Goal: Transaction & Acquisition: Subscribe to service/newsletter

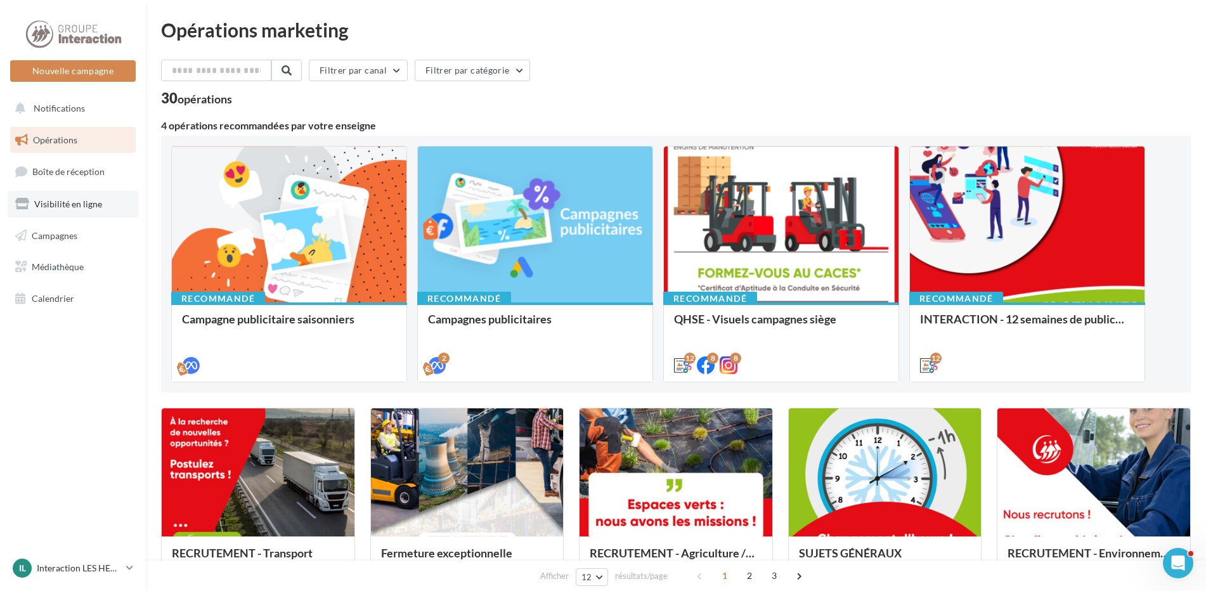
click at [91, 198] on span "Visibilité en ligne" at bounding box center [68, 203] width 68 height 11
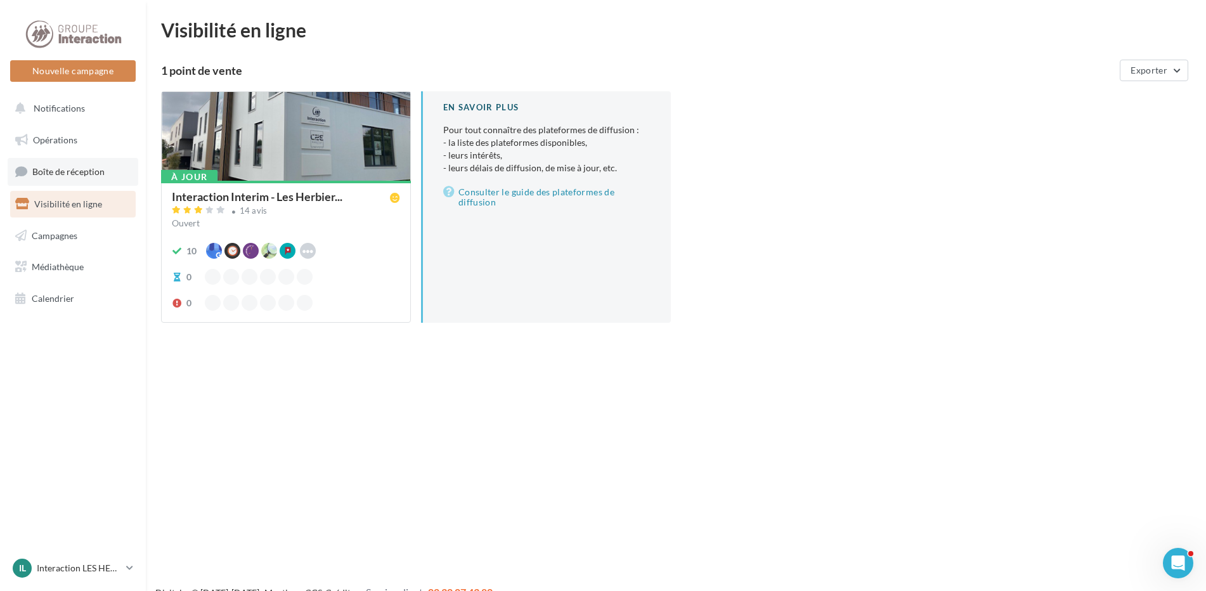
click at [91, 174] on span "Boîte de réception" at bounding box center [68, 171] width 72 height 11
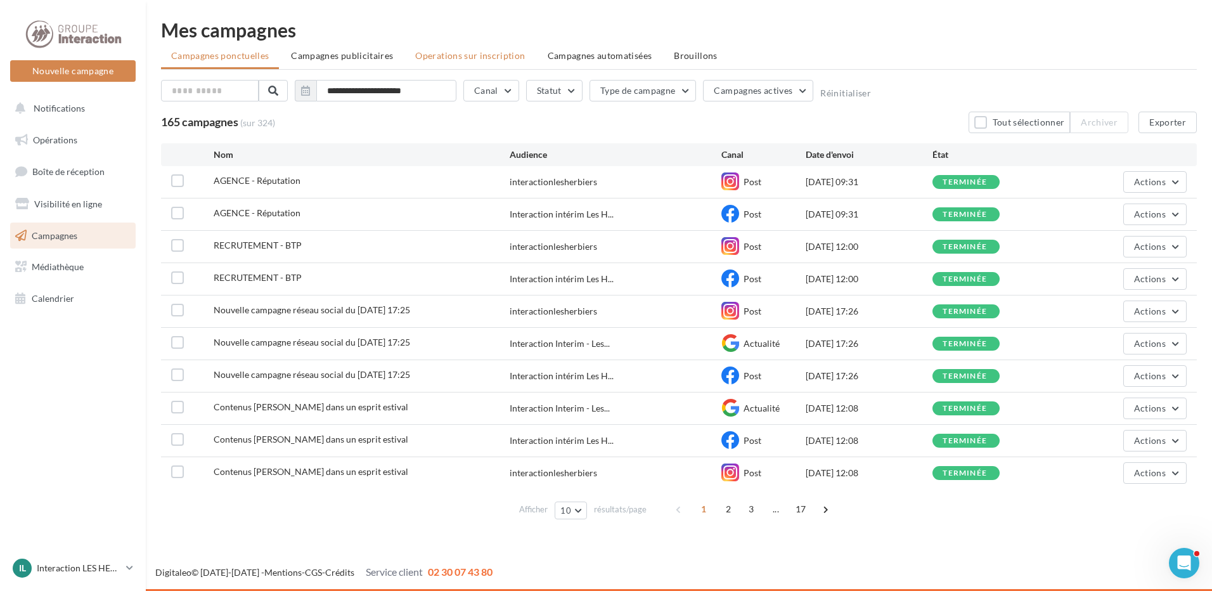
click at [451, 45] on li "Operations sur inscription" at bounding box center [470, 55] width 130 height 23
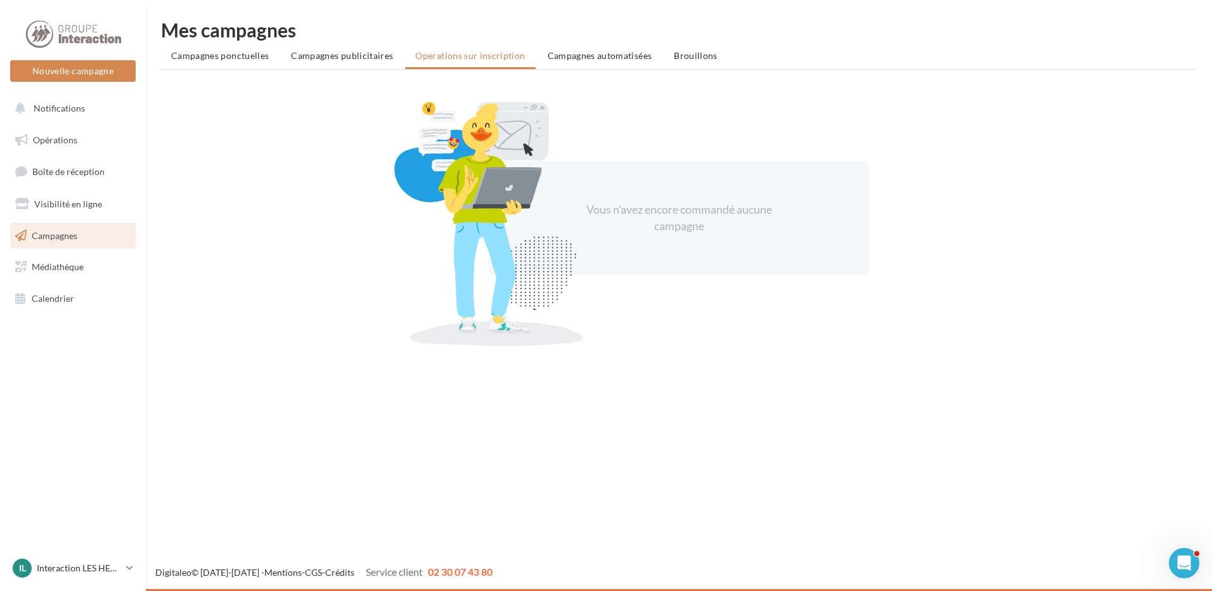
click at [404, 59] on ul "Campagnes ponctuelles Campagnes publicitaires Operations sur inscription Campag…" at bounding box center [679, 56] width 1036 height 25
click at [386, 52] on span "Campagnes publicitaires" at bounding box center [342, 55] width 102 height 11
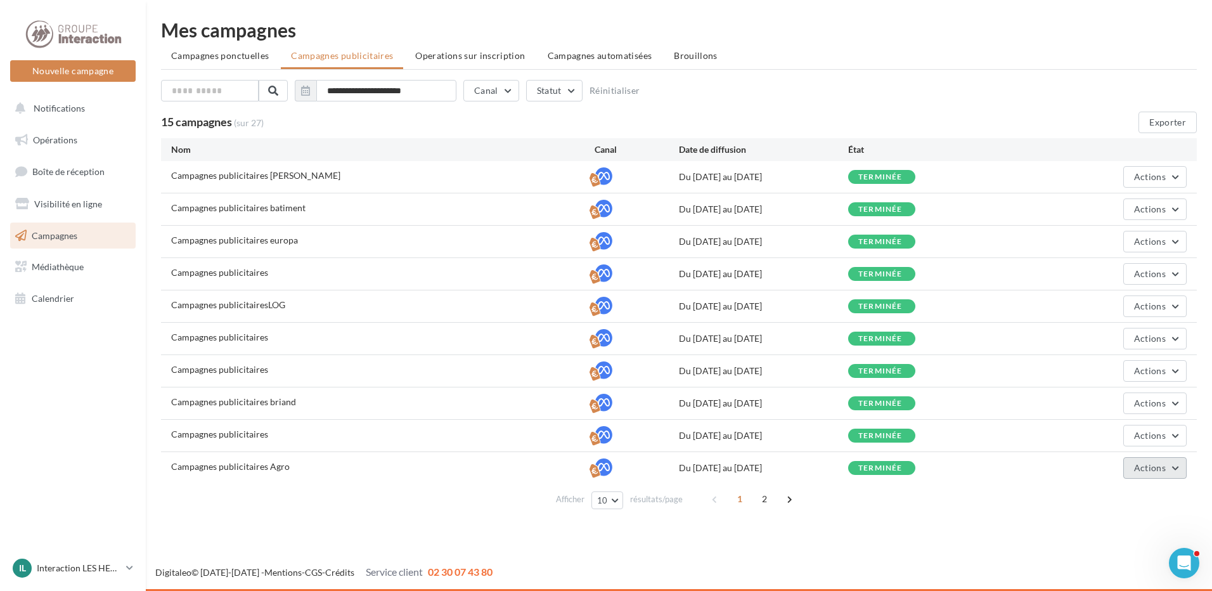
click at [1176, 461] on button "Actions" at bounding box center [1154, 468] width 63 height 22
click at [1124, 370] on button "Voir les résultats" at bounding box center [1123, 372] width 127 height 33
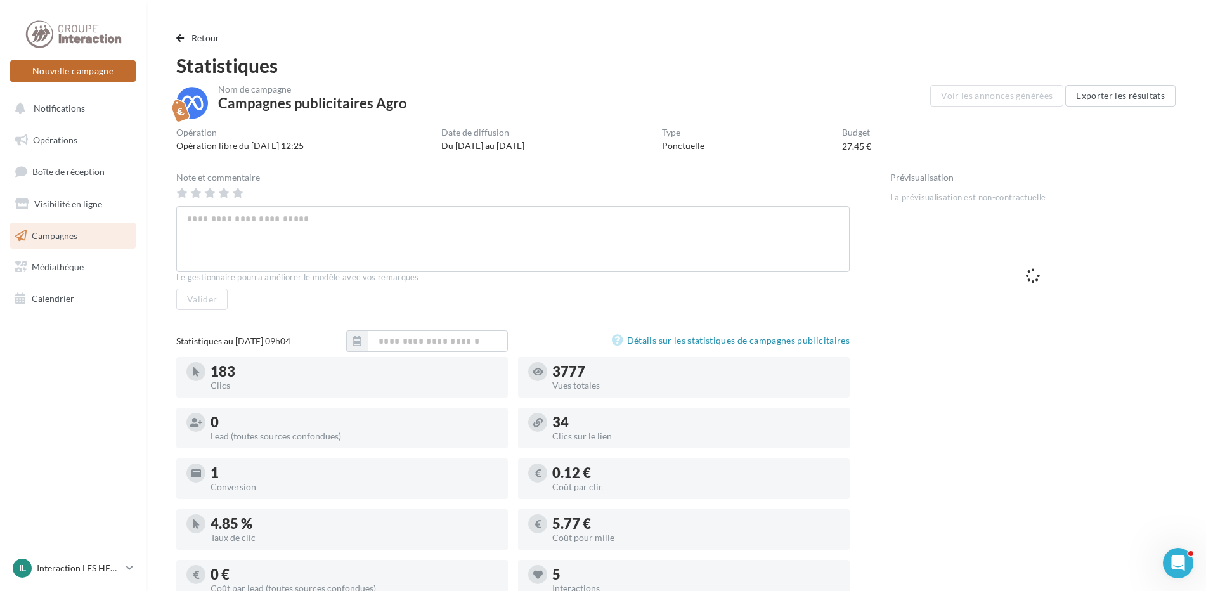
click at [28, 74] on button "Nouvelle campagne" at bounding box center [73, 71] width 126 height 22
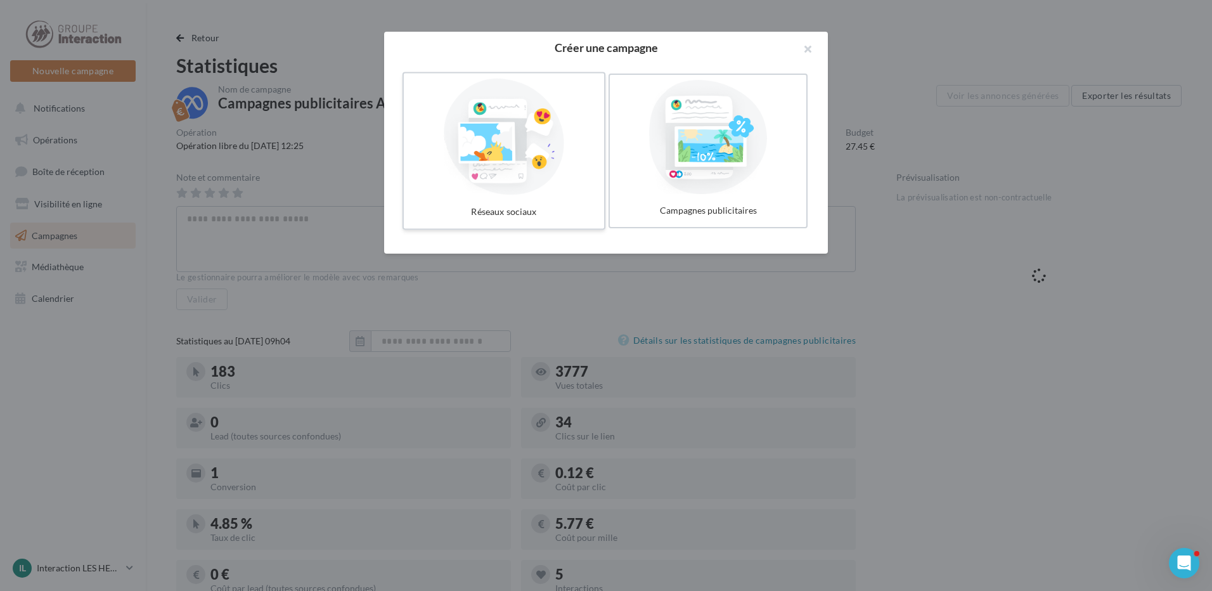
click at [513, 192] on div at bounding box center [504, 137] width 190 height 117
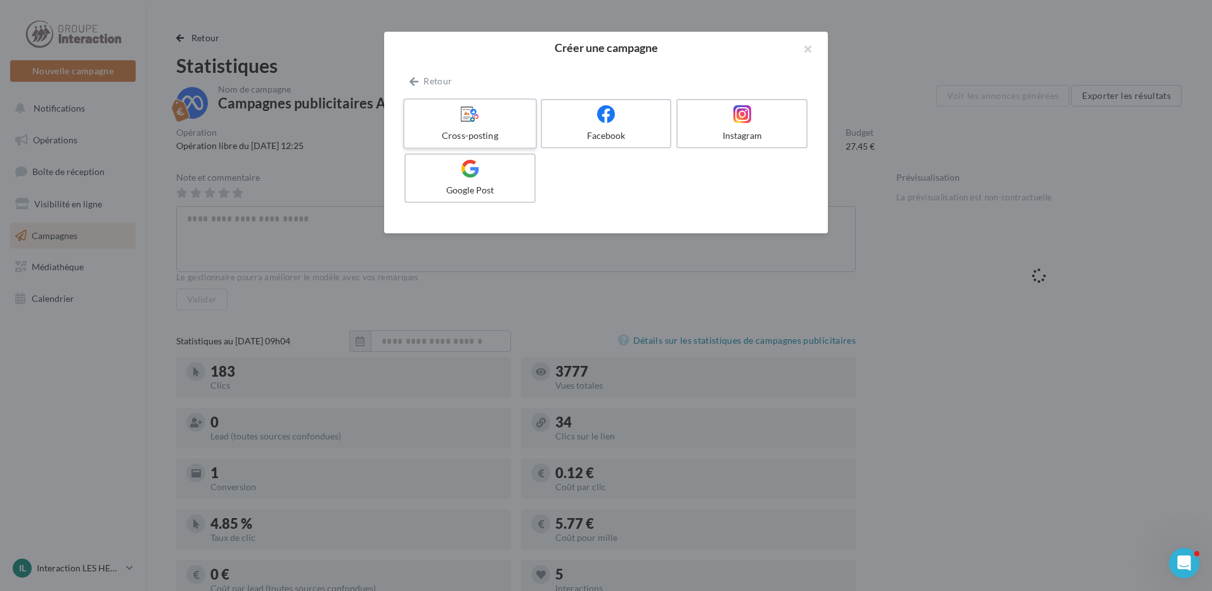
click at [454, 115] on div at bounding box center [469, 115] width 120 height 20
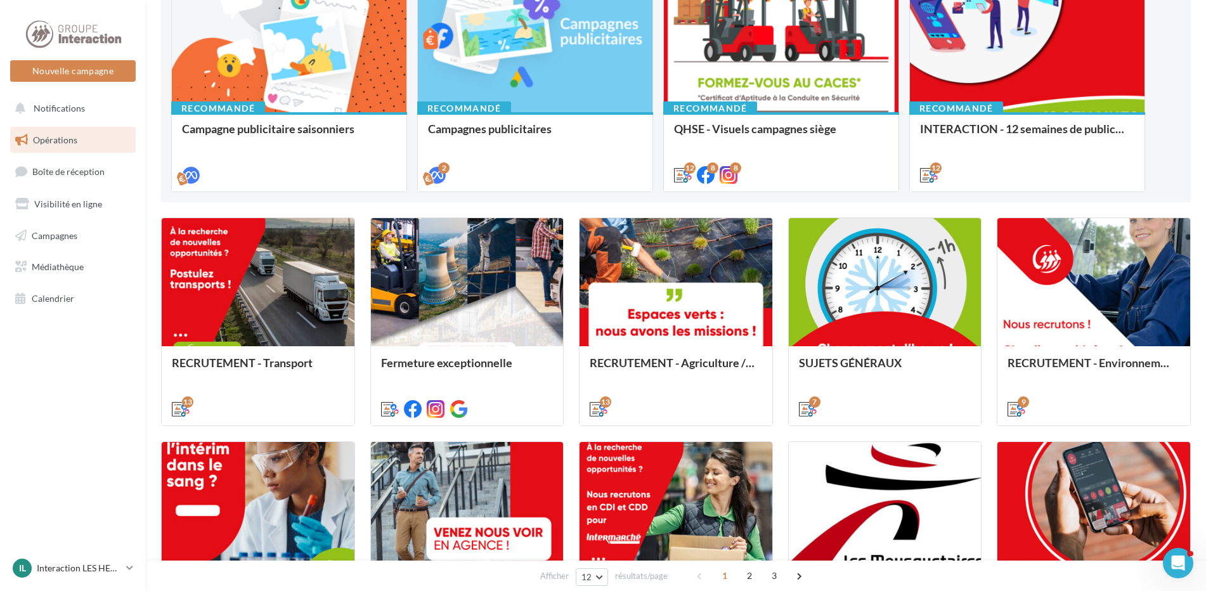
scroll to position [444, 0]
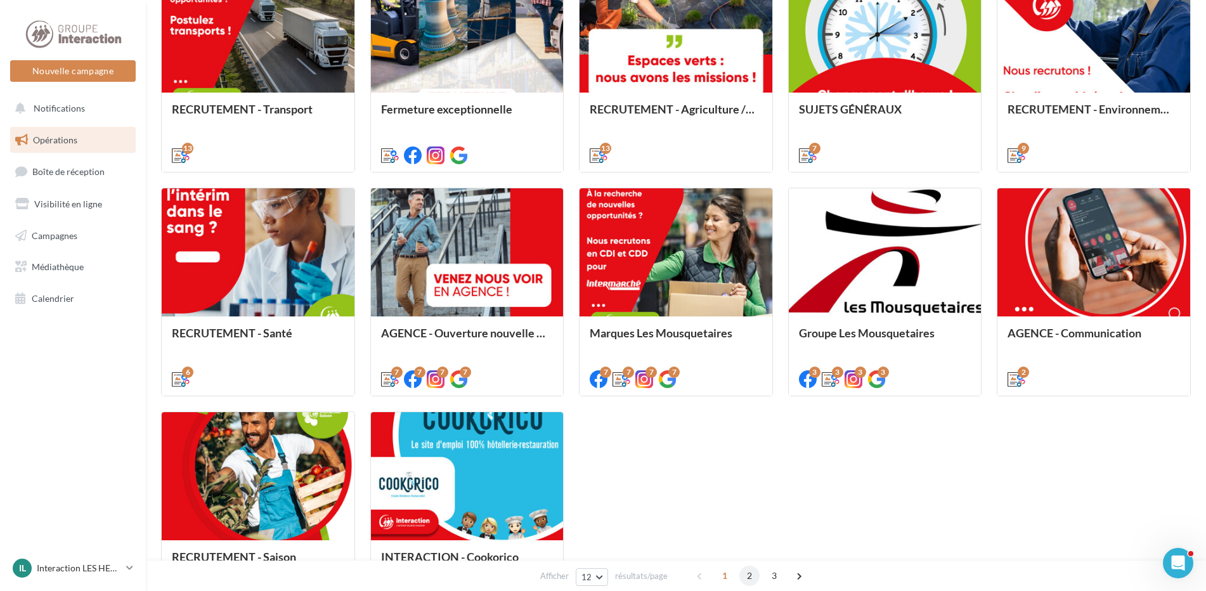
click at [745, 574] on span "2" at bounding box center [749, 575] width 20 height 20
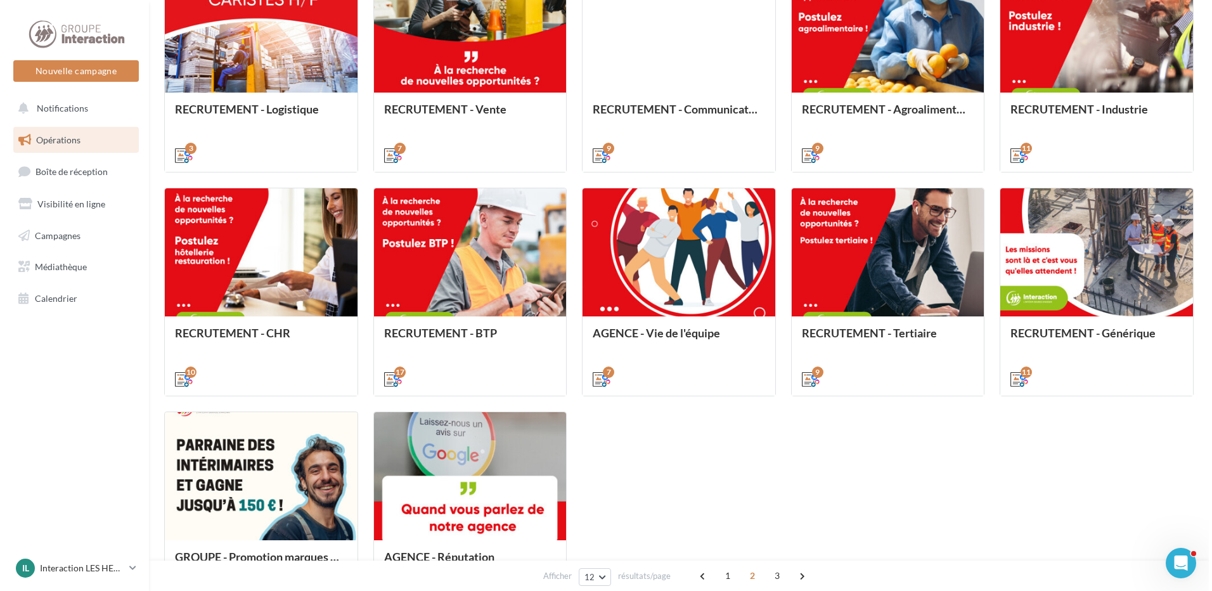
scroll to position [357, 0]
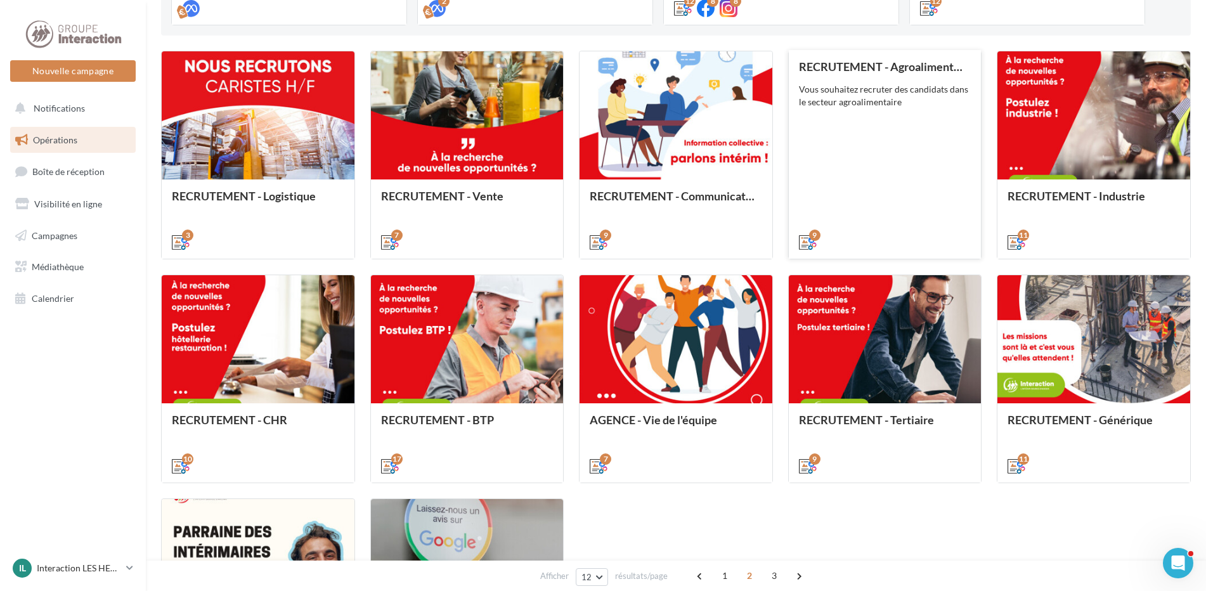
click at [894, 230] on div "9" at bounding box center [885, 240] width 193 height 35
click at [919, 117] on div "RECRUTEMENT - Agroalimentaire Vous souhaitez recruter des candidats dans le sec…" at bounding box center [885, 153] width 172 height 187
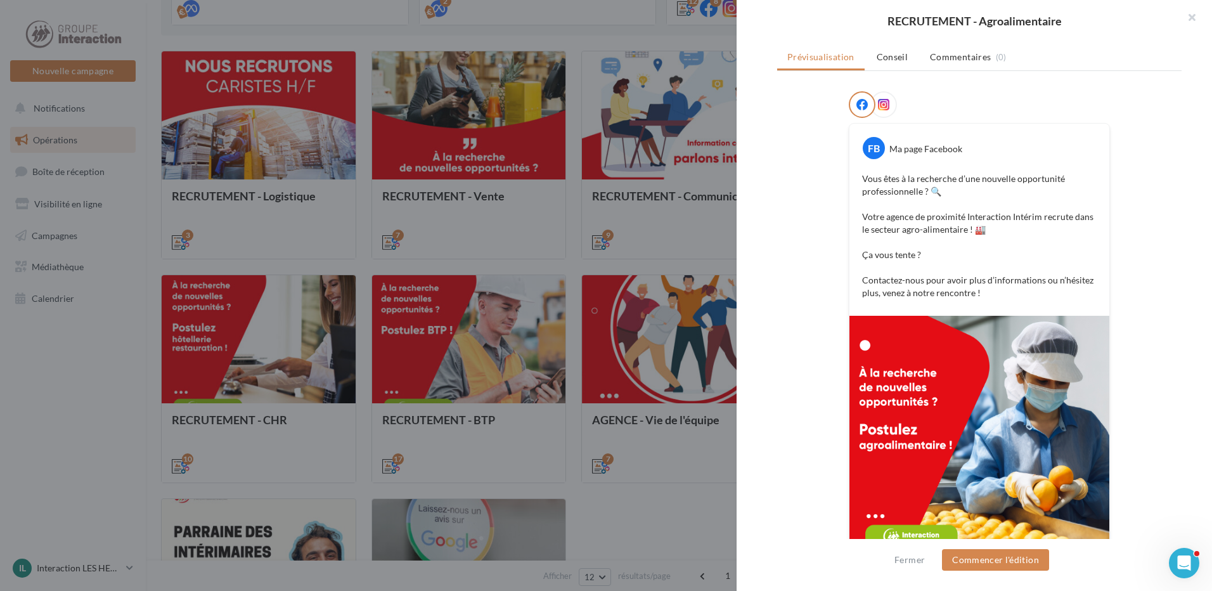
scroll to position [127, 0]
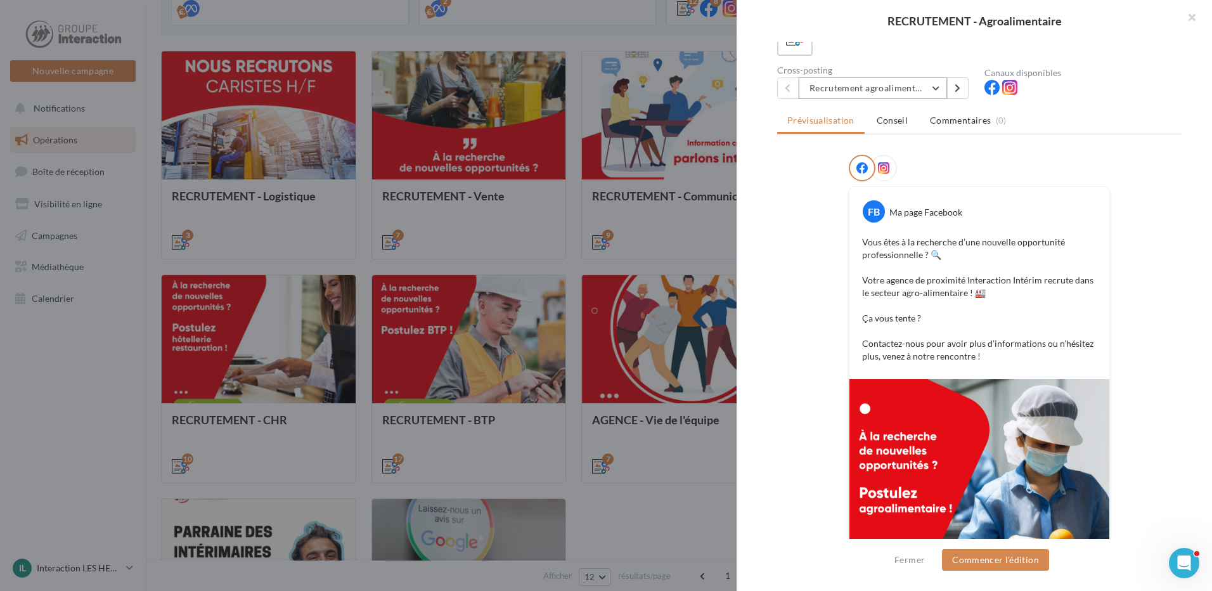
click at [895, 97] on button "Recrutement agroalimentaire 1" at bounding box center [873, 88] width 148 height 22
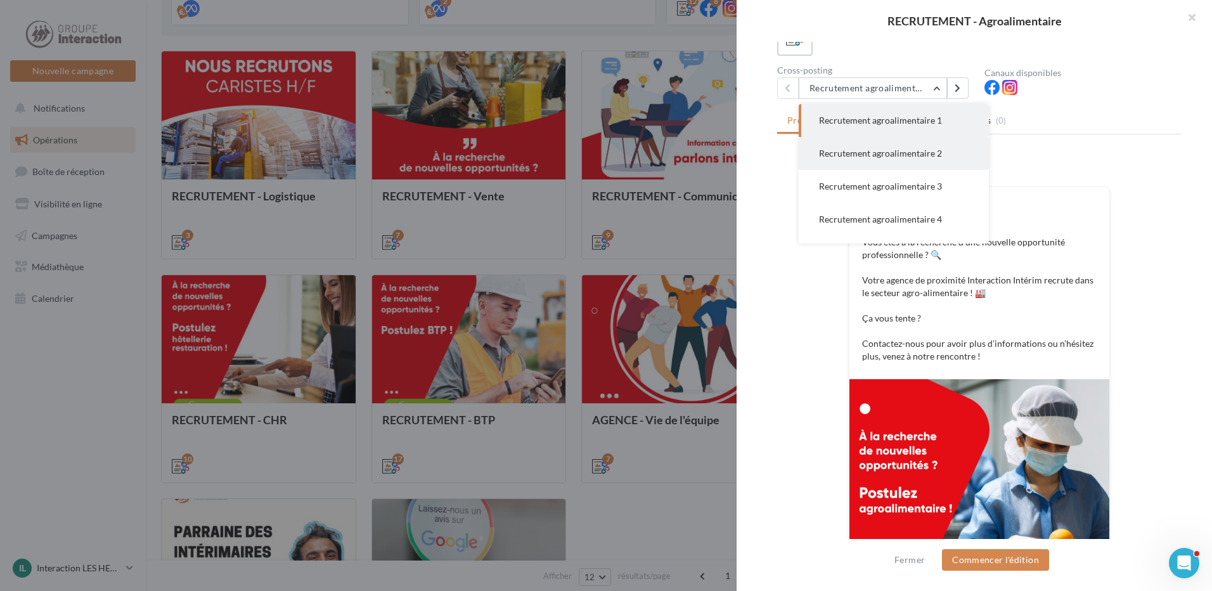
click at [893, 146] on button "Recrutement agroalimentaire 2" at bounding box center [894, 153] width 190 height 33
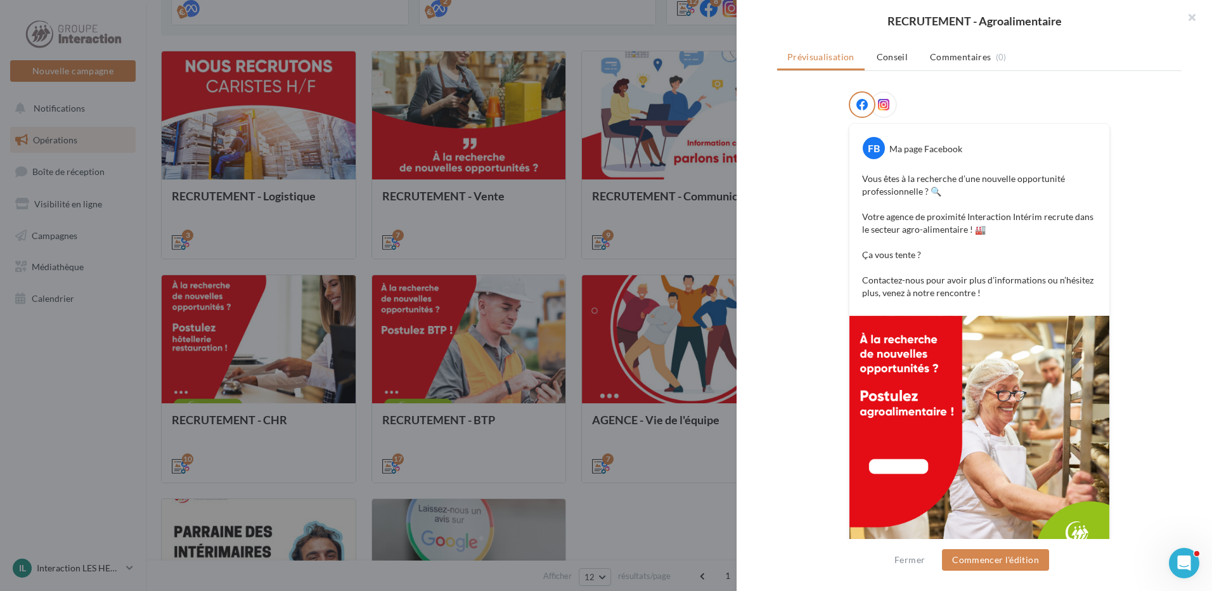
scroll to position [0, 0]
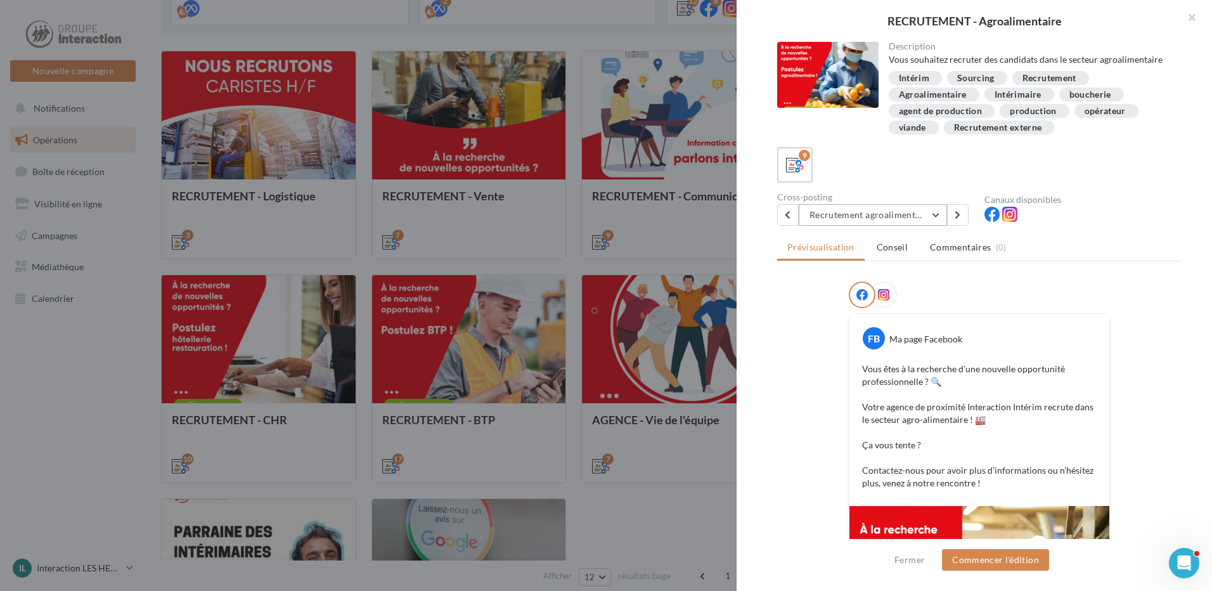
click at [854, 212] on button "Recrutement agroalimentaire 2" at bounding box center [873, 215] width 148 height 22
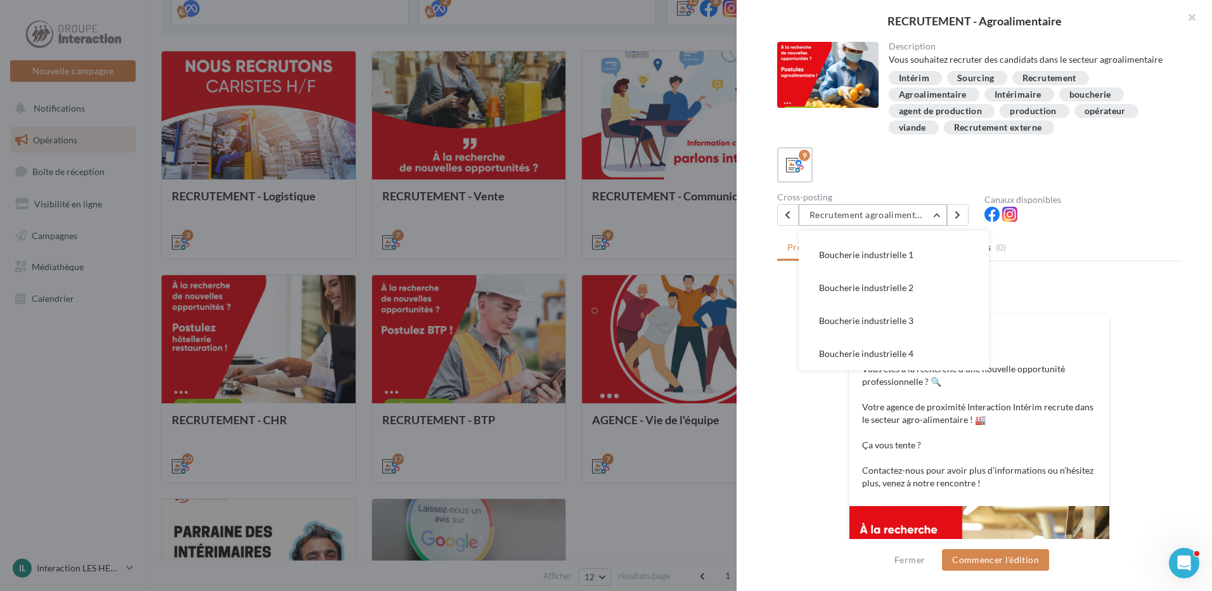
scroll to position [233, 0]
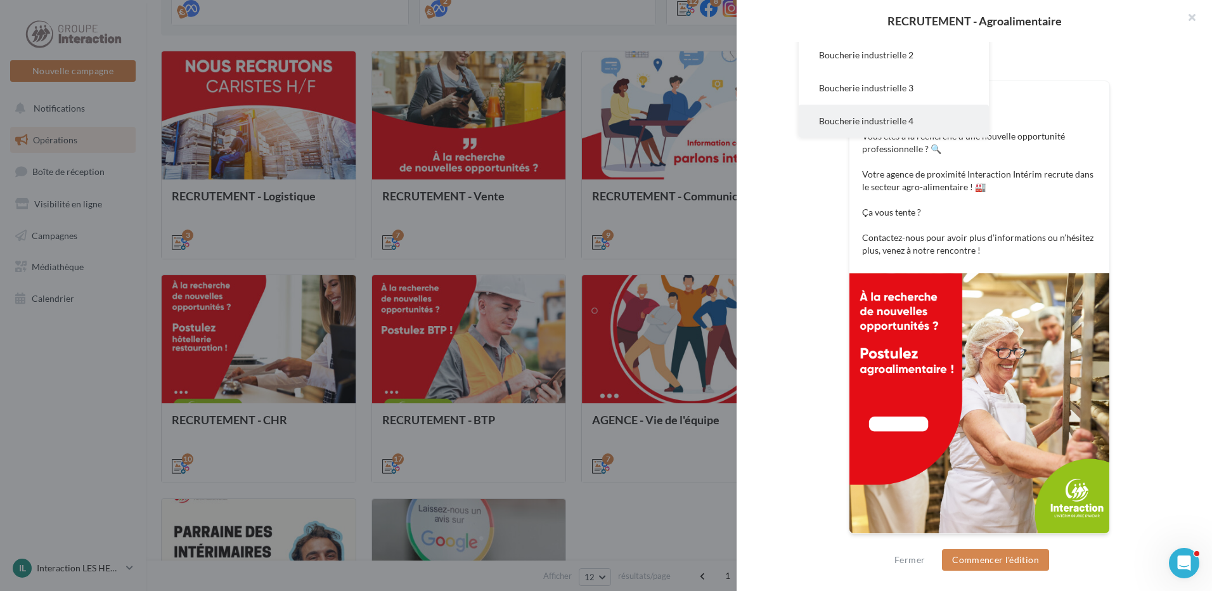
click at [896, 117] on span "Boucherie industrielle 4" at bounding box center [866, 120] width 94 height 11
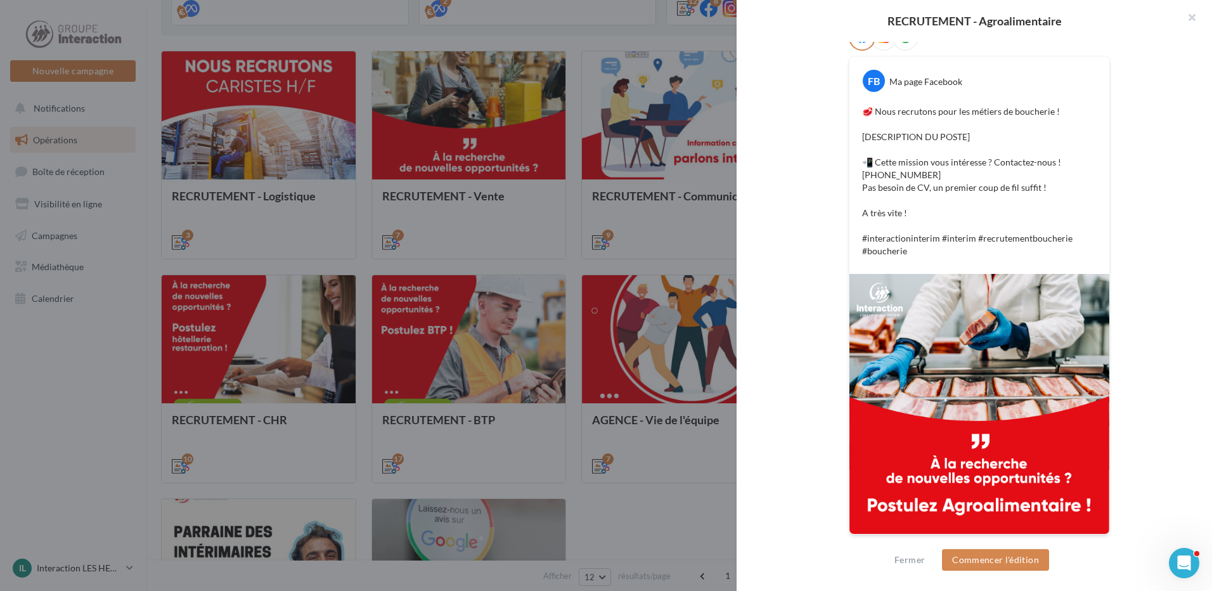
scroll to position [67, 0]
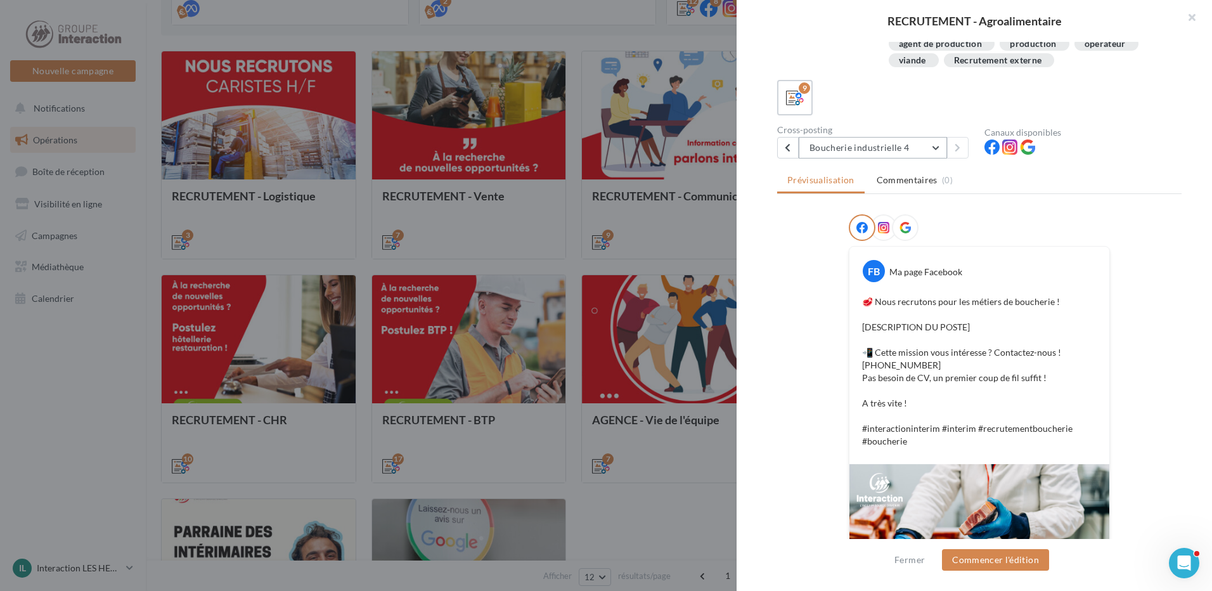
click at [866, 145] on button "Boucherie industrielle 4" at bounding box center [873, 148] width 148 height 22
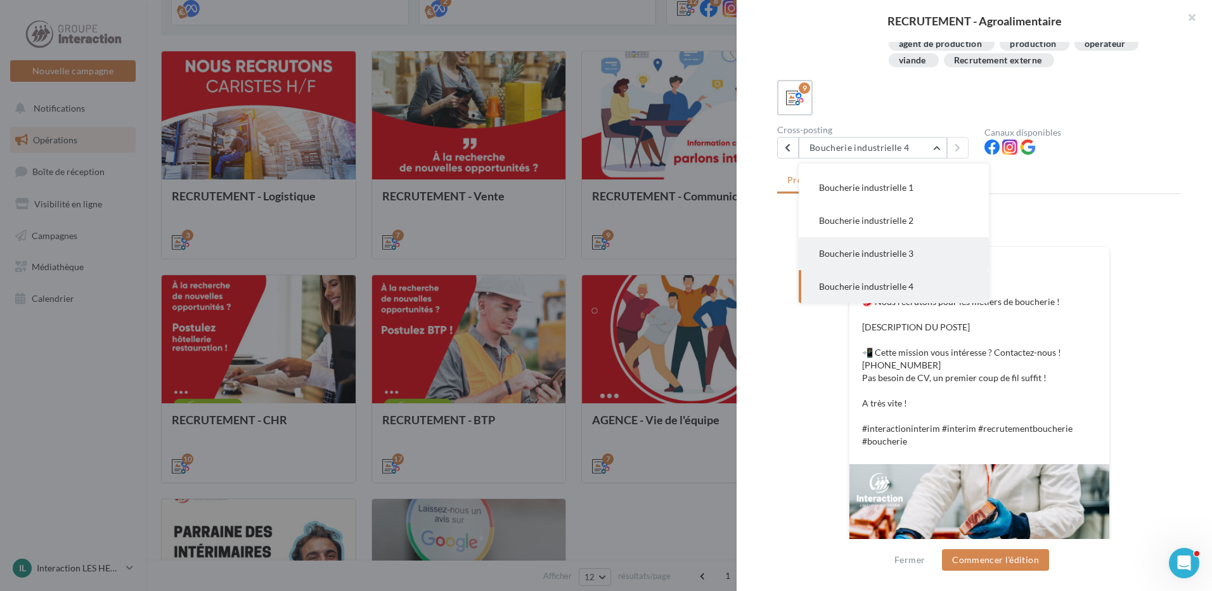
click at [870, 252] on span "Boucherie industrielle 3" at bounding box center [866, 253] width 94 height 11
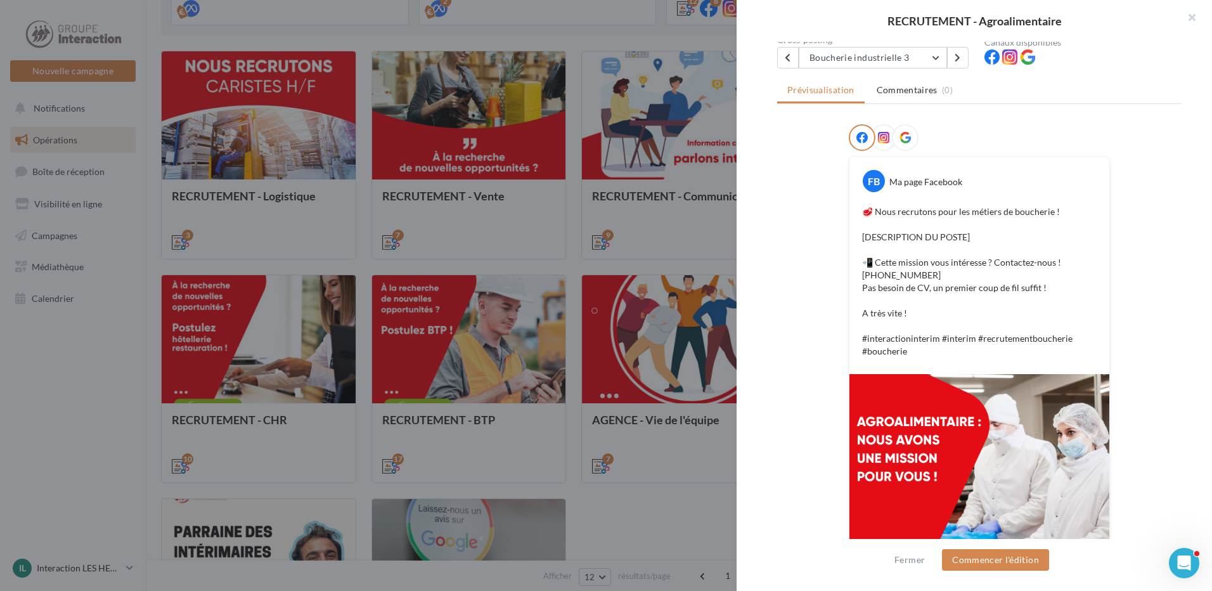
scroll to position [258, 0]
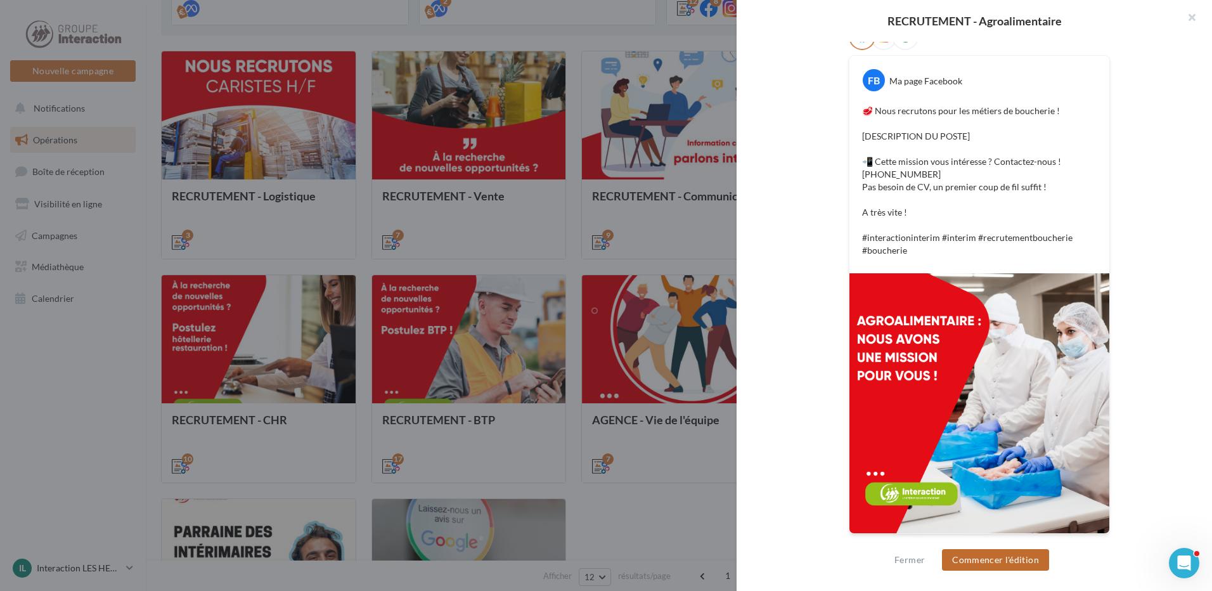
click at [1025, 565] on button "Commencer l'édition" at bounding box center [995, 560] width 107 height 22
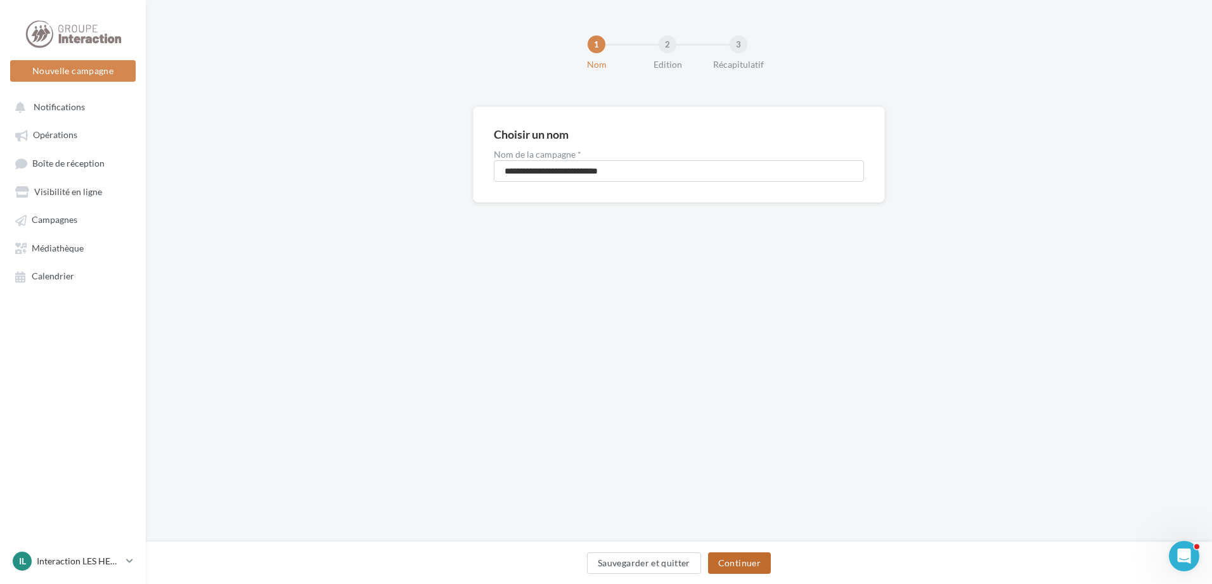
click at [748, 563] on button "Continuer" at bounding box center [739, 564] width 63 height 22
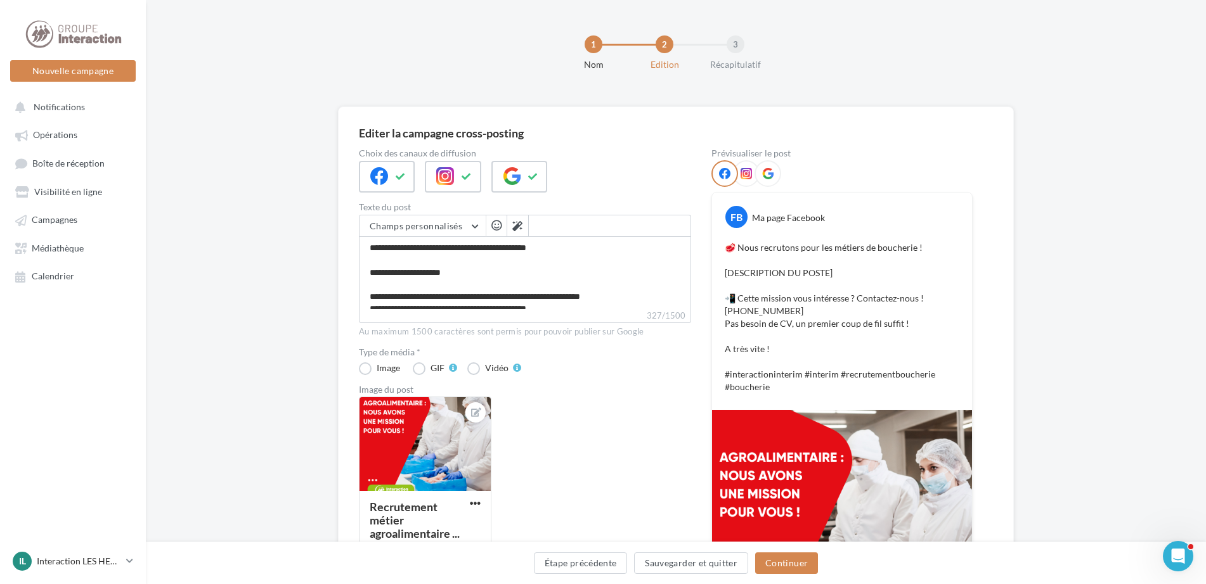
scroll to position [60, 0]
click at [578, 315] on label "327/1500" at bounding box center [525, 316] width 332 height 14
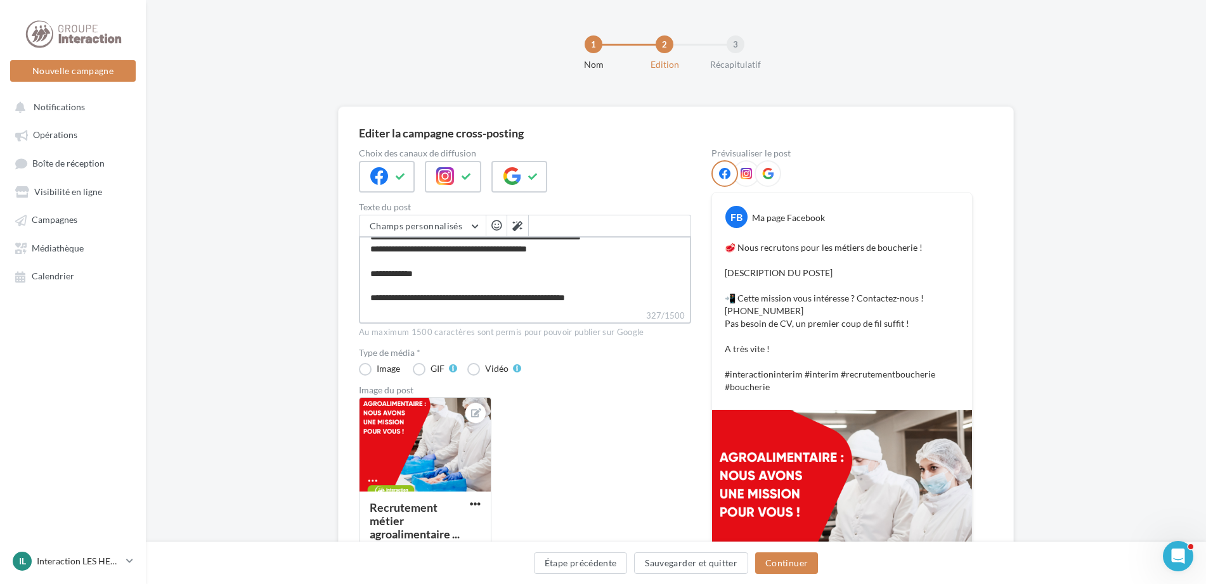
click at [578, 309] on textarea "**********" at bounding box center [525, 272] width 332 height 73
drag, startPoint x: 621, startPoint y: 301, endPoint x: 262, endPoint y: 120, distance: 402.0
click at [370, 181] on div "Choix des canaux de diffusion Texte du post Champs personnalisés Adresse de l'e…" at bounding box center [525, 423] width 332 height 548
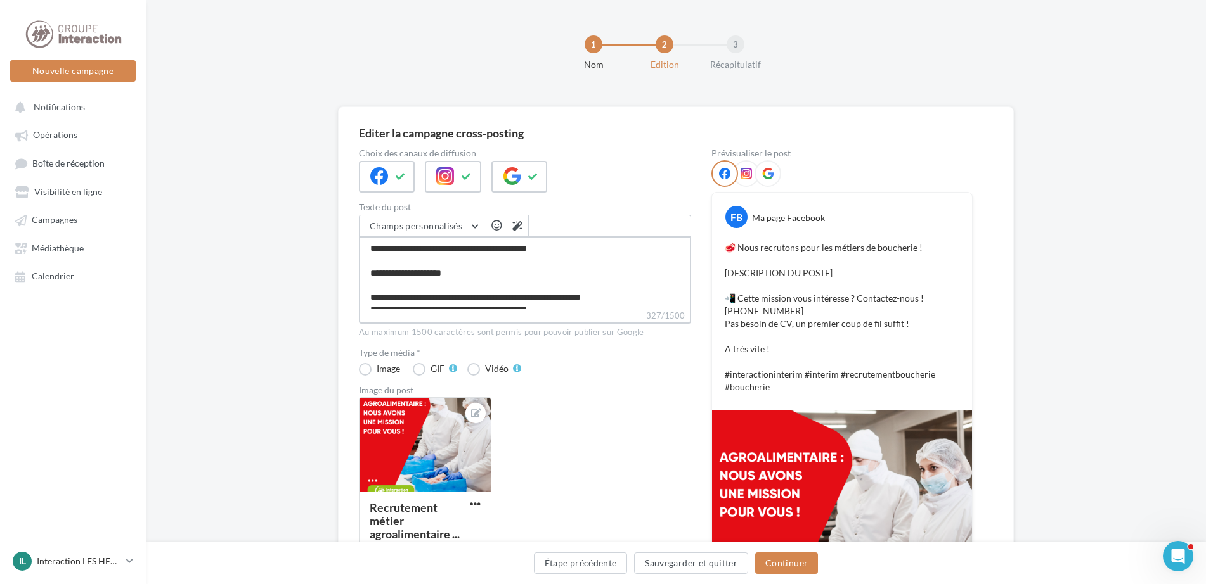
paste textarea "**********"
type textarea "**********"
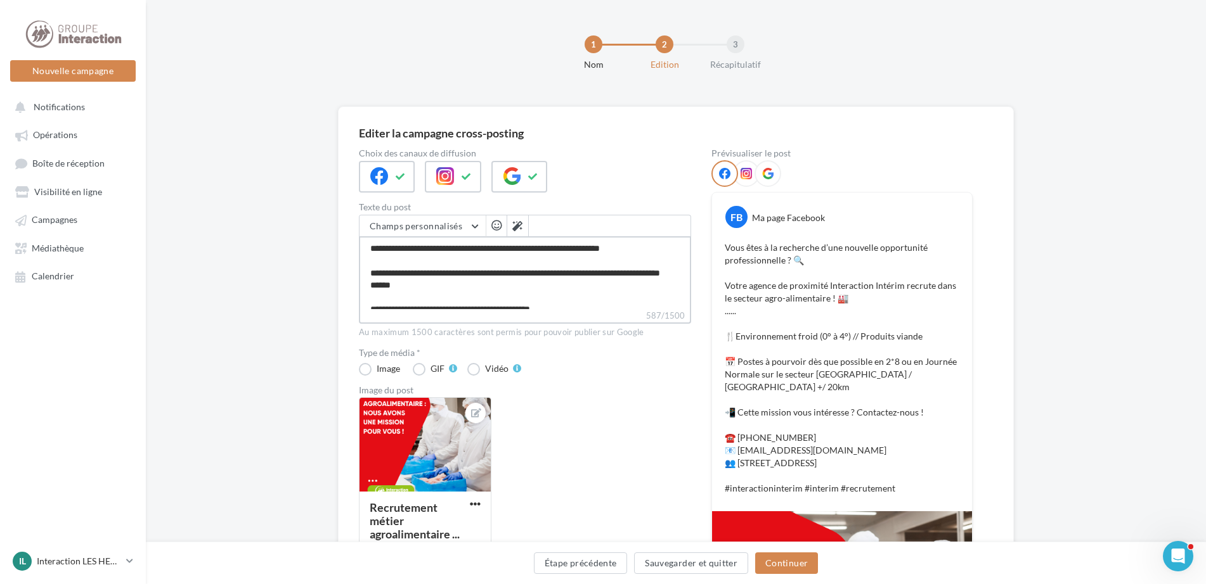
scroll to position [63, 0]
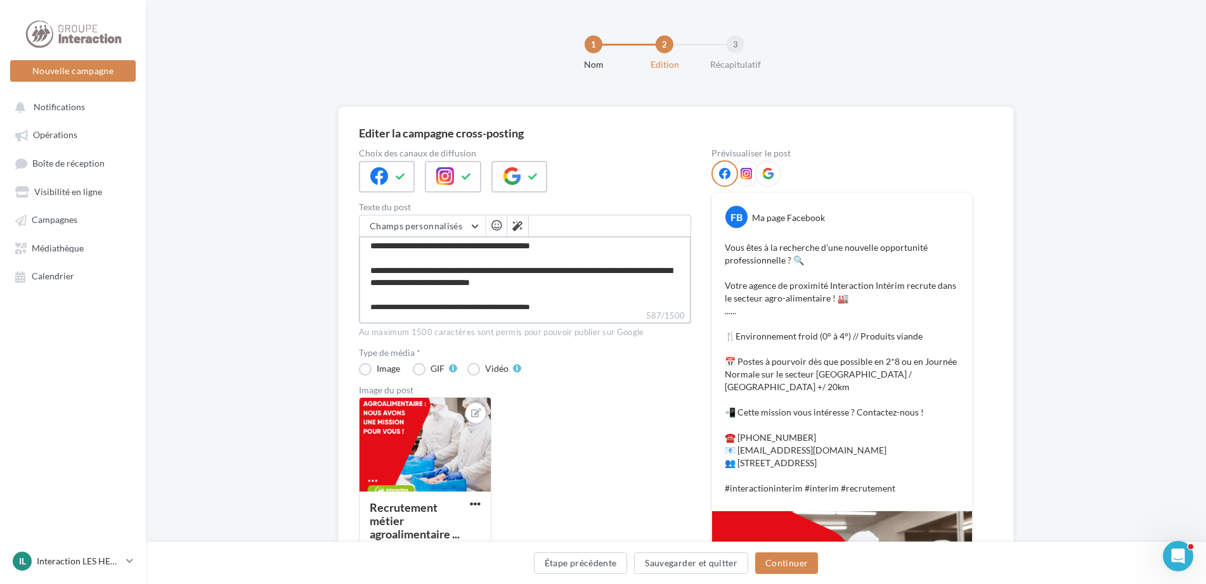
click at [586, 285] on textarea "**********" at bounding box center [525, 272] width 332 height 73
click at [529, 285] on textarea "**********" at bounding box center [525, 272] width 332 height 73
click at [505, 300] on textarea "**********" at bounding box center [525, 272] width 332 height 73
drag, startPoint x: 542, startPoint y: 296, endPoint x: 455, endPoint y: 292, distance: 86.9
click at [455, 292] on textarea "**********" at bounding box center [525, 272] width 332 height 73
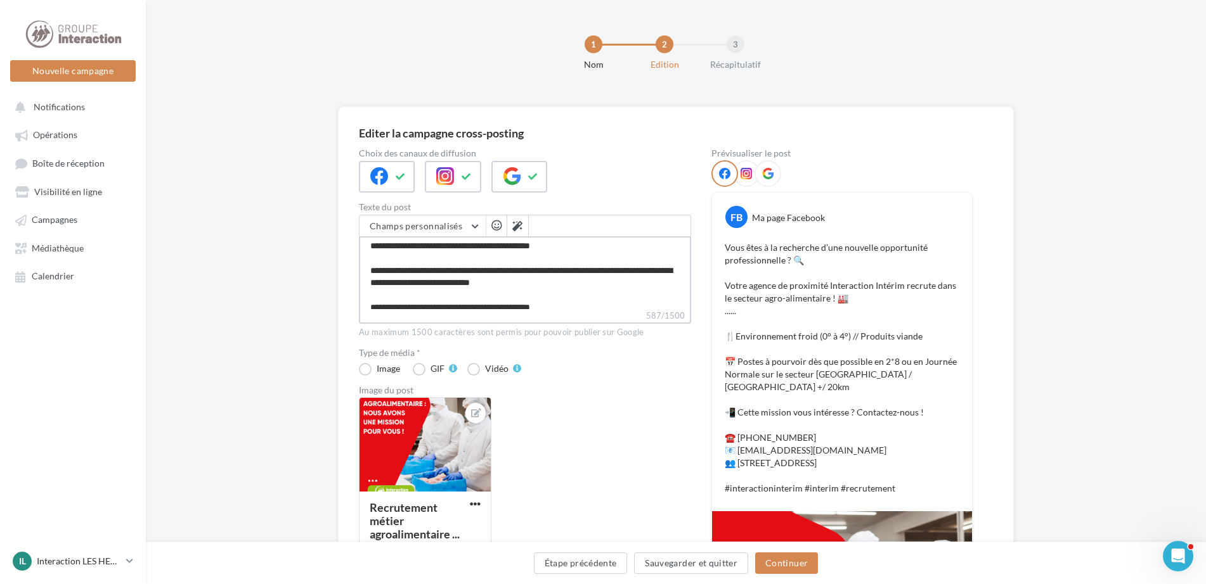
type textarea "**********"
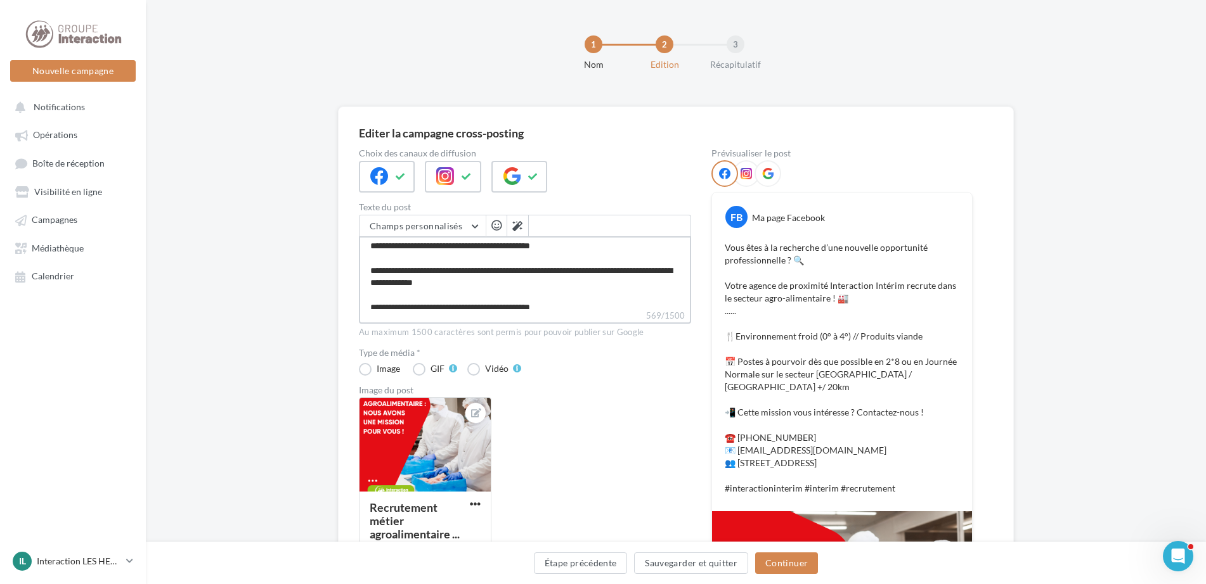
type textarea "**********"
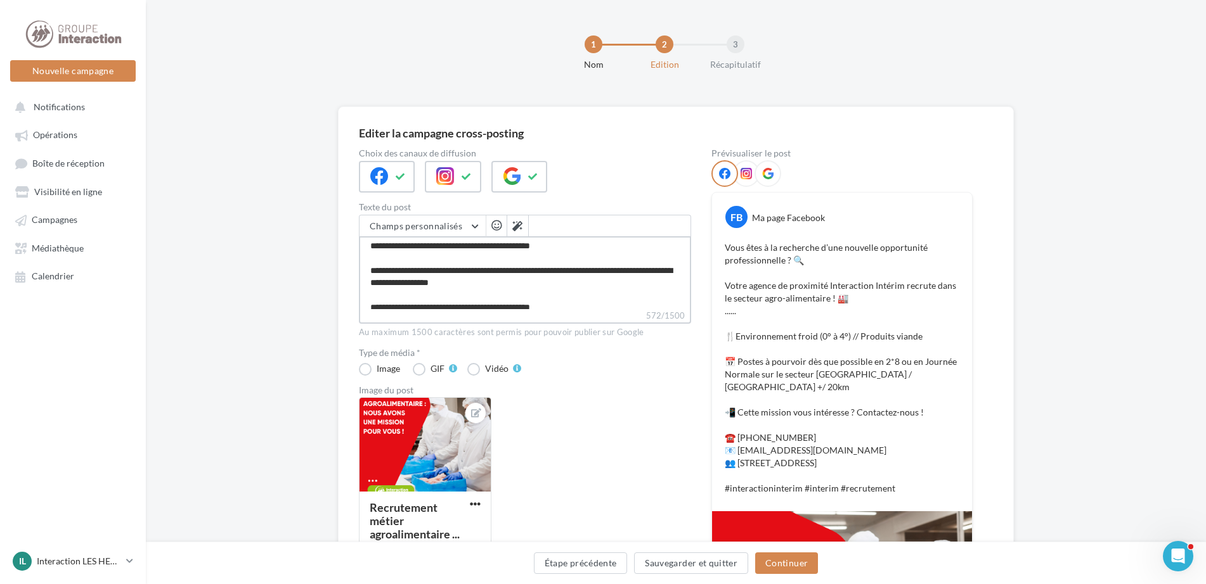
type textarea "**********"
click at [513, 297] on textarea "**********" at bounding box center [525, 272] width 332 height 73
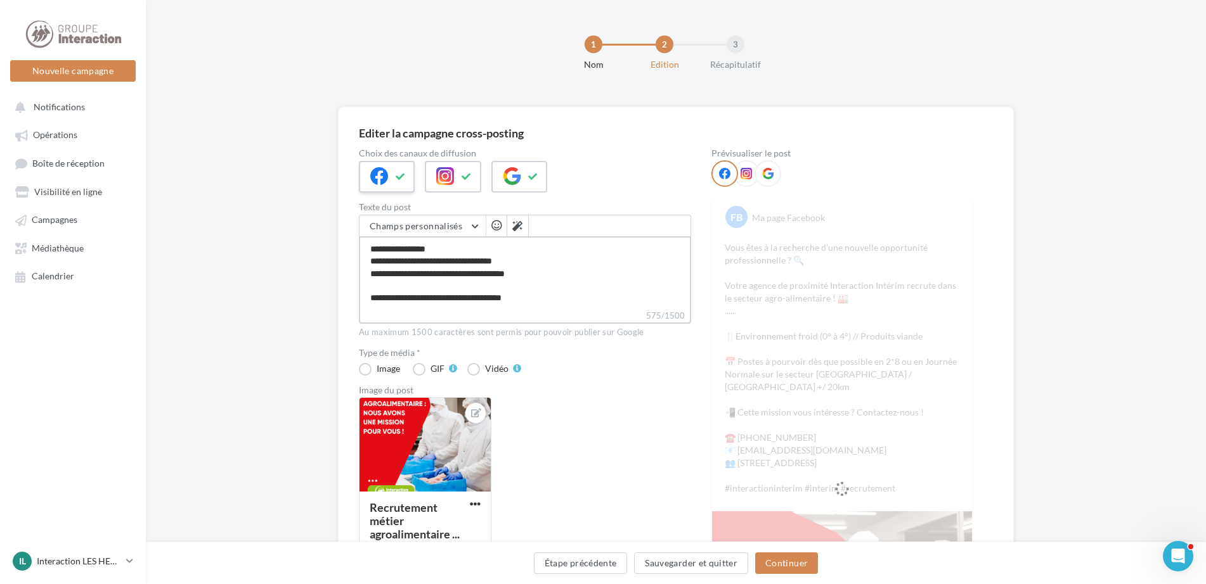
scroll to position [0, 0]
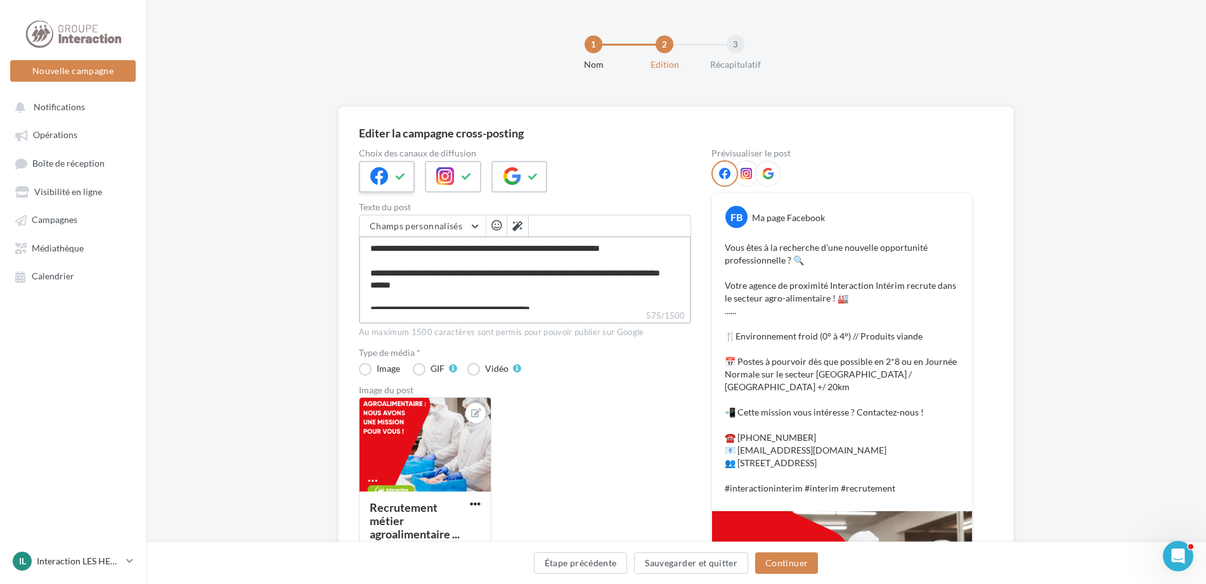
drag, startPoint x: 551, startPoint y: 300, endPoint x: 364, endPoint y: 190, distance: 217.4
click at [364, 190] on div "Choix des canaux de diffusion Texte du post Champs personnalisés Adresse de l'e…" at bounding box center [525, 474] width 332 height 650
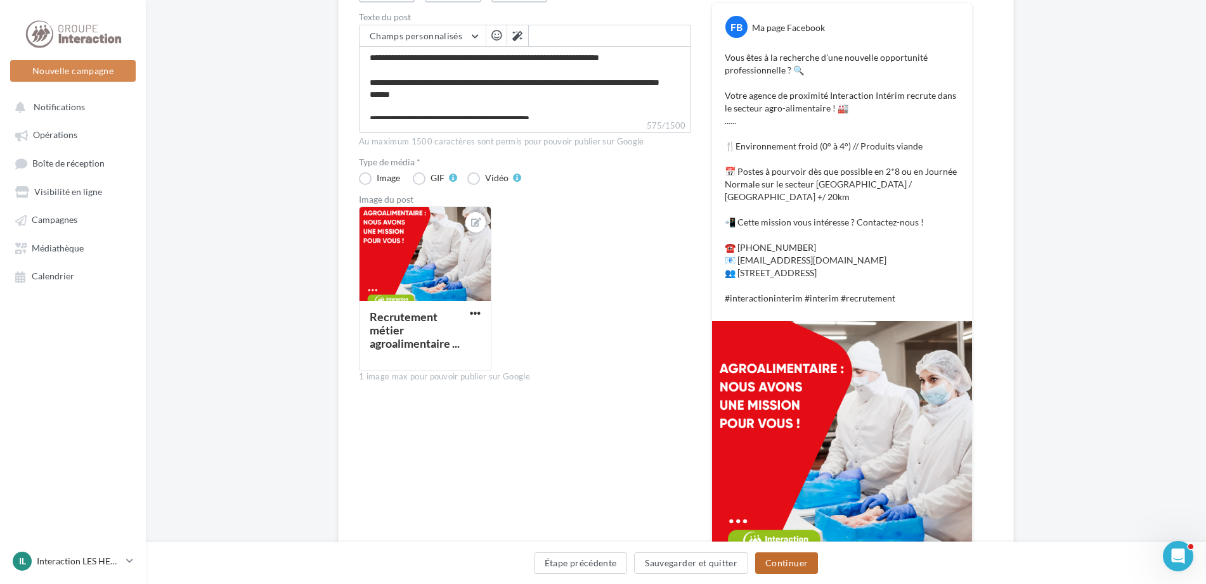
click at [799, 569] on button "Continuer" at bounding box center [786, 564] width 63 height 22
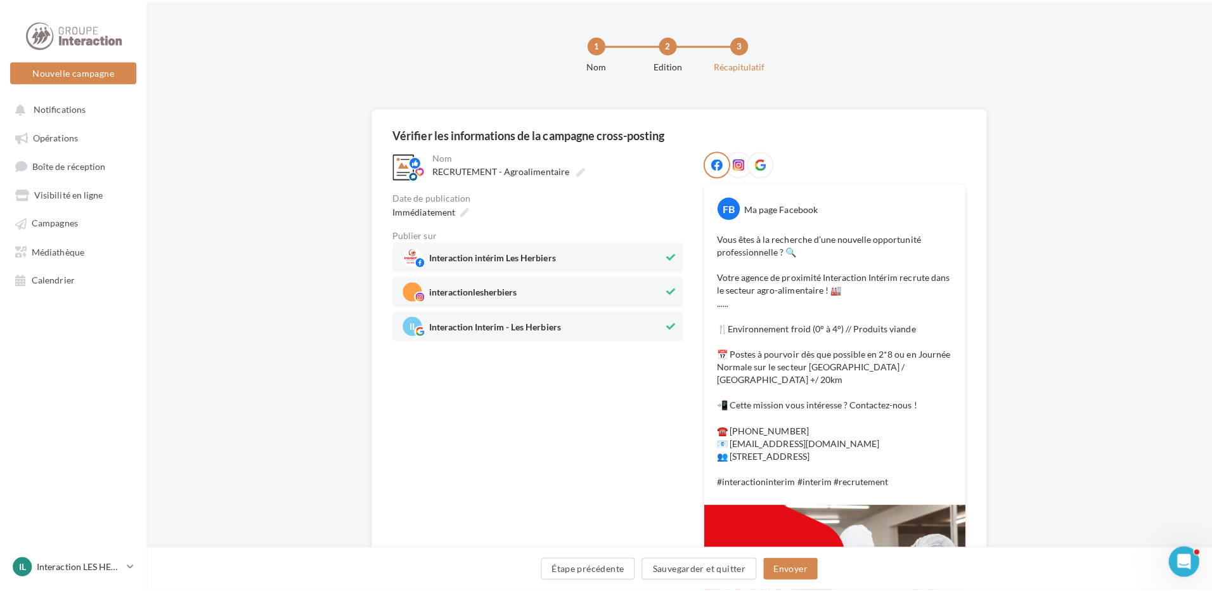
scroll to position [63, 0]
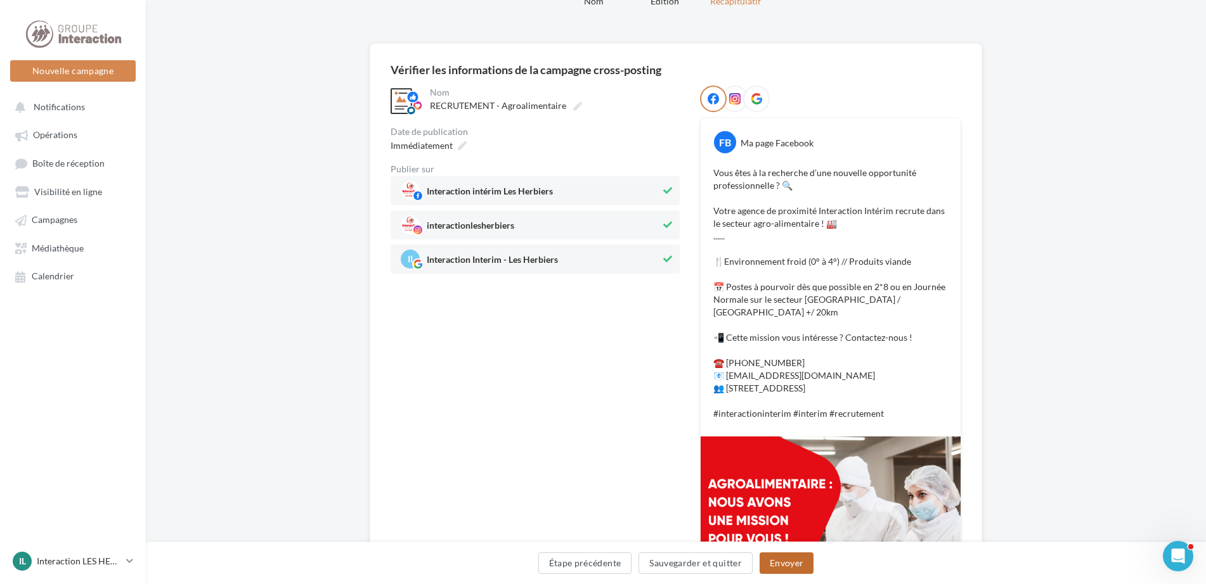
click at [796, 567] on button "Envoyer" at bounding box center [786, 564] width 54 height 22
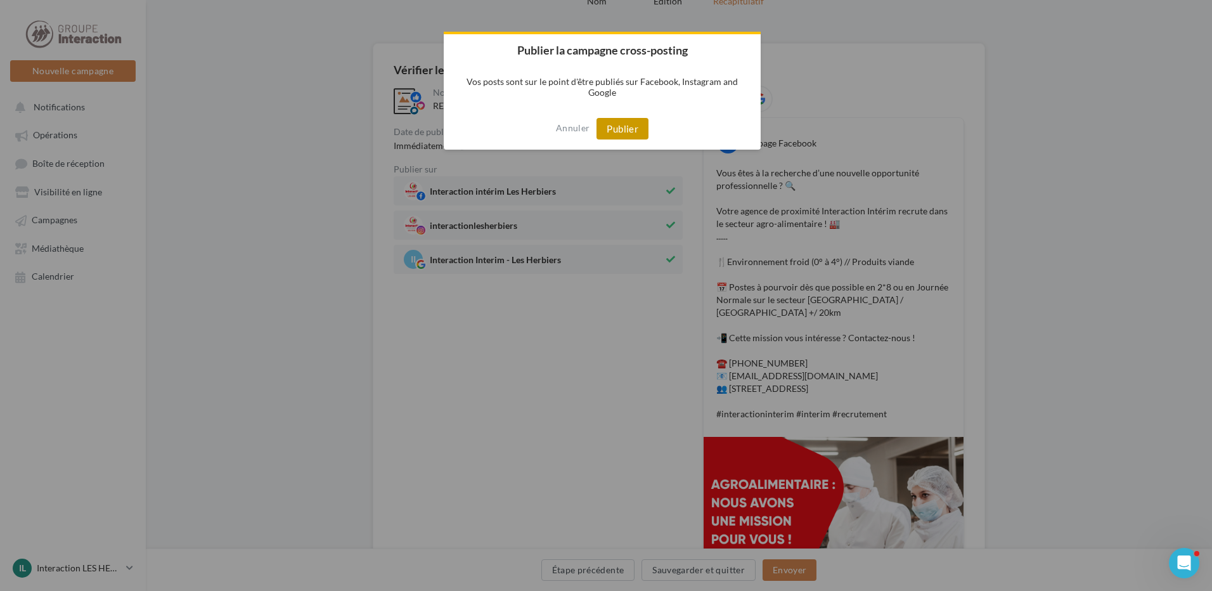
click at [602, 126] on button "Publier" at bounding box center [622, 129] width 52 height 22
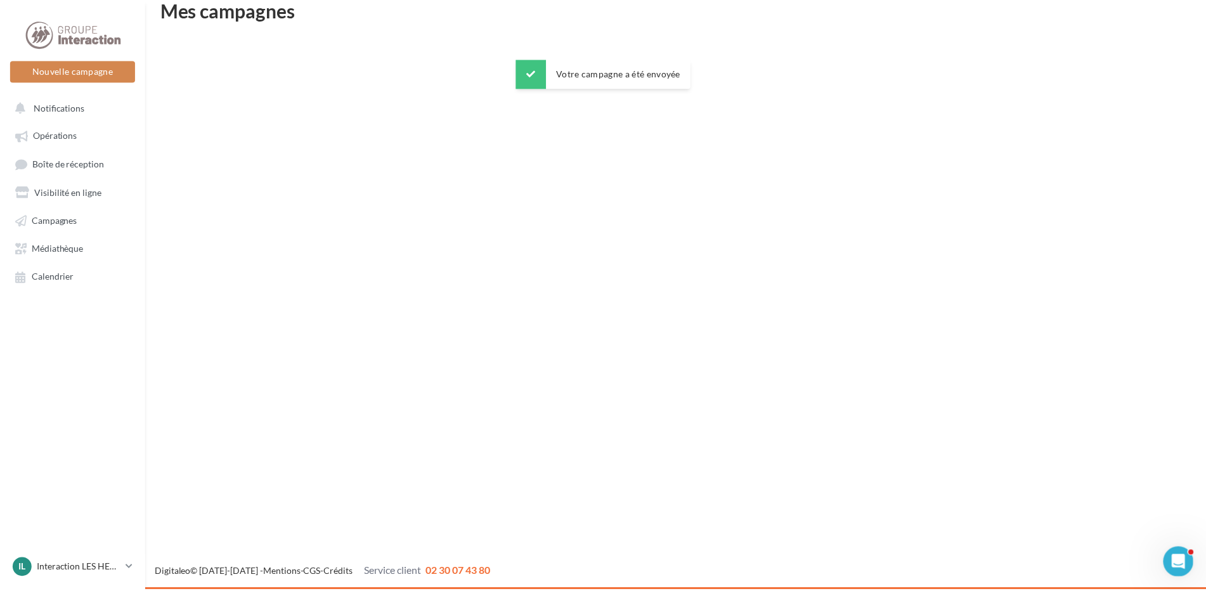
scroll to position [20, 0]
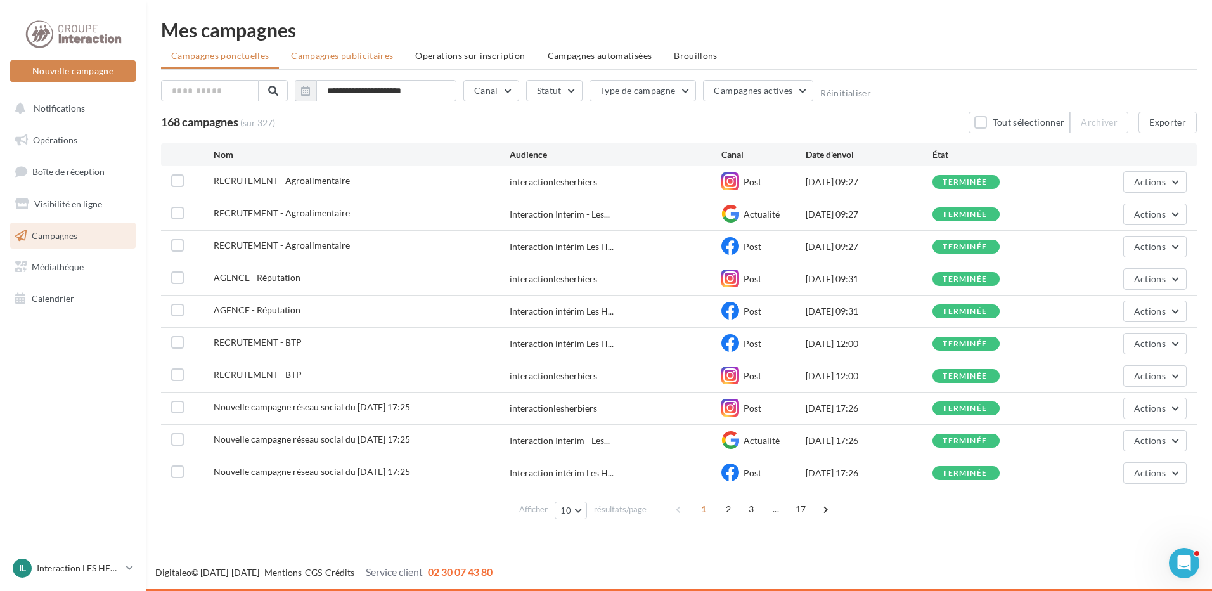
click at [355, 63] on li "Campagnes publicitaires" at bounding box center [342, 55] width 122 height 23
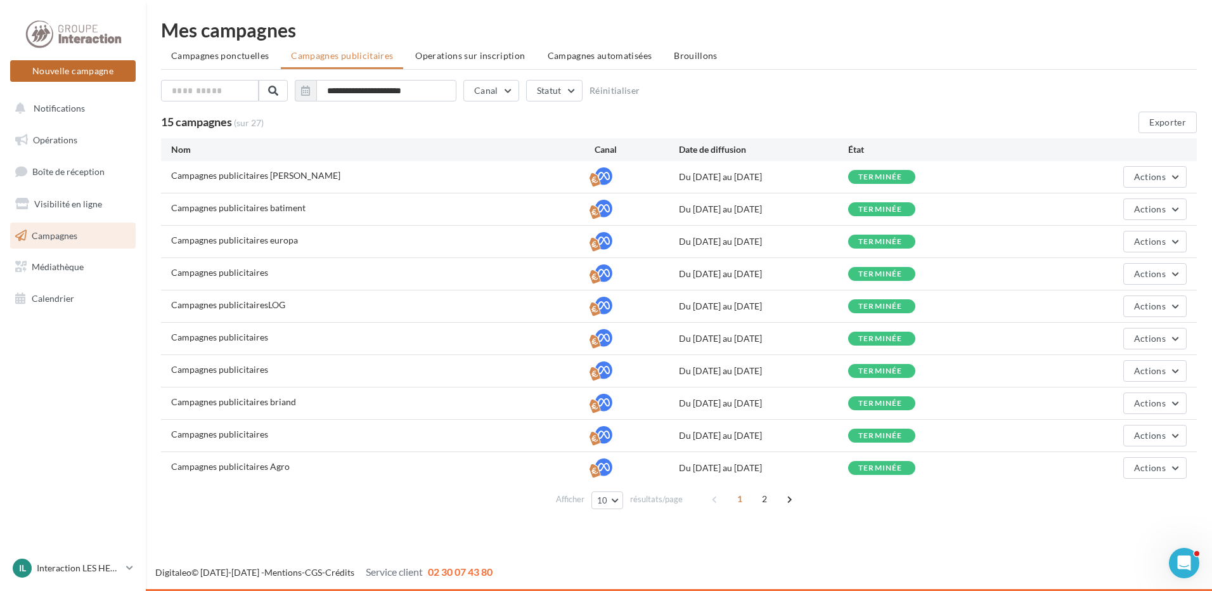
click at [114, 78] on button "Nouvelle campagne" at bounding box center [73, 71] width 126 height 22
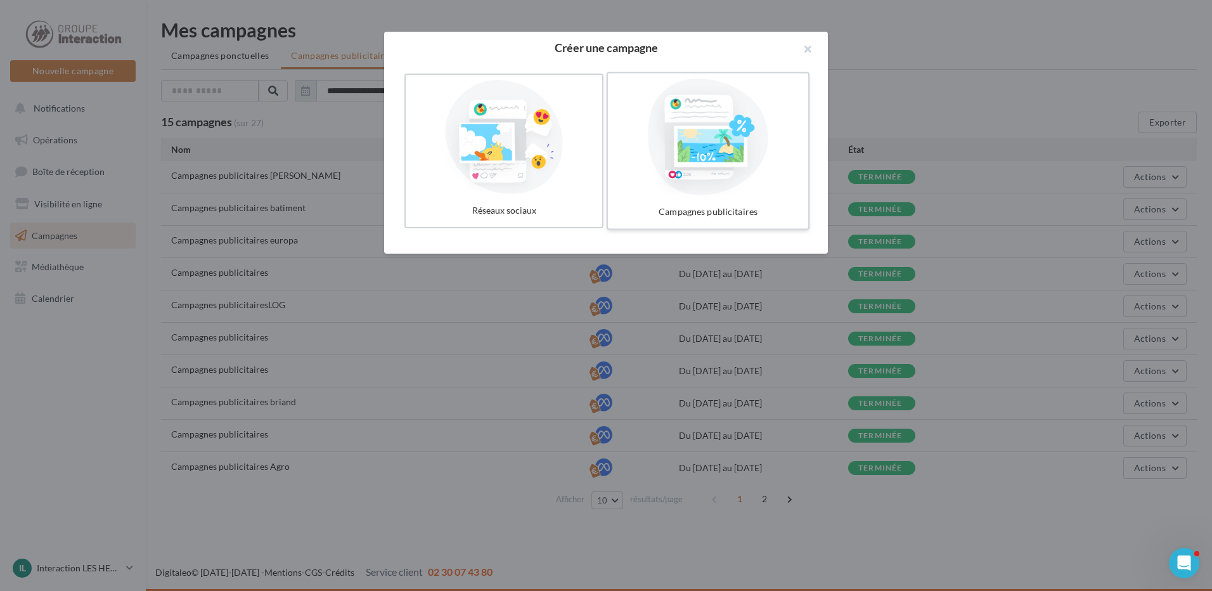
click at [726, 148] on div at bounding box center [708, 137] width 190 height 117
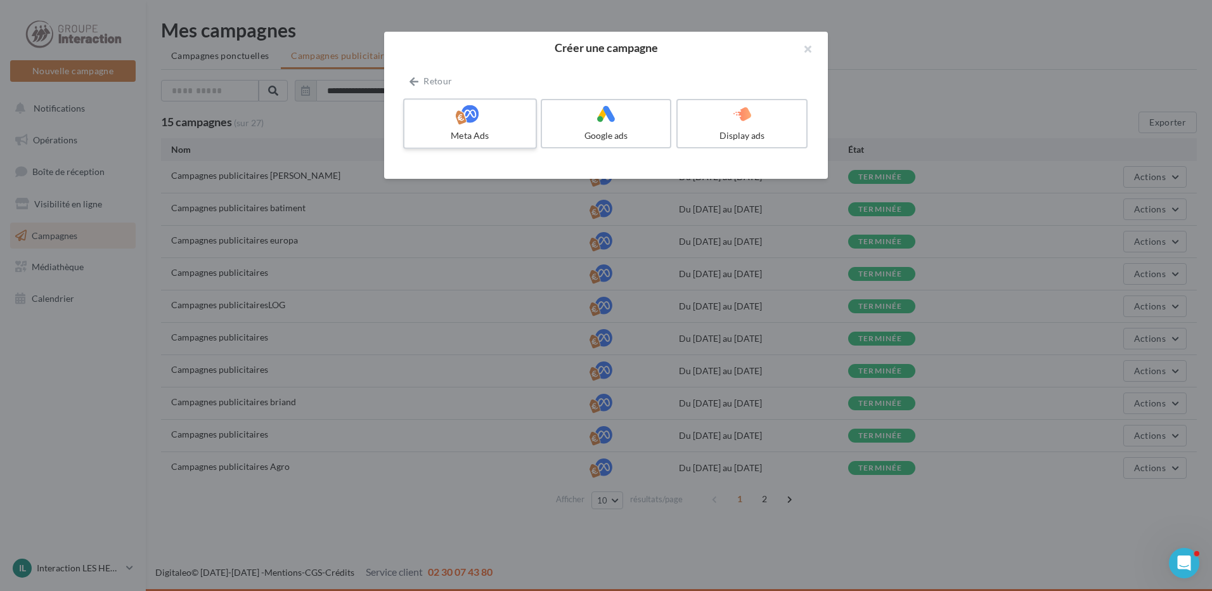
click at [492, 143] on label "Meta Ads" at bounding box center [470, 123] width 134 height 51
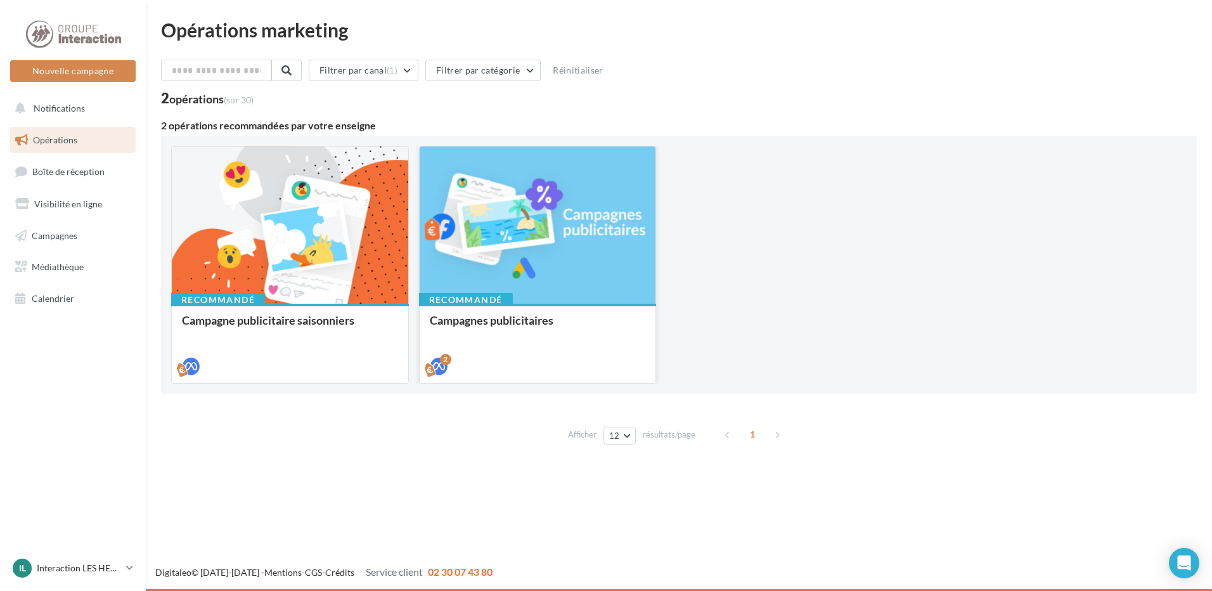
click at [516, 270] on div at bounding box center [538, 225] width 236 height 158
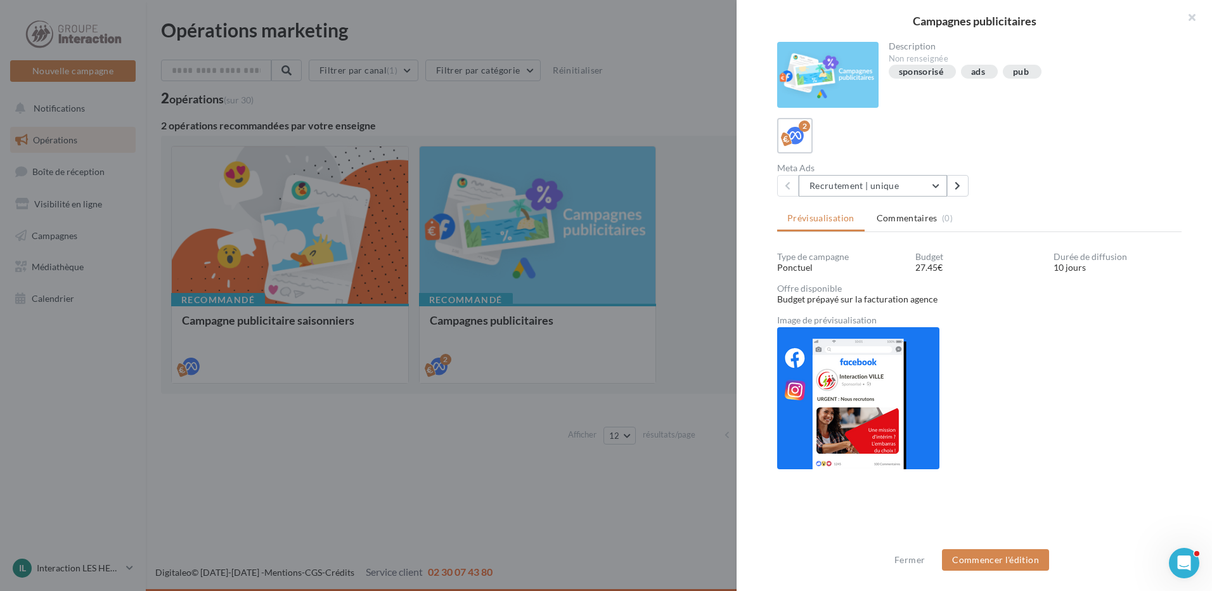
click at [871, 188] on button "Recrutement | unique" at bounding box center [873, 186] width 148 height 22
click at [884, 218] on span "Recrutement | unique" at bounding box center [861, 217] width 85 height 11
click at [977, 558] on button "Commencer l'édition" at bounding box center [995, 560] width 107 height 22
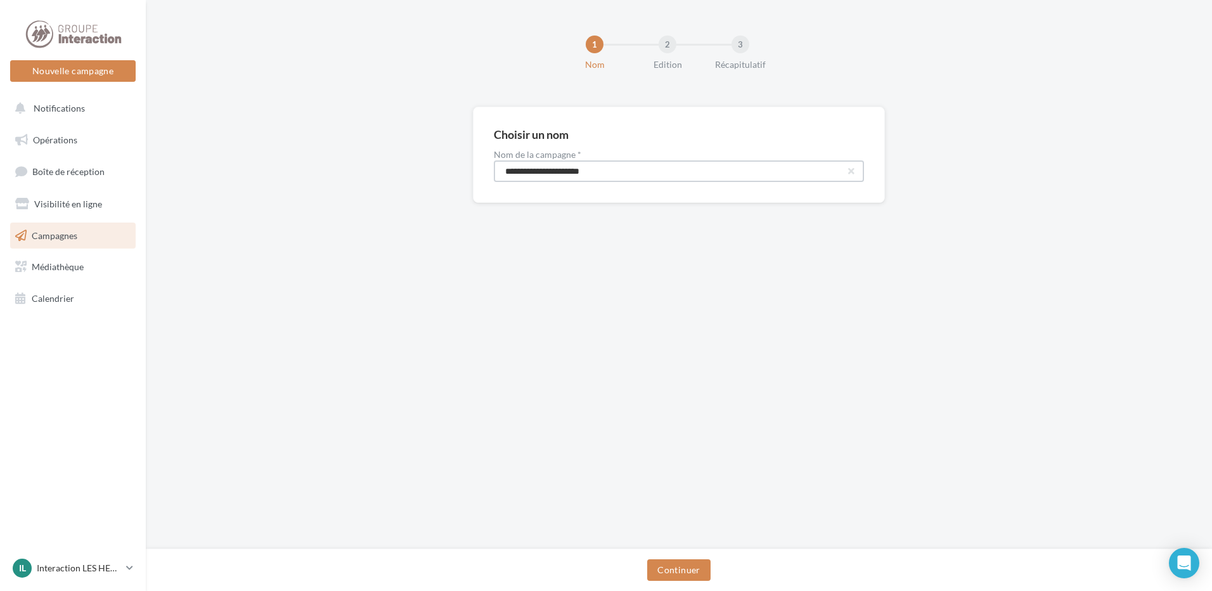
click at [613, 179] on input "**********" at bounding box center [679, 171] width 370 height 22
type input "**********"
click at [685, 546] on div "**********" at bounding box center [679, 274] width 1066 height 549
click at [681, 557] on div "Continuer" at bounding box center [679, 569] width 1066 height 42
click at [676, 569] on button "Continuer" at bounding box center [678, 570] width 63 height 22
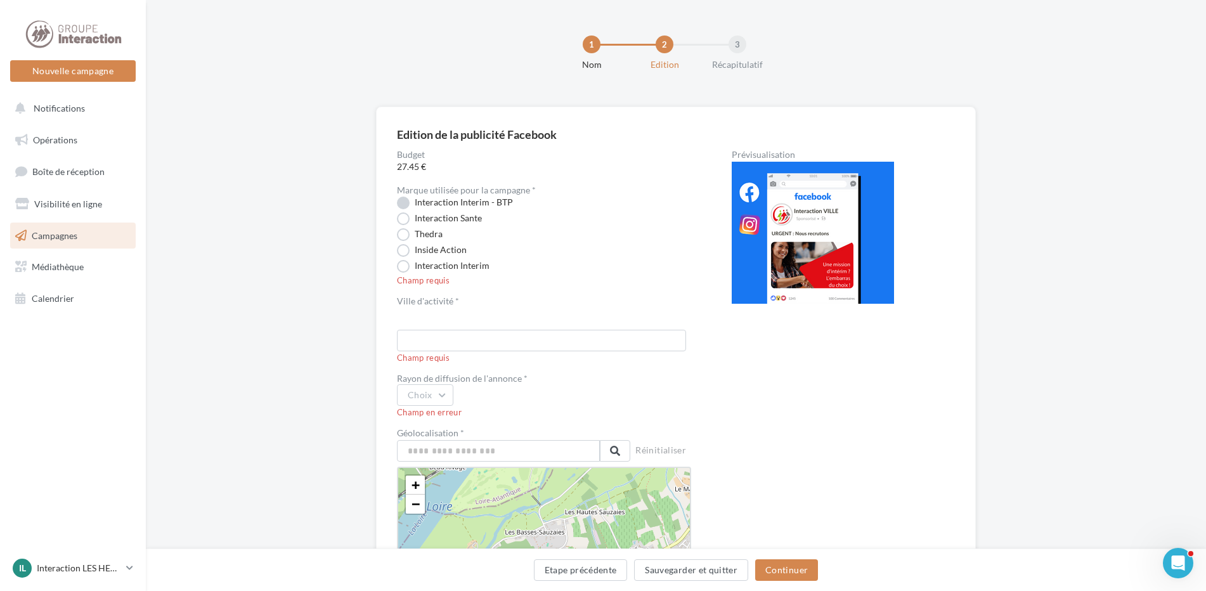
click at [436, 205] on label "Interaction Interim - BTP" at bounding box center [455, 202] width 116 height 13
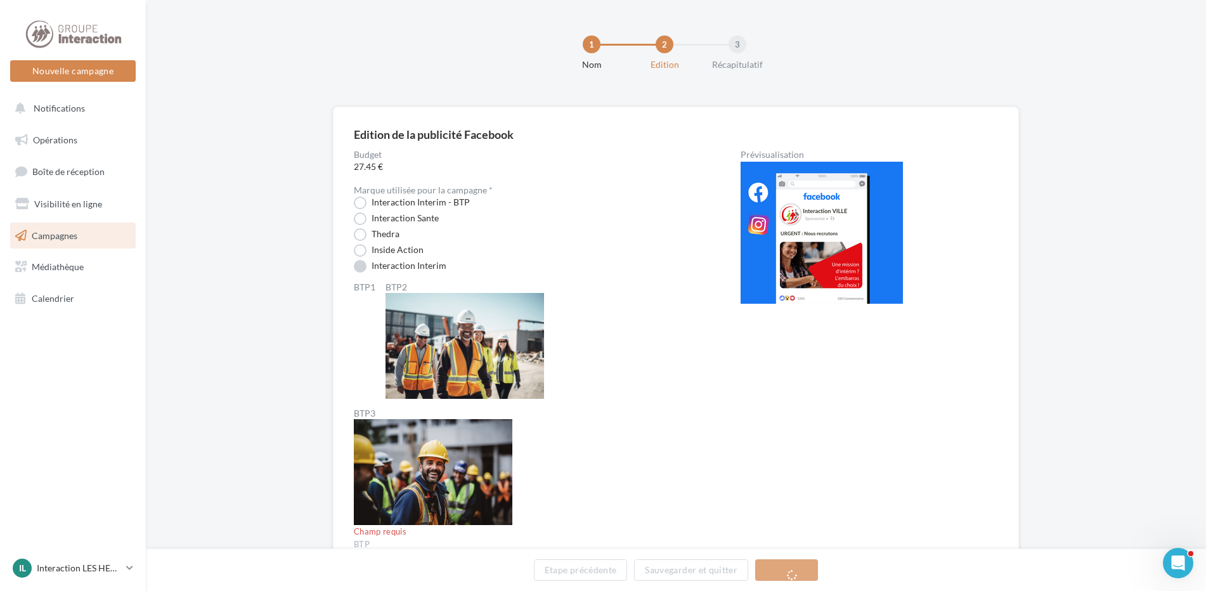
click at [446, 263] on label "Interaction Interim" at bounding box center [400, 266] width 93 height 13
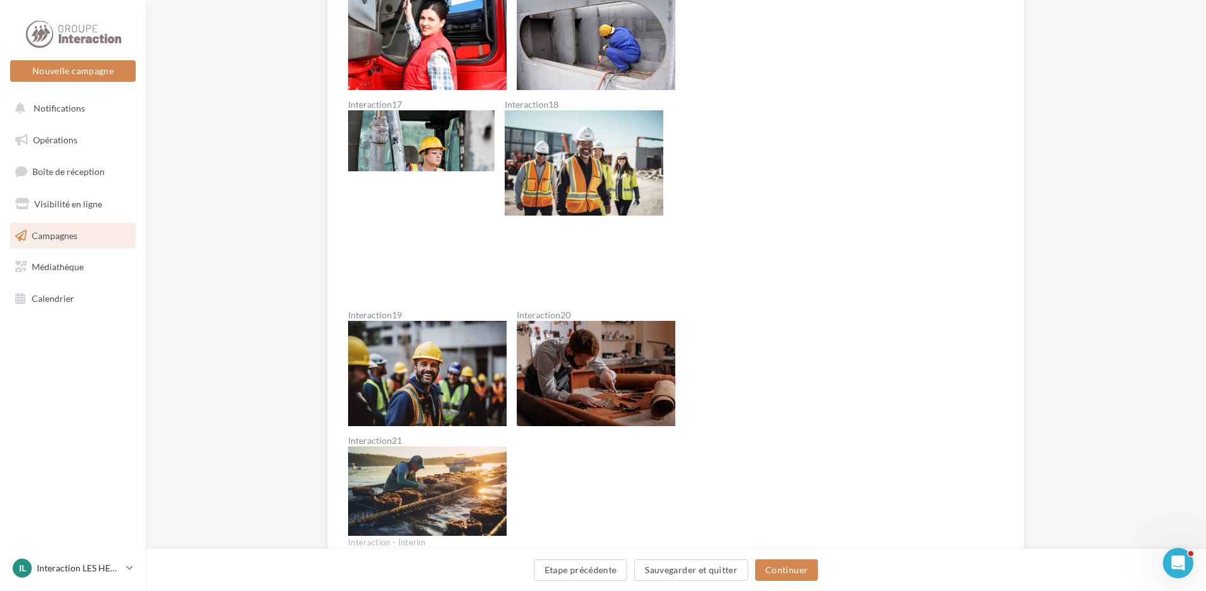
scroll to position [1648, 0]
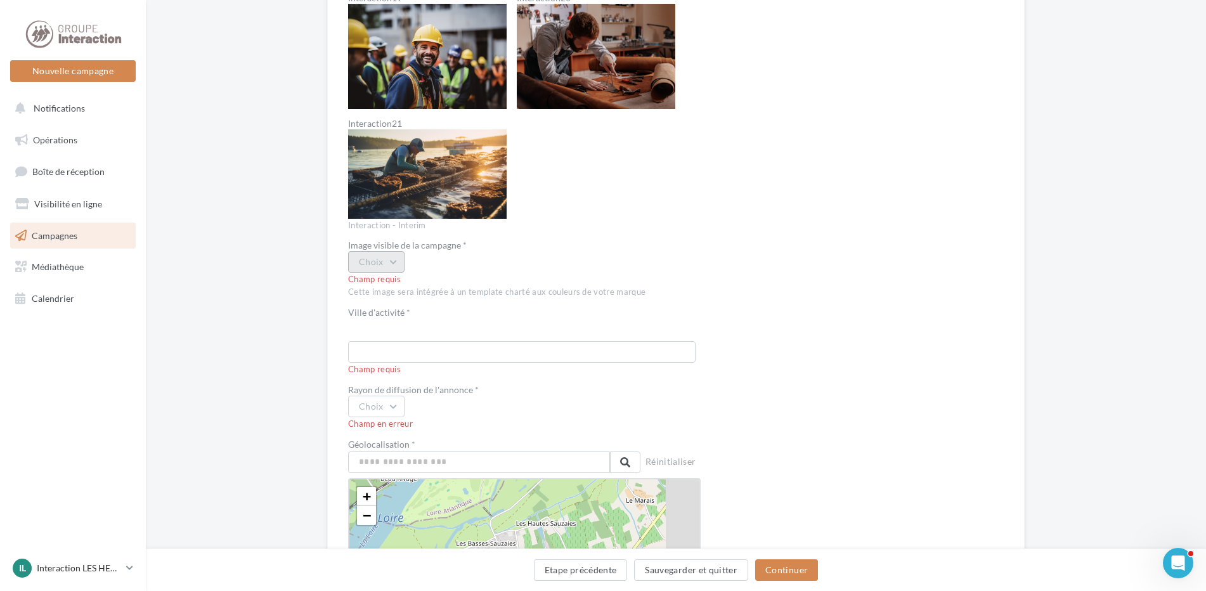
click at [386, 265] on button "Choix" at bounding box center [376, 262] width 56 height 22
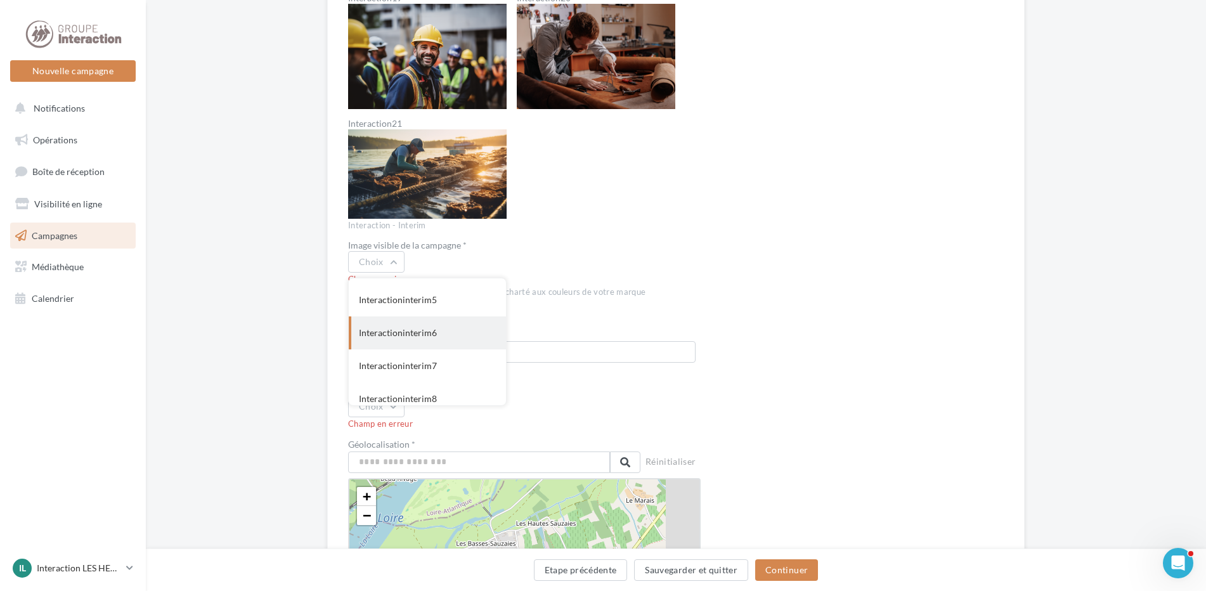
click at [425, 343] on div "Interactioninterim6" at bounding box center [427, 332] width 157 height 33
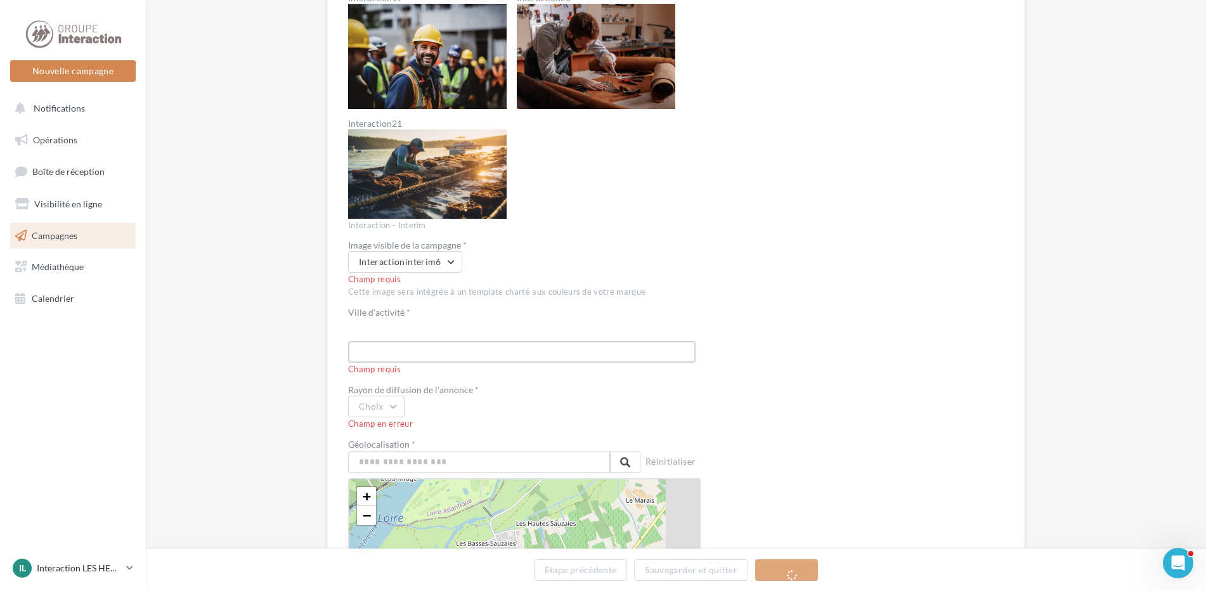
click at [411, 347] on input "text" at bounding box center [521, 352] width 347 height 22
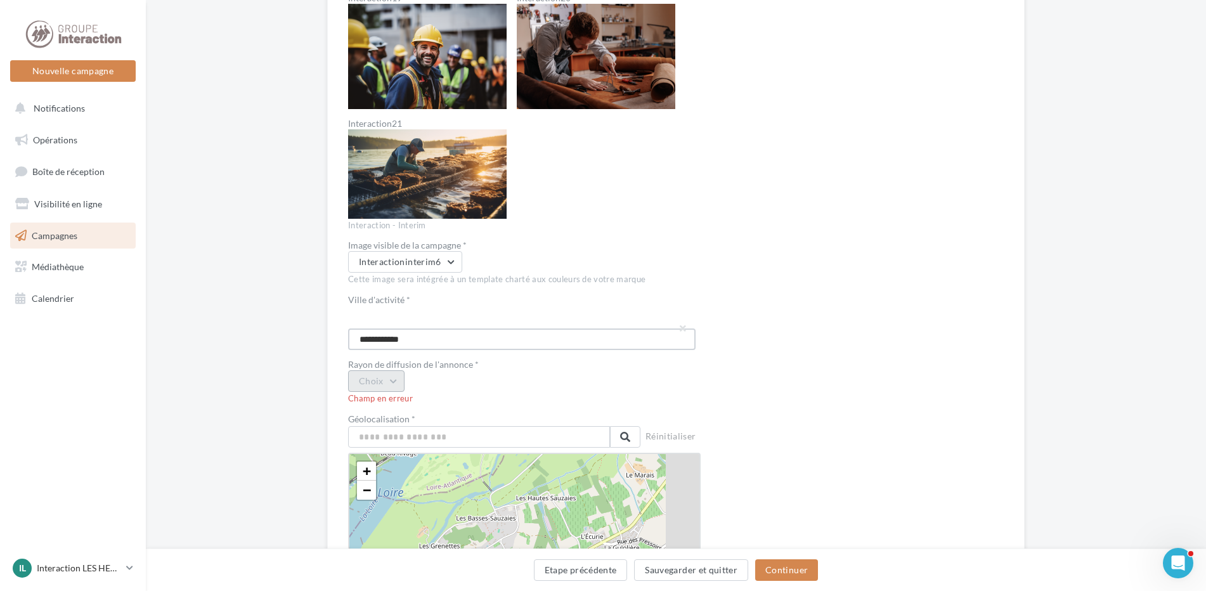
type input "**********"
click at [400, 380] on button "Choix" at bounding box center [376, 381] width 56 height 22
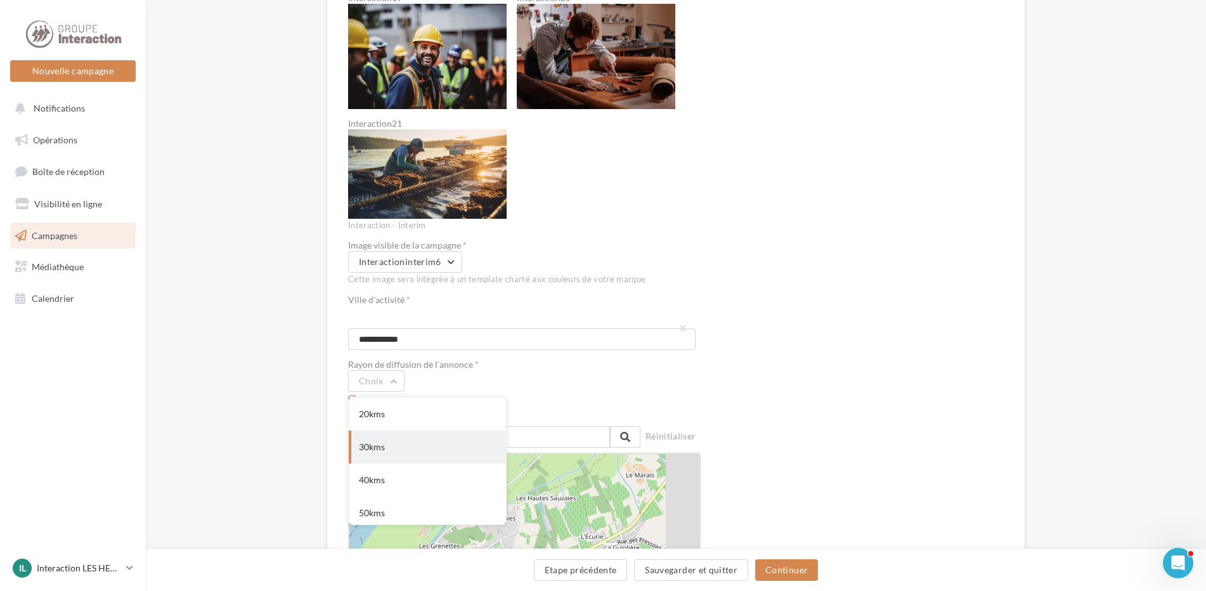
click at [363, 449] on div "30kms" at bounding box center [427, 446] width 157 height 33
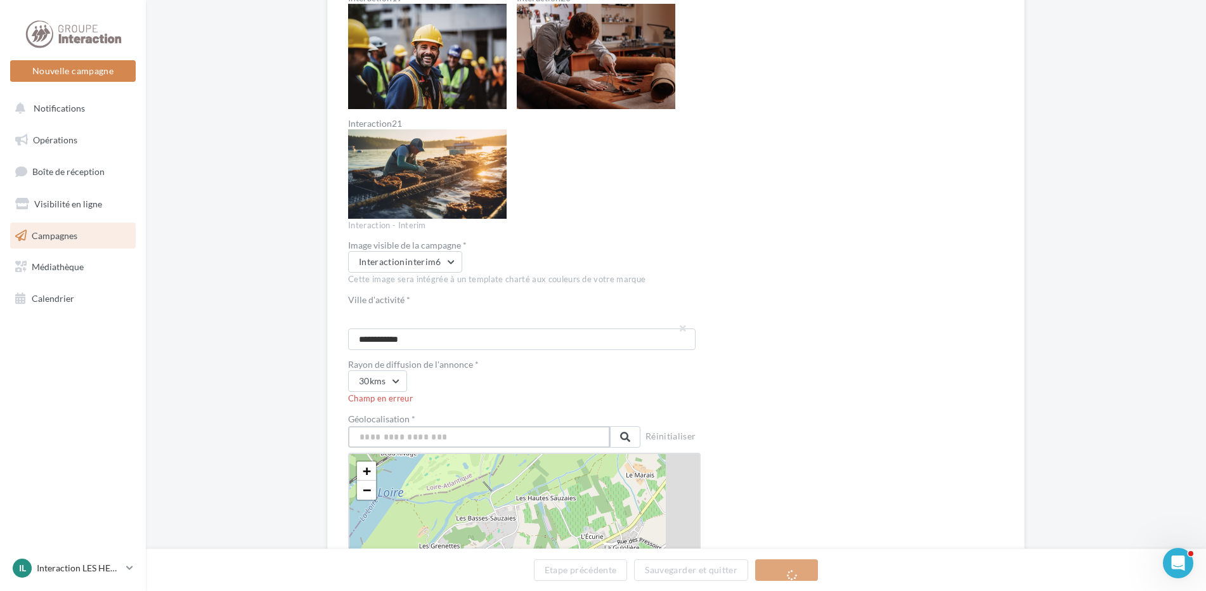
click at [383, 434] on input "text" at bounding box center [479, 437] width 262 height 22
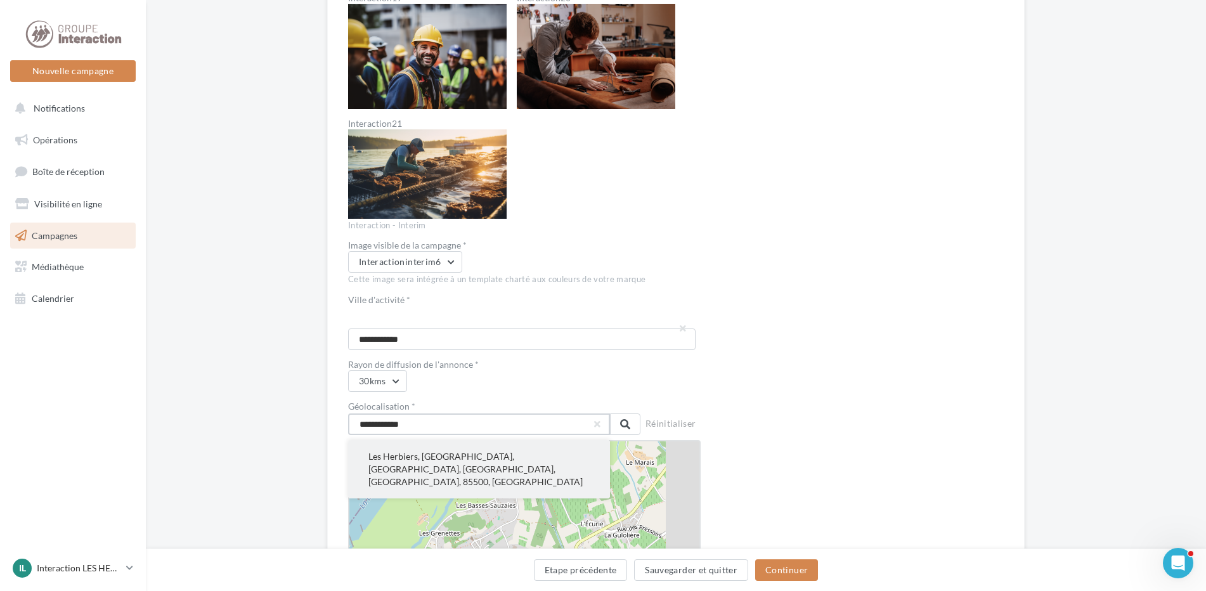
type input "**********"
click at [453, 456] on button "Les Herbiers, La Roche-sur-Yon, Vendée, Pays de la Loire, France métropolitaine…" at bounding box center [479, 469] width 262 height 58
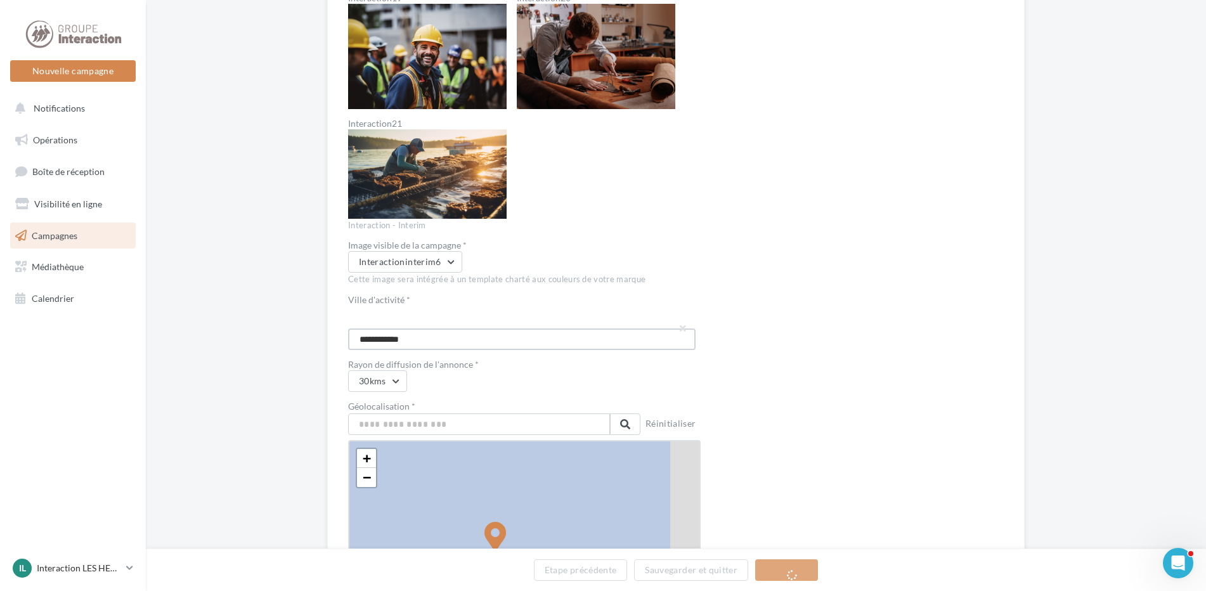
drag, startPoint x: 417, startPoint y: 340, endPoint x: 278, endPoint y: 287, distance: 149.3
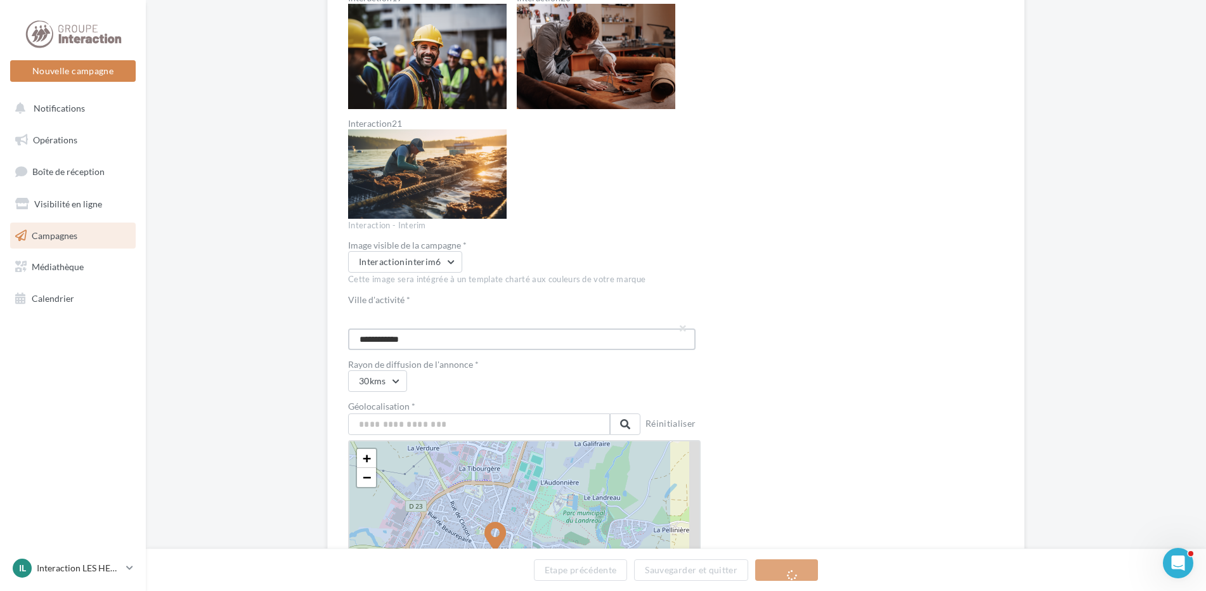
type input "**********"
click at [686, 303] on label "Ville d'activité *" at bounding box center [519, 299] width 342 height 9
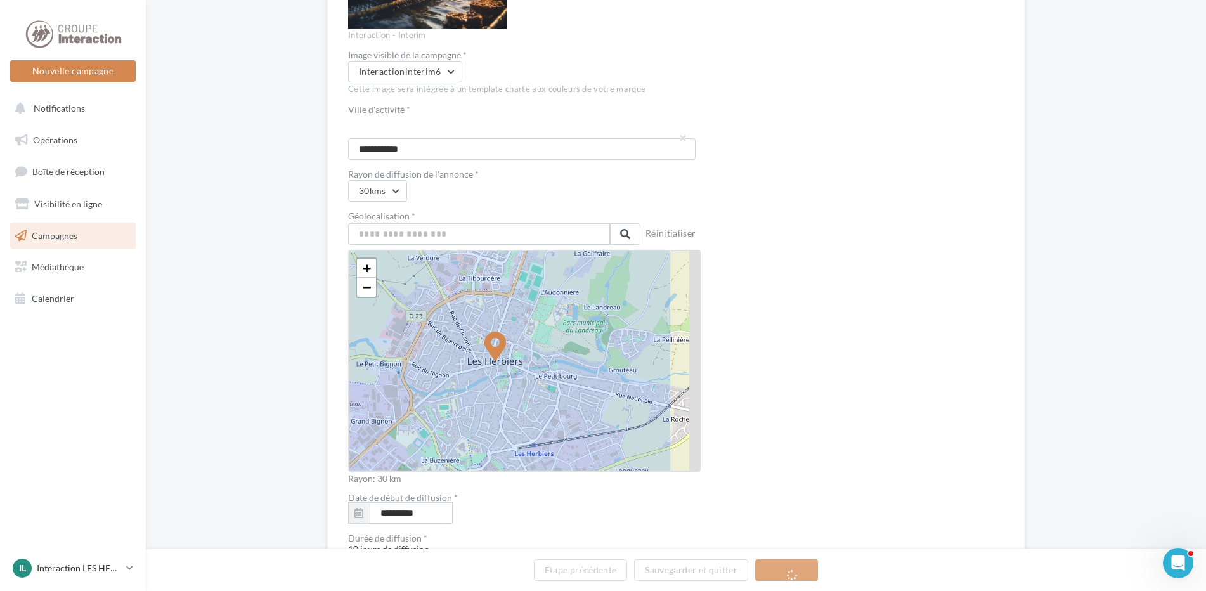
scroll to position [1965, 0]
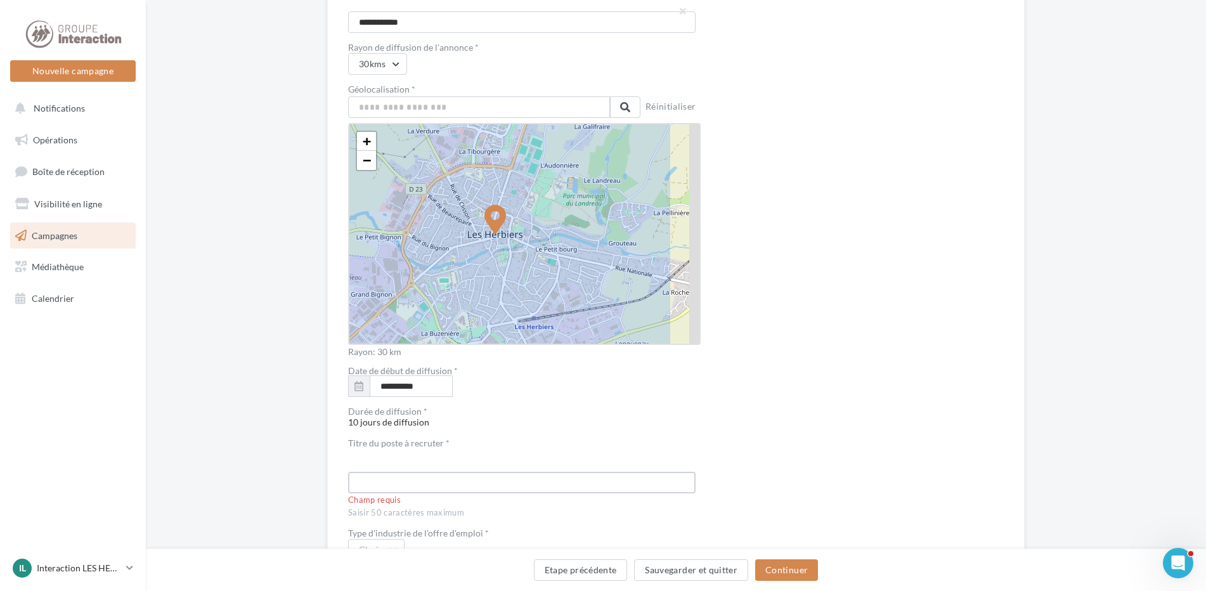
click at [422, 488] on input "text" at bounding box center [521, 483] width 347 height 22
type input "*"
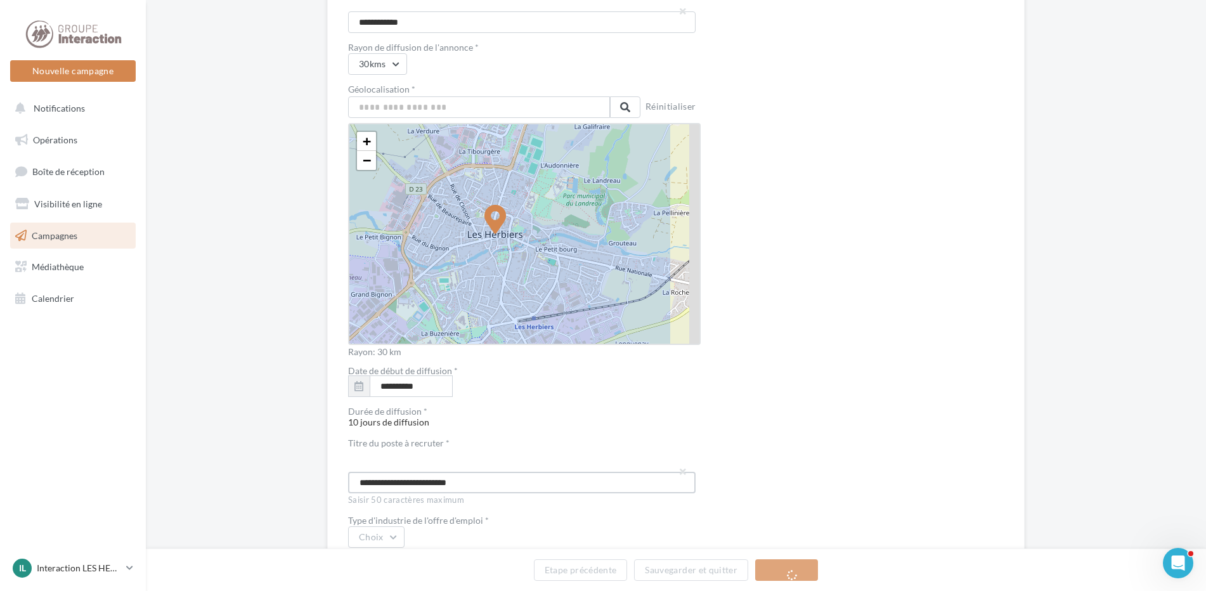
scroll to position [2155, 0]
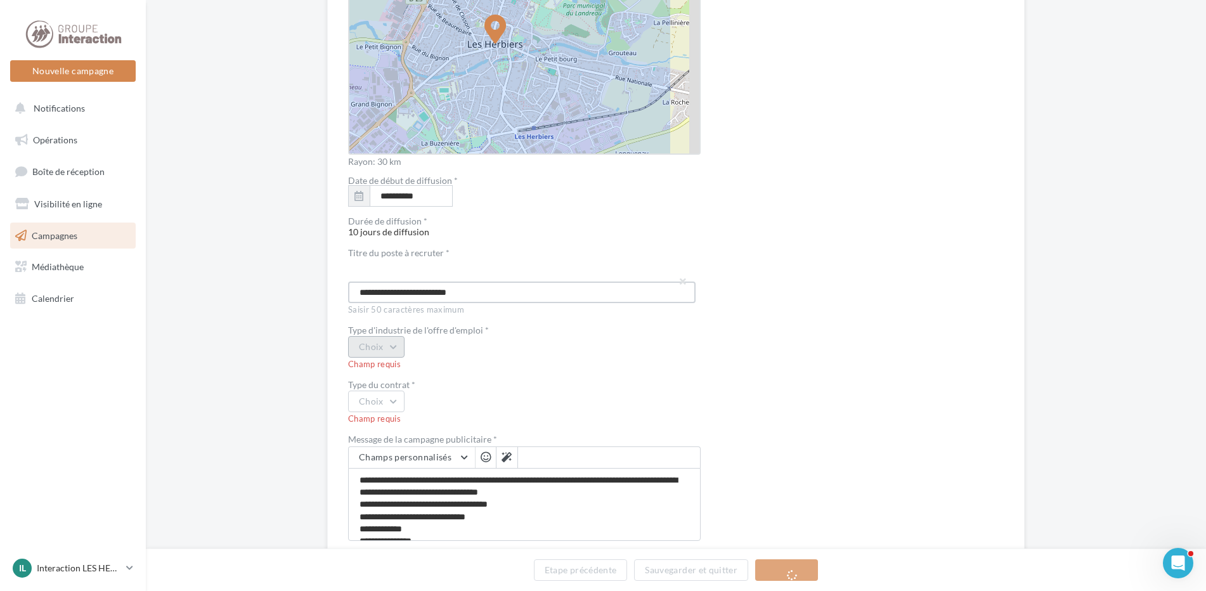
type input "**********"
click at [361, 354] on button "Choix" at bounding box center [376, 347] width 56 height 22
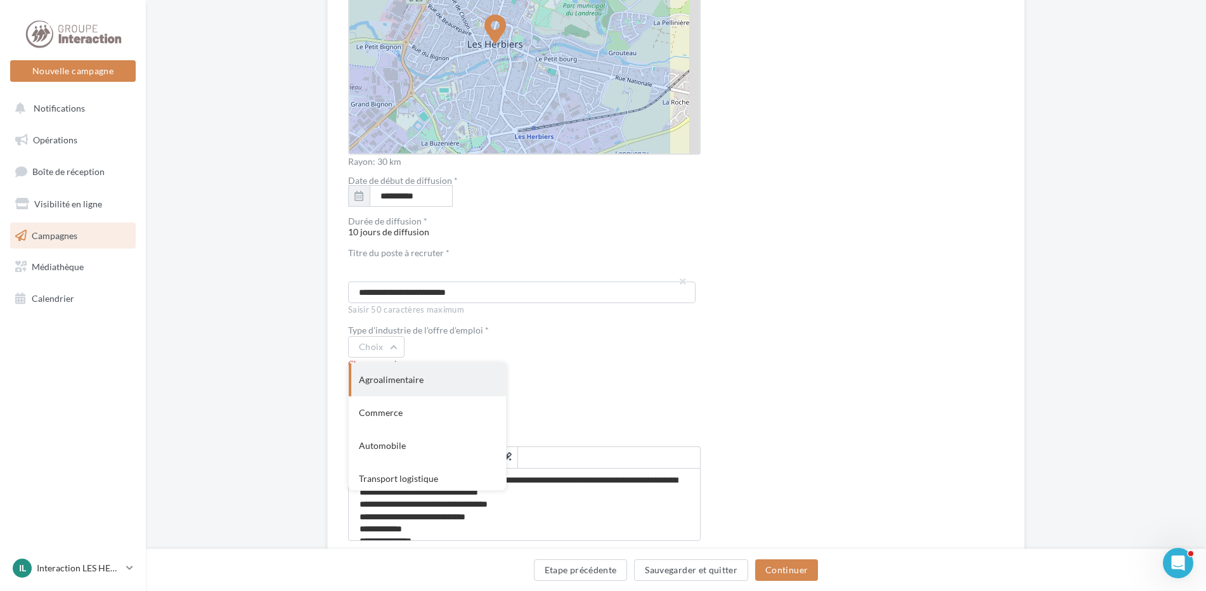
click at [420, 389] on div "Agroalimentaire" at bounding box center [427, 379] width 157 height 33
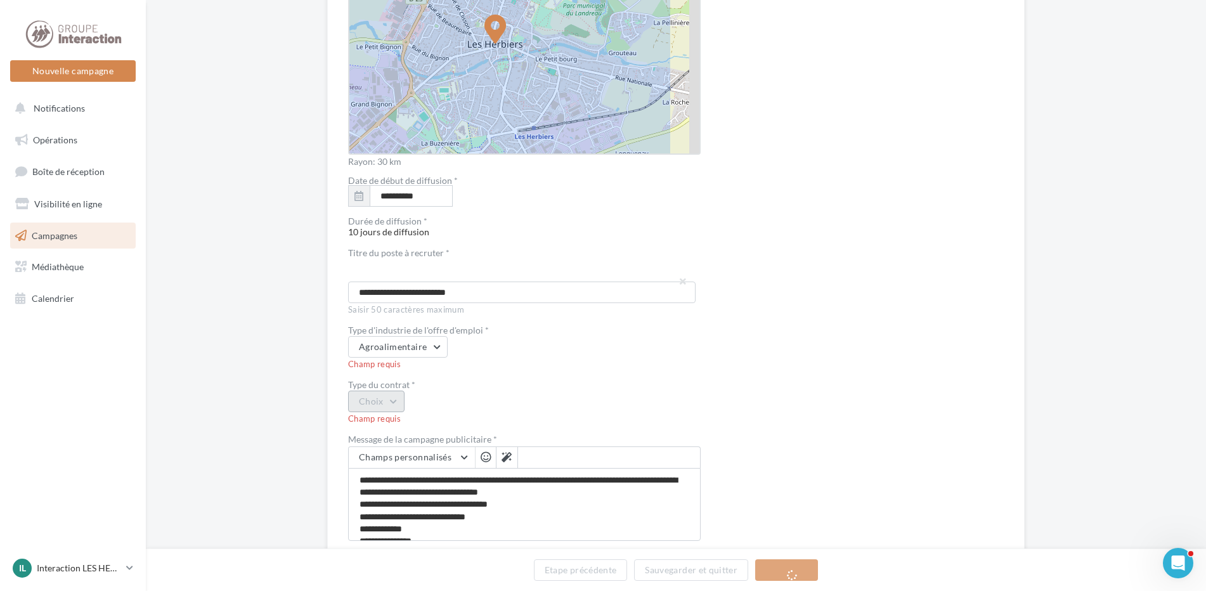
click at [400, 404] on button "Choix" at bounding box center [376, 401] width 56 height 22
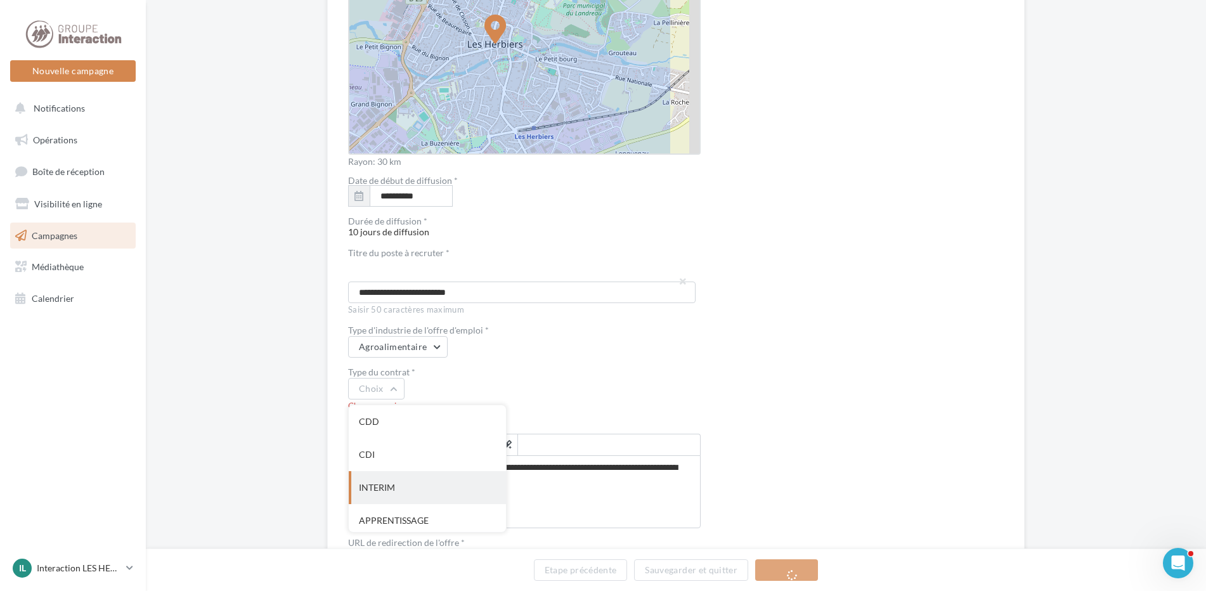
click at [390, 479] on div "INTERIM" at bounding box center [427, 487] width 157 height 33
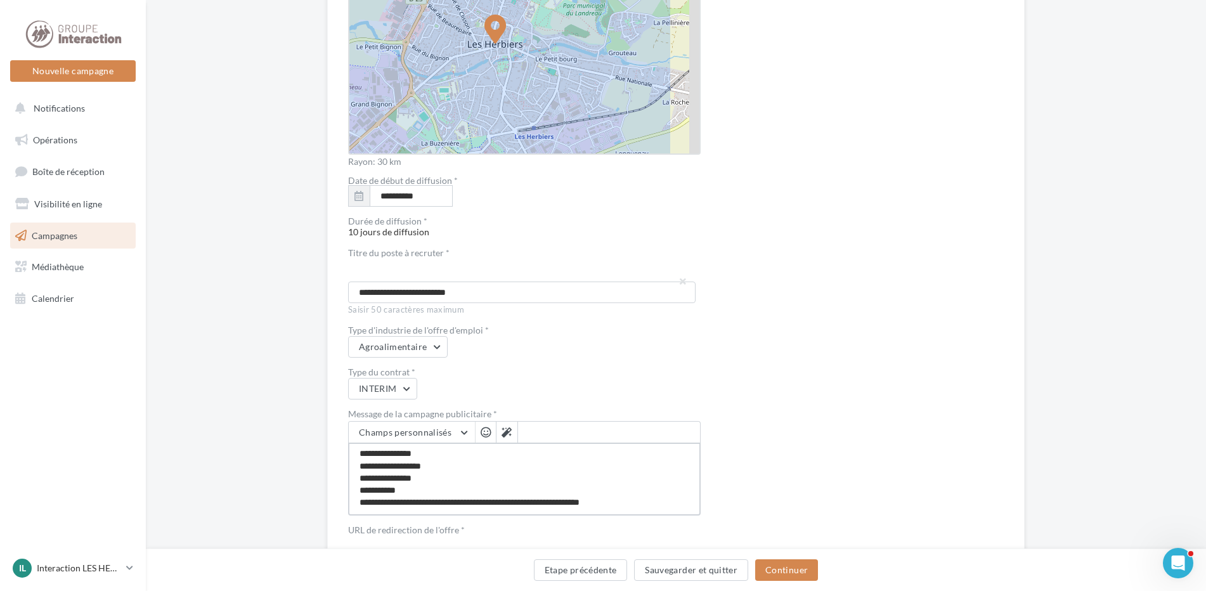
scroll to position [0, 0]
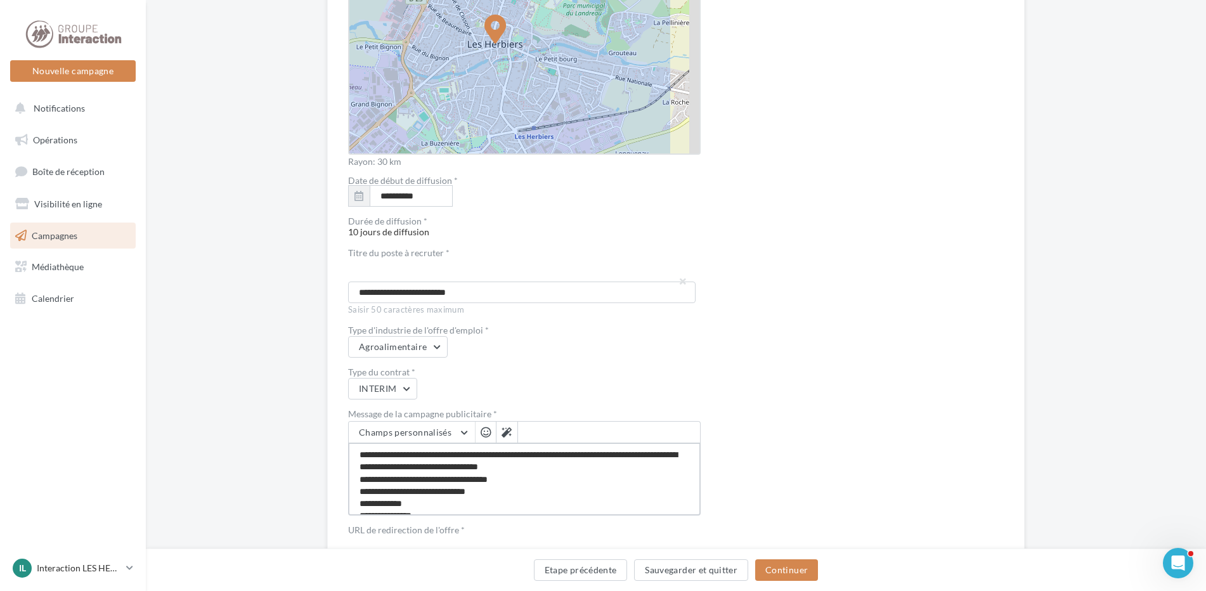
drag, startPoint x: 524, startPoint y: 476, endPoint x: 337, endPoint y: 370, distance: 214.9
paste textarea "**********"
type textarea "**********"
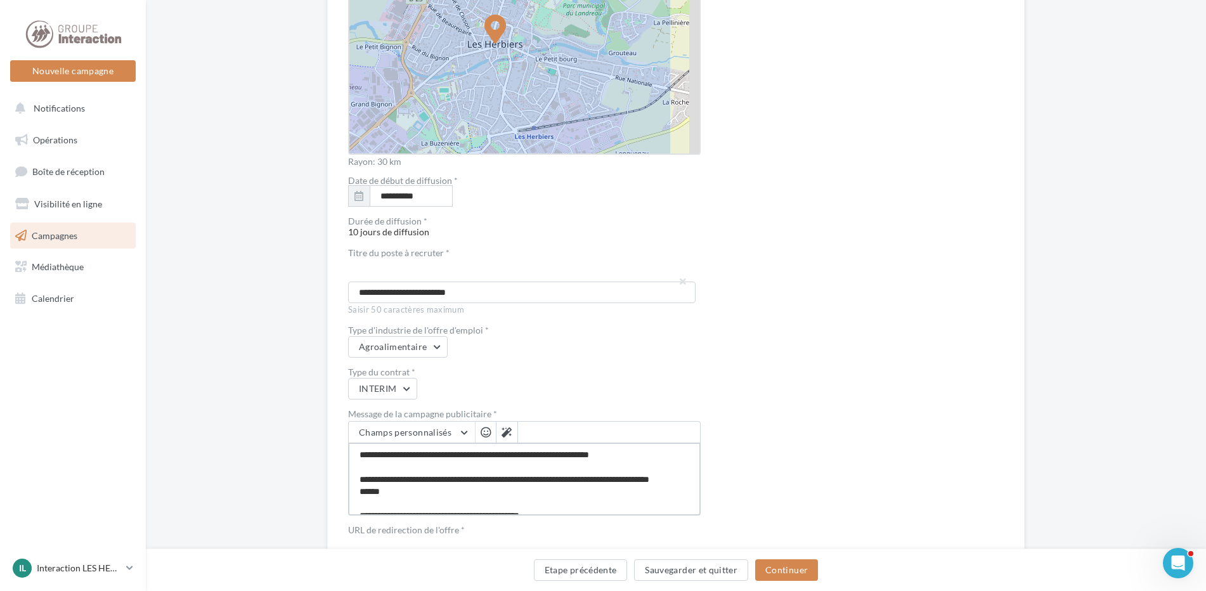
type textarea "**********"
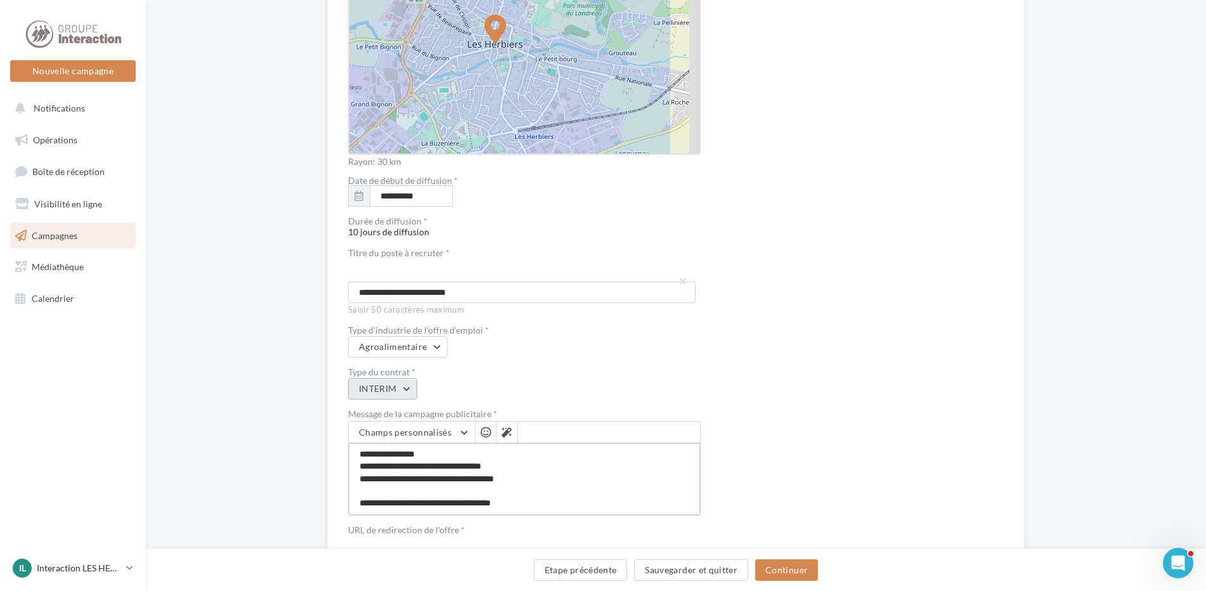
type textarea "**********"
click at [351, 386] on button "INTERIM" at bounding box center [382, 389] width 69 height 22
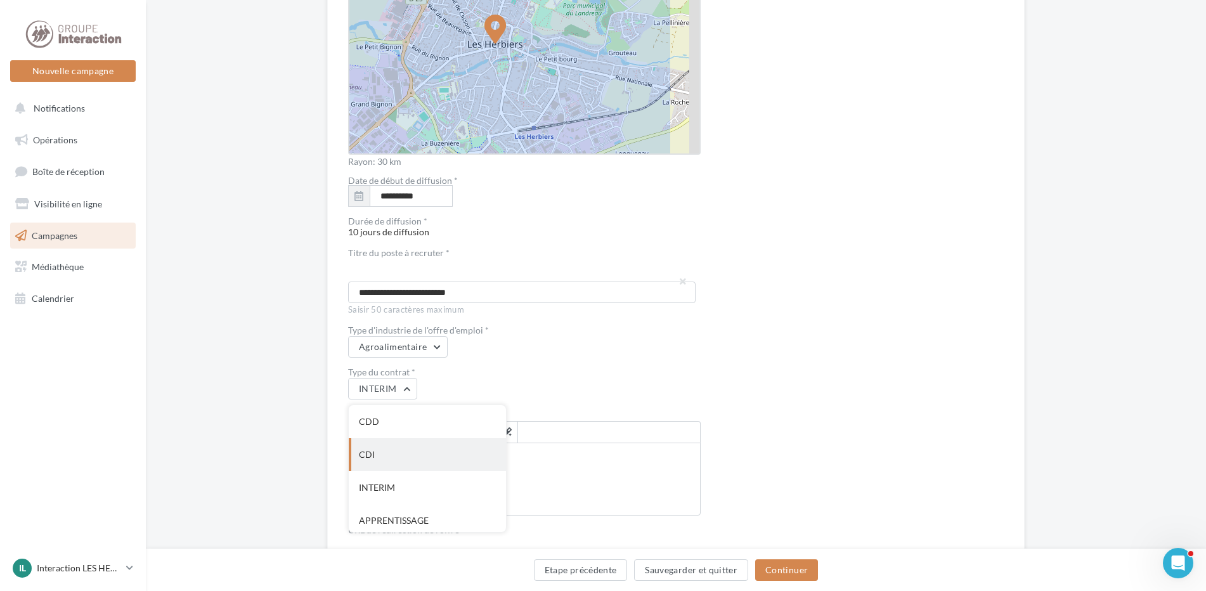
click at [371, 446] on div "CDI" at bounding box center [427, 454] width 157 height 33
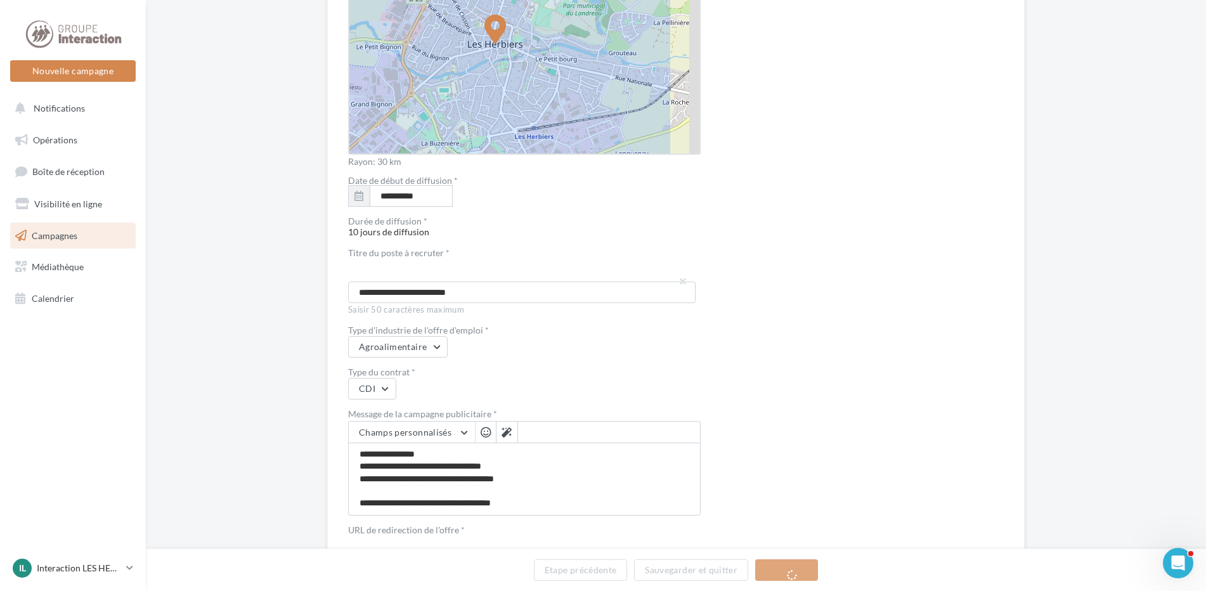
scroll to position [27, 0]
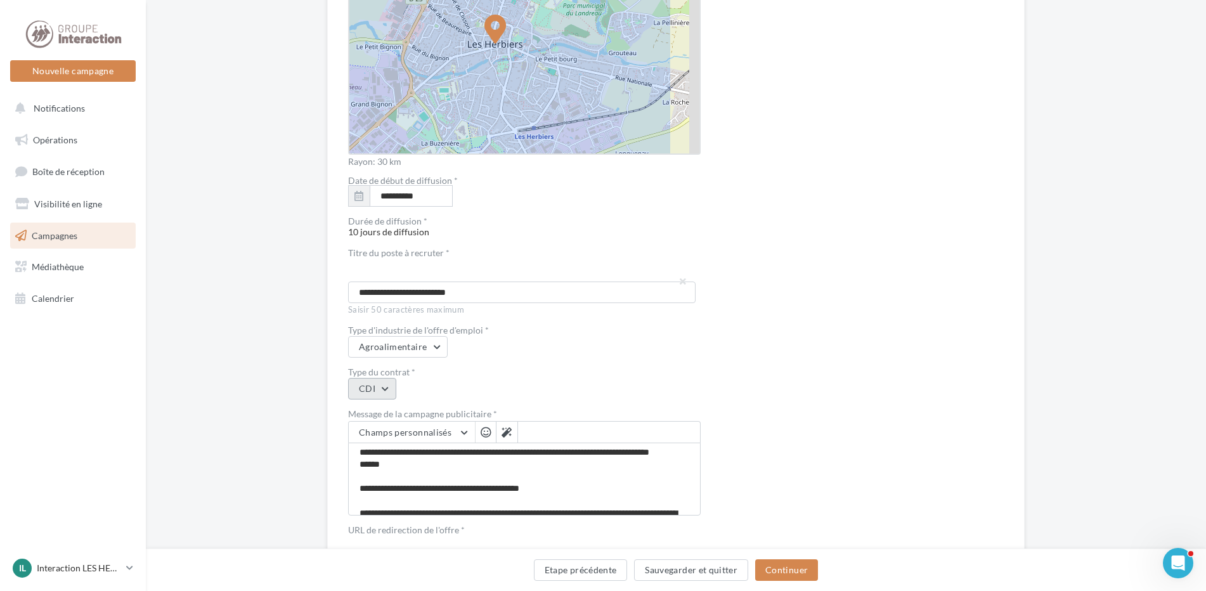
drag, startPoint x: 387, startPoint y: 387, endPoint x: 394, endPoint y: 391, distance: 8.5
click at [387, 387] on button "CDI" at bounding box center [372, 389] width 48 height 22
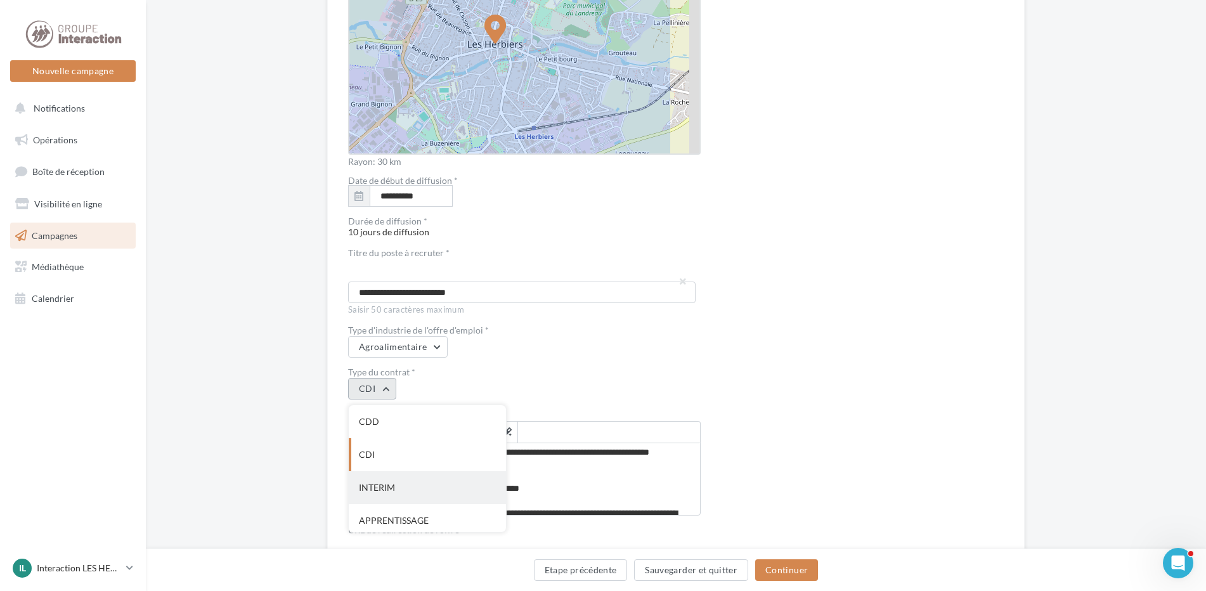
scroll to position [5, 0]
click at [406, 460] on div "CDI" at bounding box center [427, 449] width 157 height 33
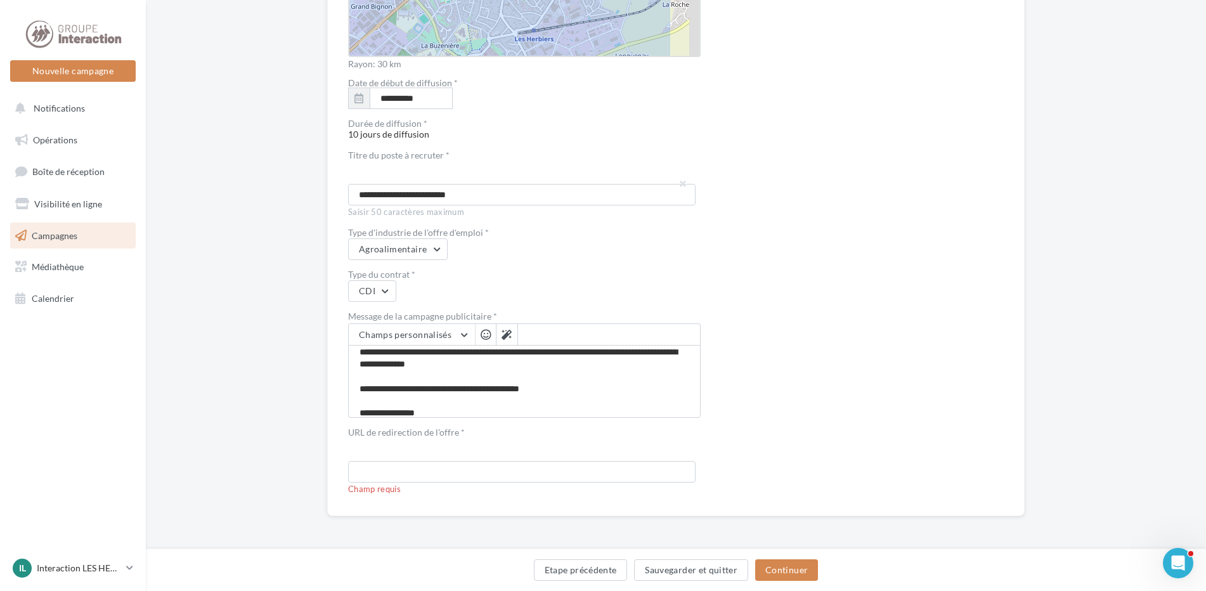
scroll to position [0, 0]
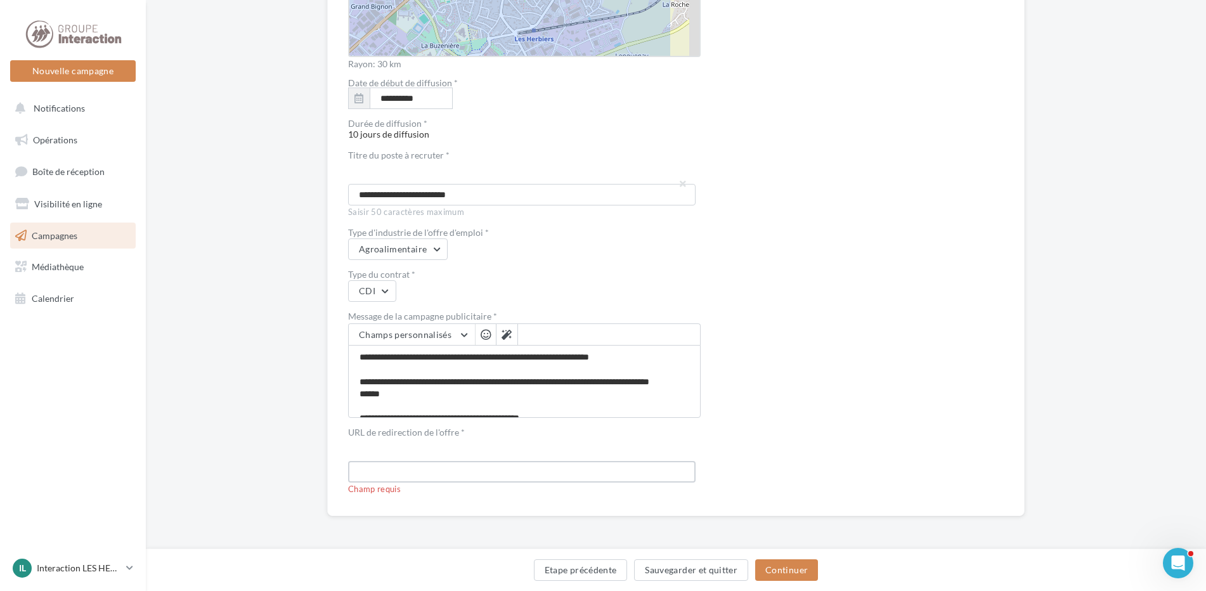
click at [535, 463] on input "text" at bounding box center [521, 472] width 347 height 22
click at [783, 564] on button "Continuer" at bounding box center [786, 570] width 63 height 22
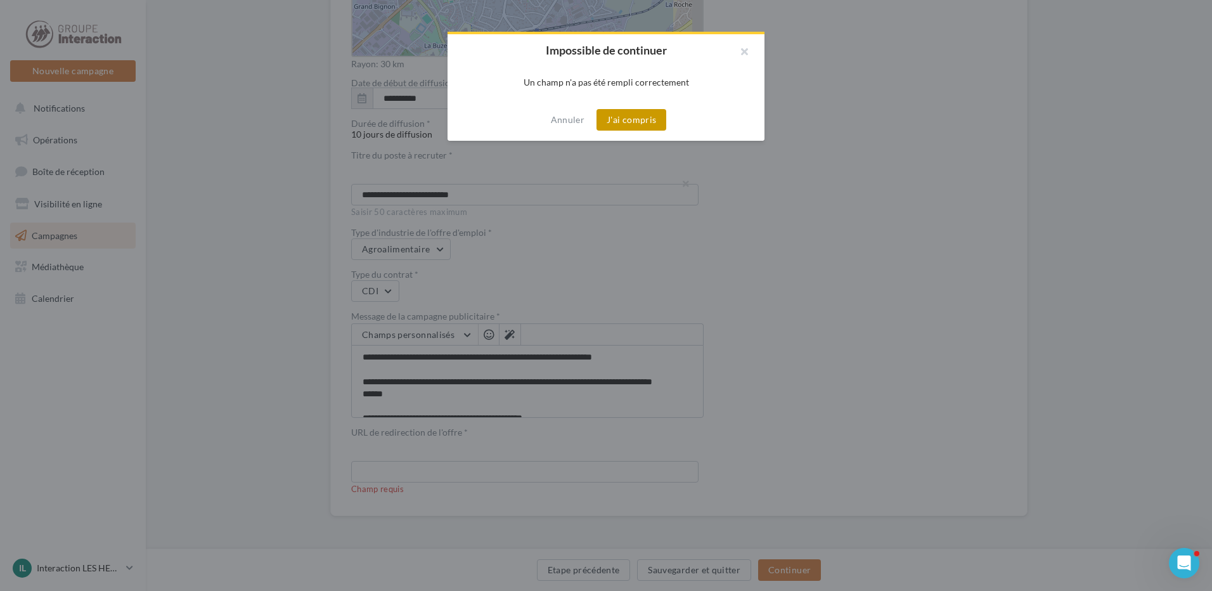
click at [643, 122] on button "J'ai compris" at bounding box center [631, 120] width 70 height 22
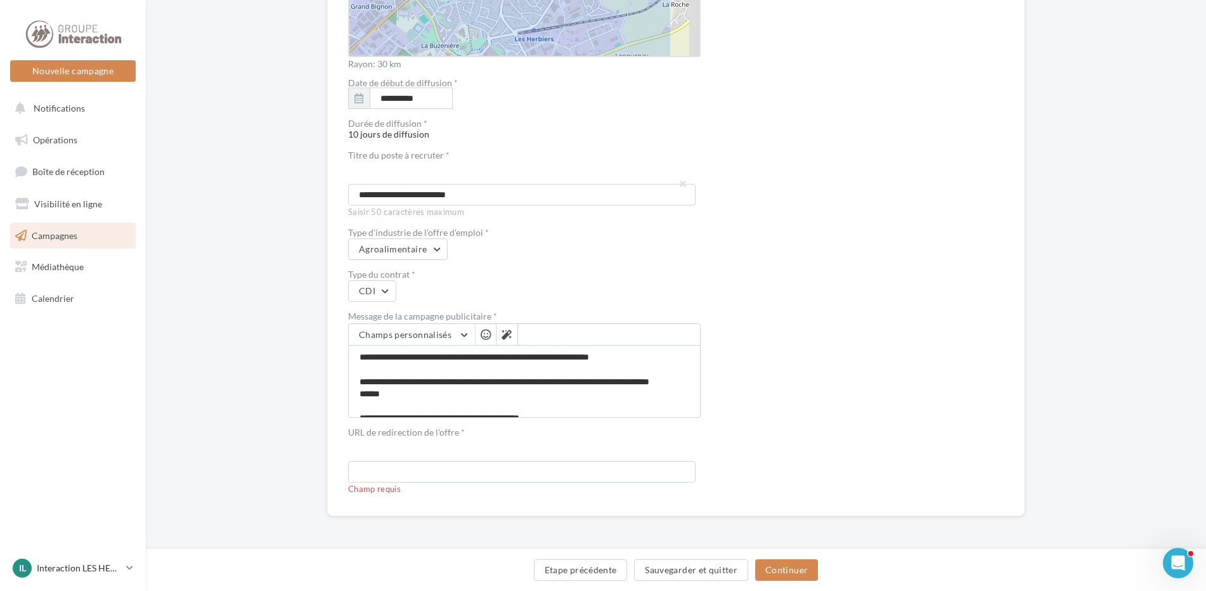
click at [428, 457] on div at bounding box center [487, 450] width 278 height 22
paste input "**********"
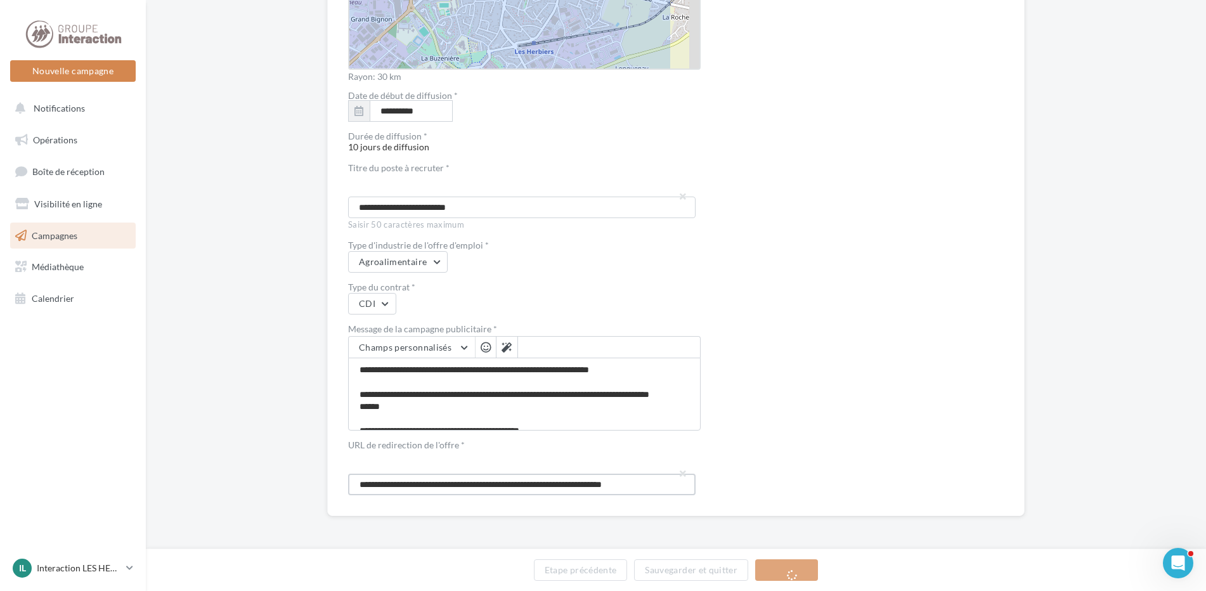
scroll to position [2240, 0]
type input "**********"
click at [776, 572] on button "Continuer" at bounding box center [786, 570] width 63 height 22
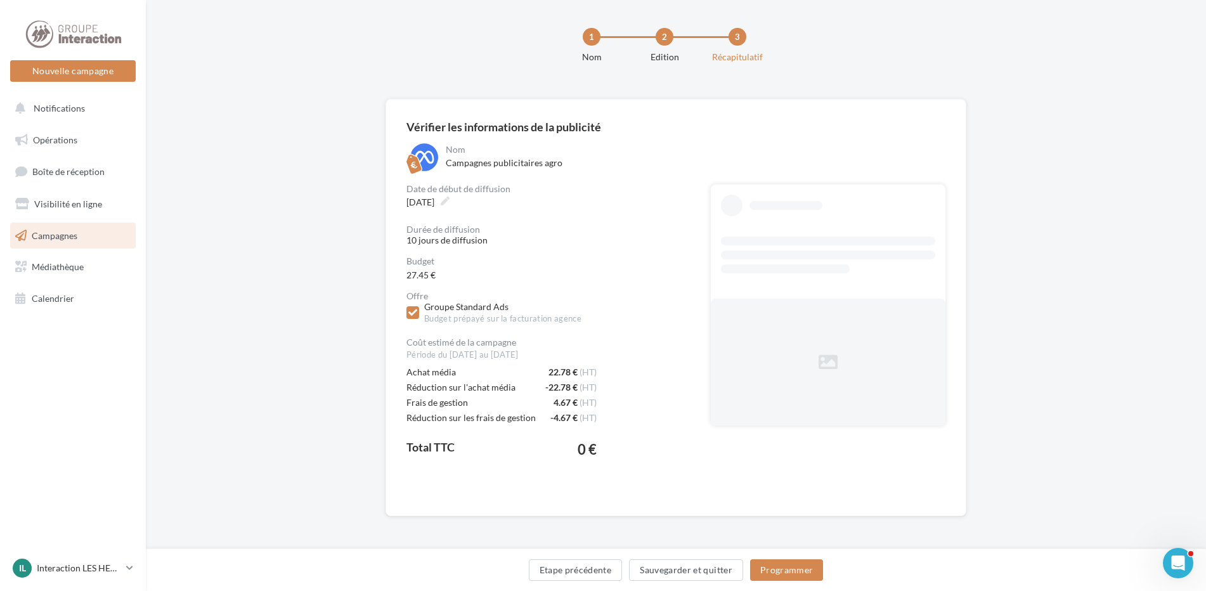
scroll to position [8, 0]
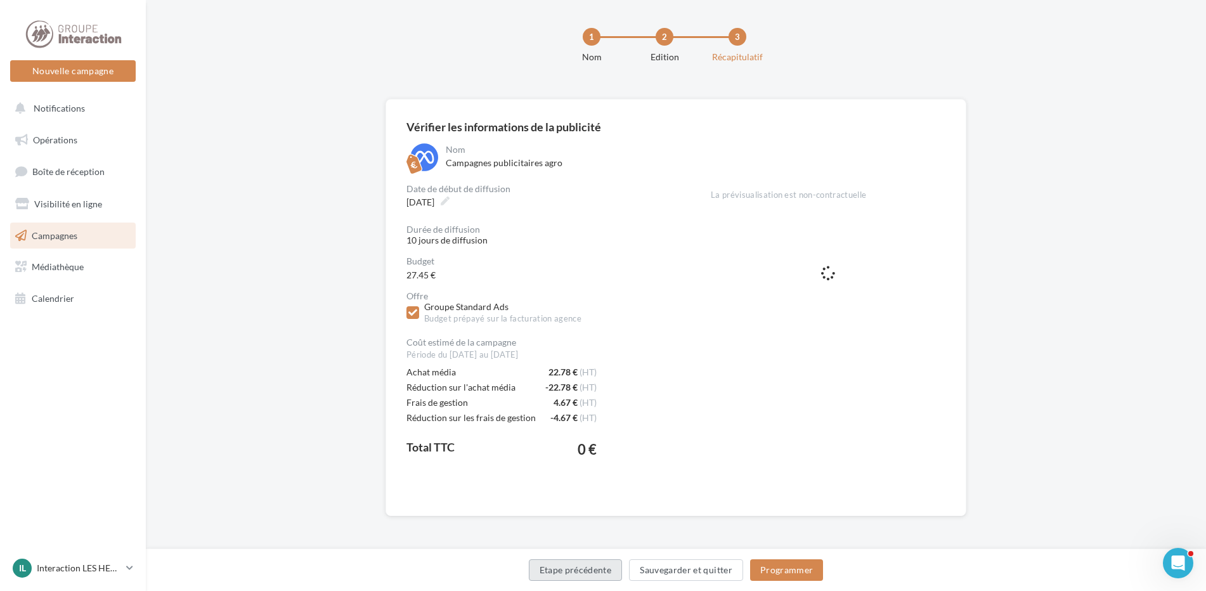
click at [607, 572] on button "Etape précédente" at bounding box center [576, 570] width 94 height 22
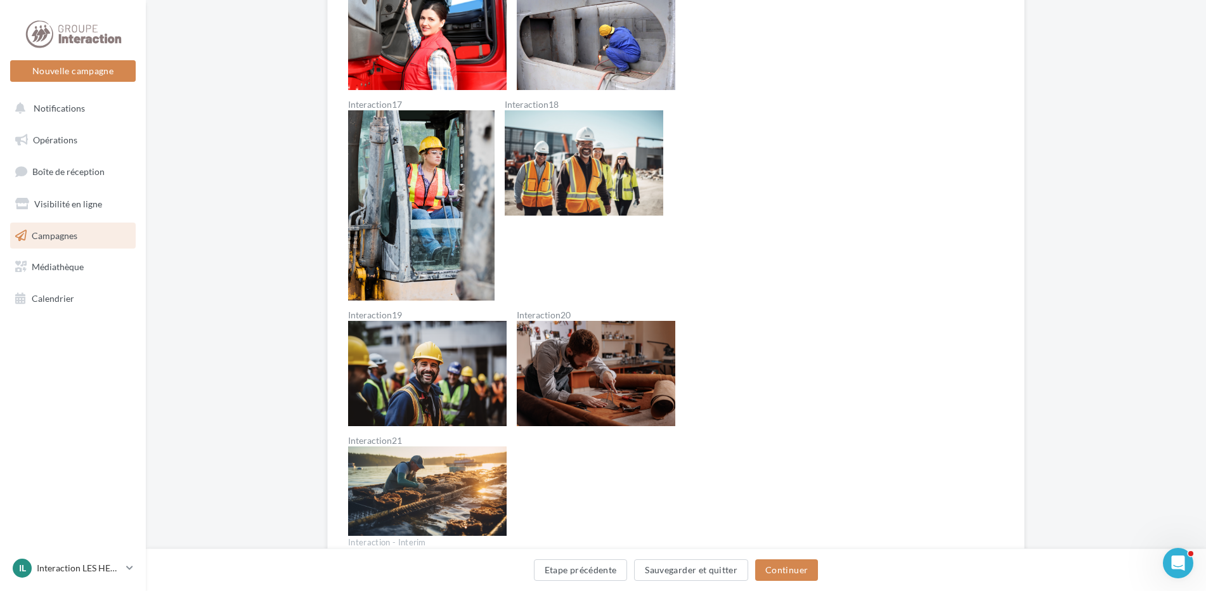
scroll to position [1585, 0]
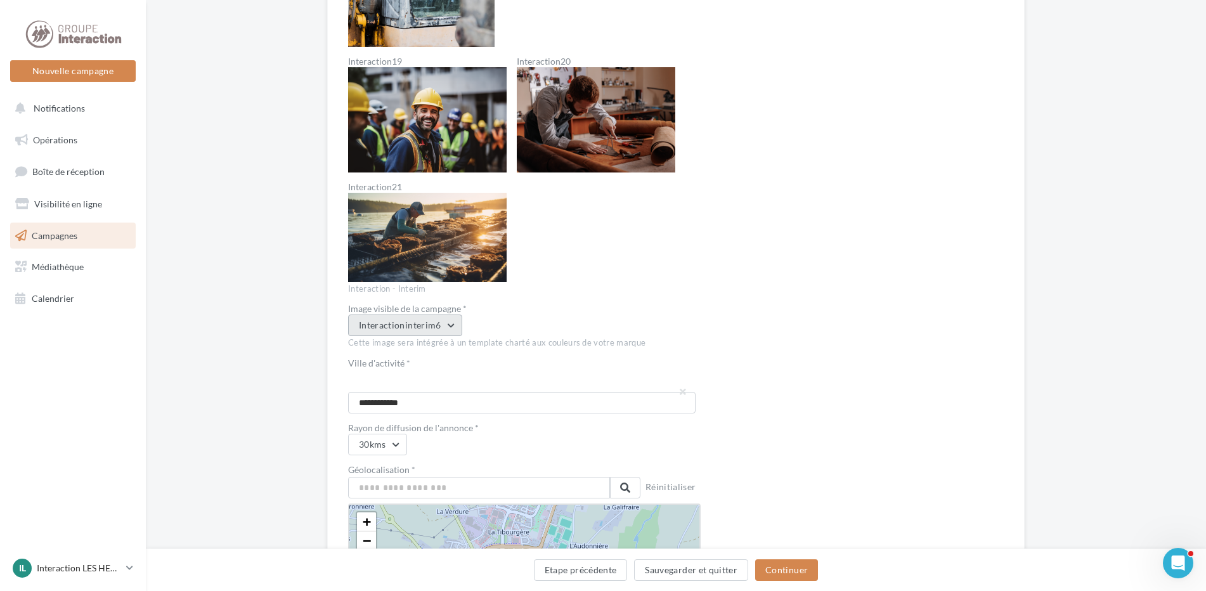
click at [440, 325] on button "Interactioninterim6" at bounding box center [405, 325] width 114 height 22
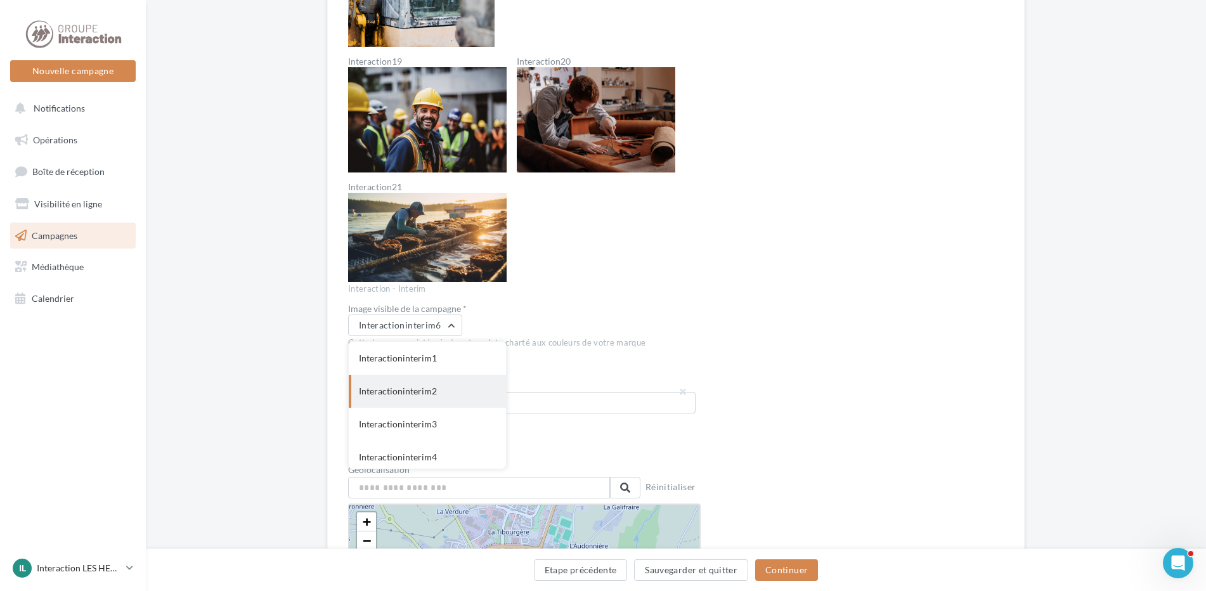
click at [426, 397] on div "Interactioninterim2" at bounding box center [427, 391] width 157 height 33
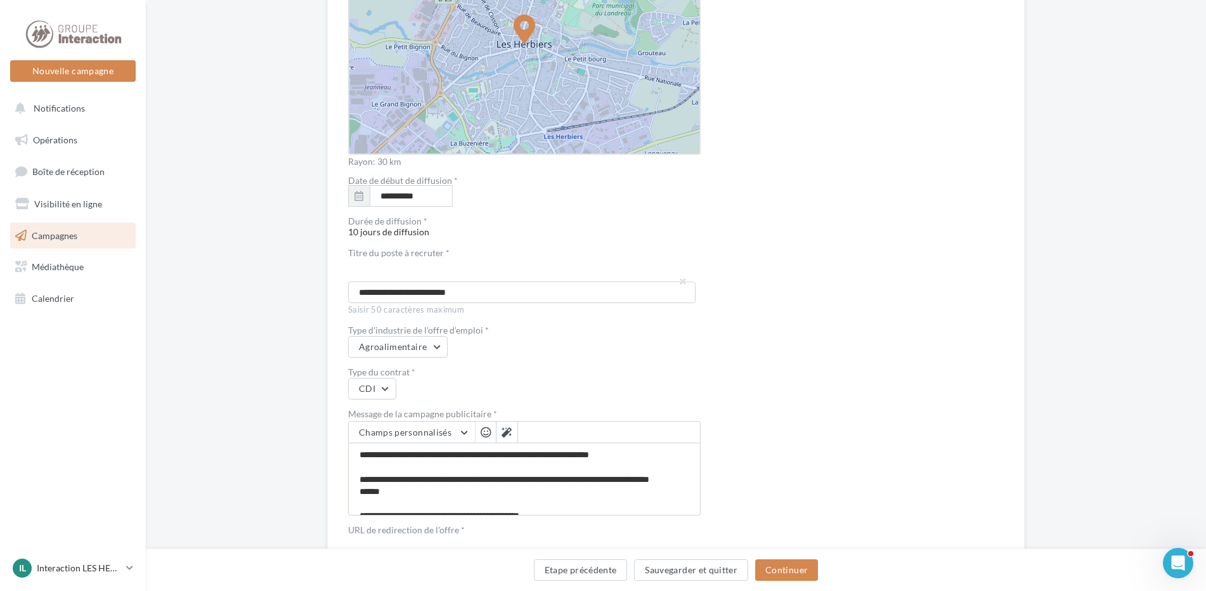
scroll to position [2240, 0]
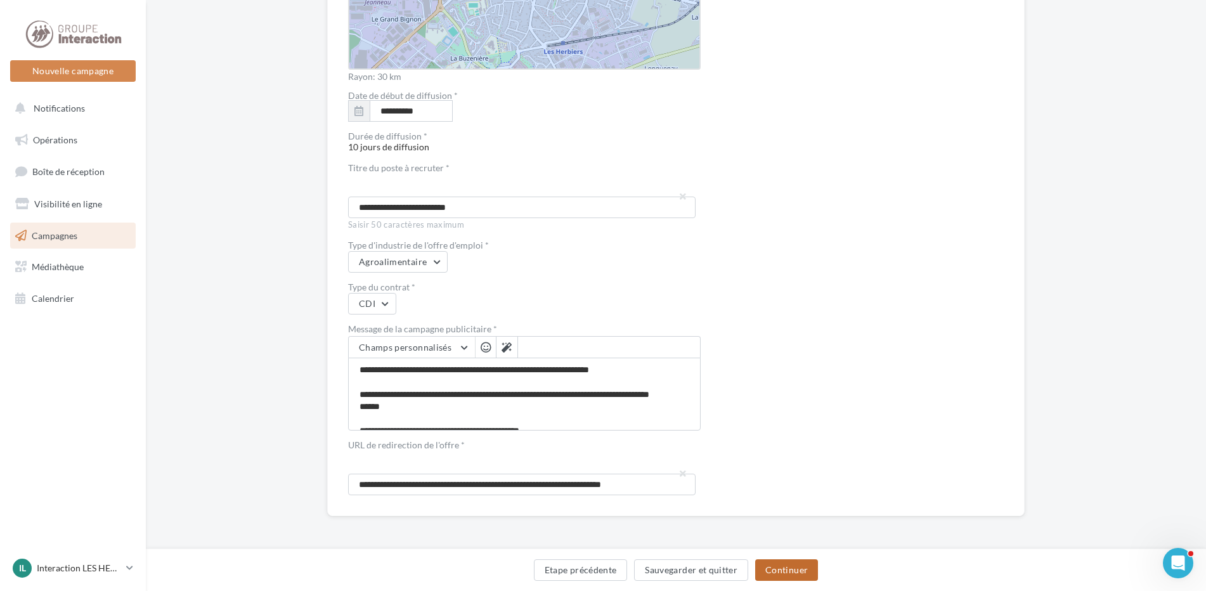
click at [776, 562] on button "Continuer" at bounding box center [786, 570] width 63 height 22
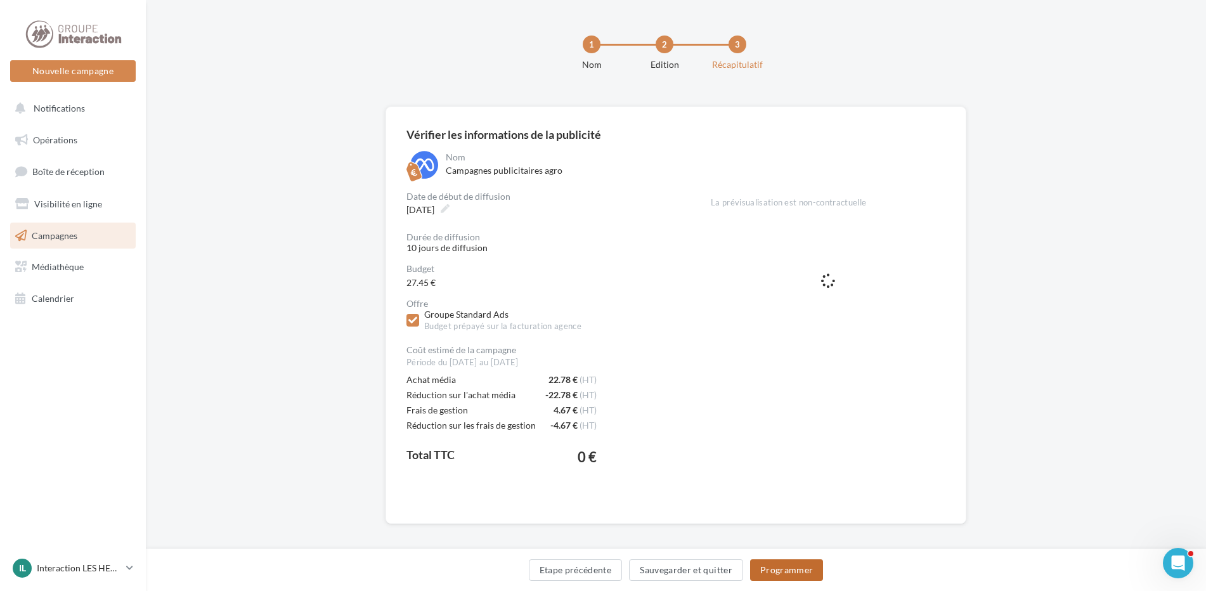
click at [789, 567] on button "Programmer" at bounding box center [787, 570] width 74 height 22
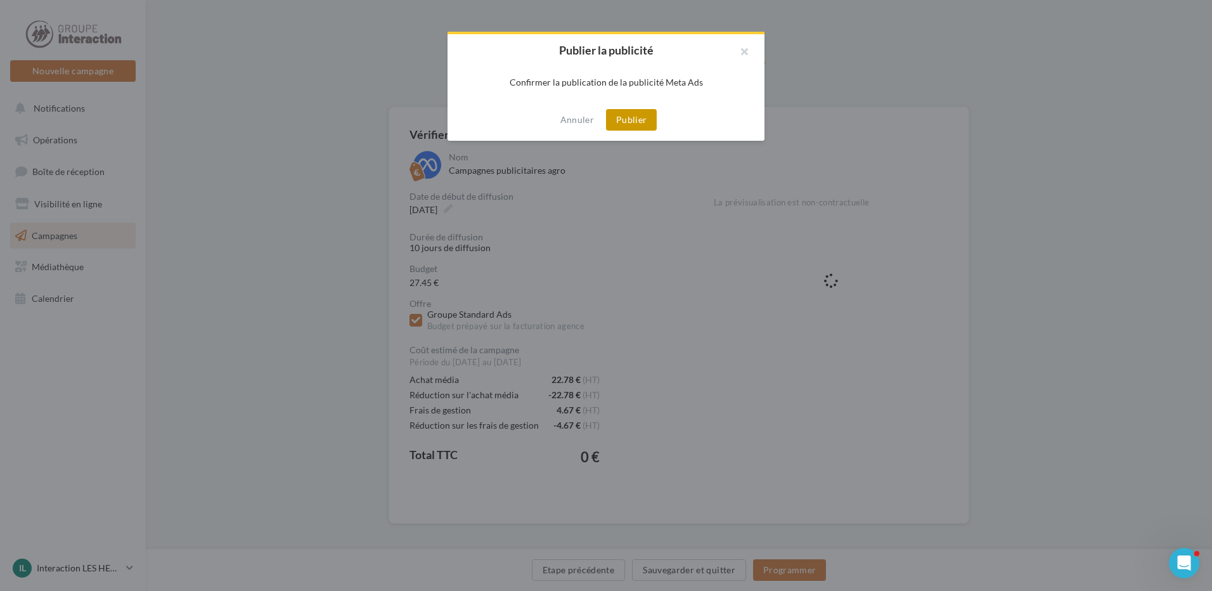
click at [652, 114] on button "Publier" at bounding box center [631, 120] width 51 height 22
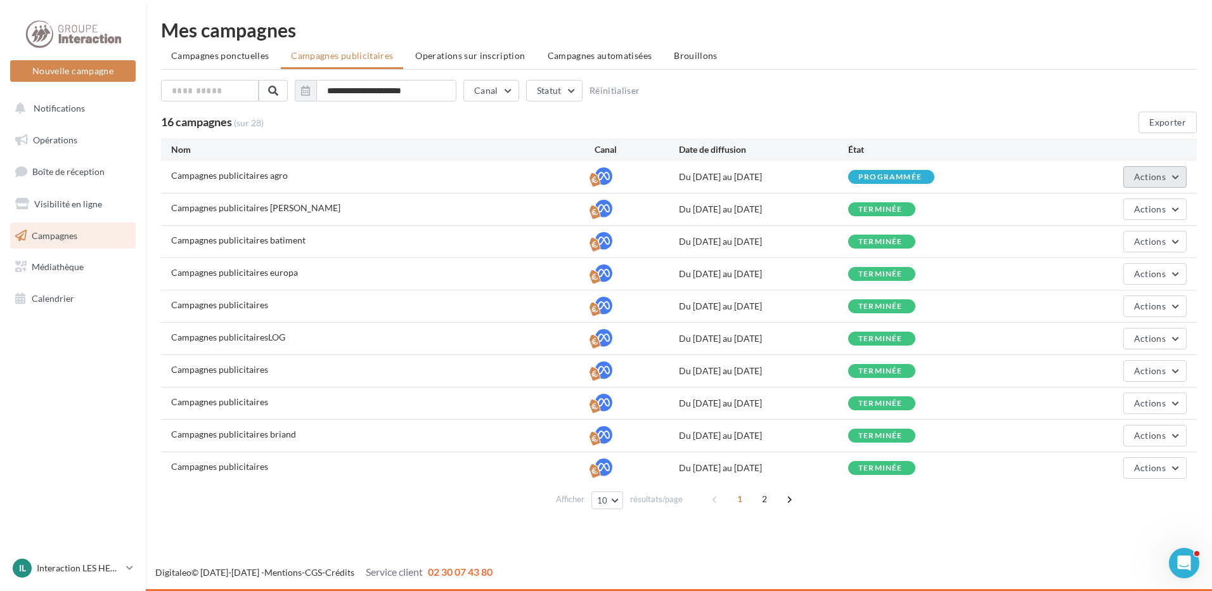
click at [1145, 176] on span "Actions" at bounding box center [1150, 176] width 32 height 11
click at [1111, 235] on button "Voir les résultats" at bounding box center [1123, 239] width 127 height 33
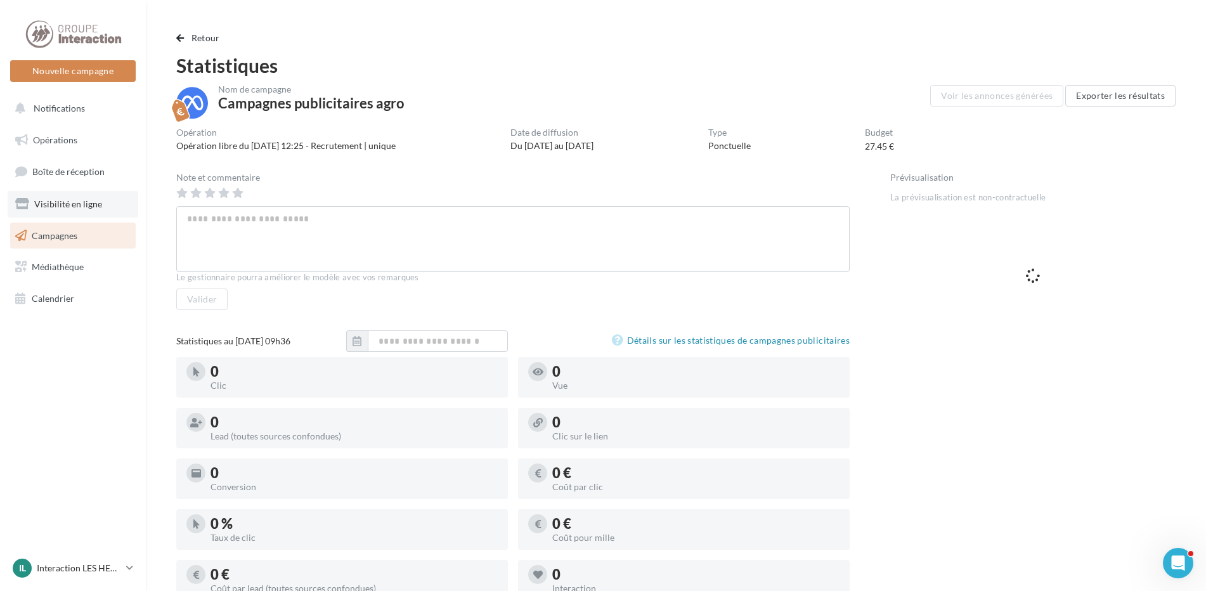
click at [37, 196] on link "Visibilité en ligne" at bounding box center [73, 204] width 131 height 27
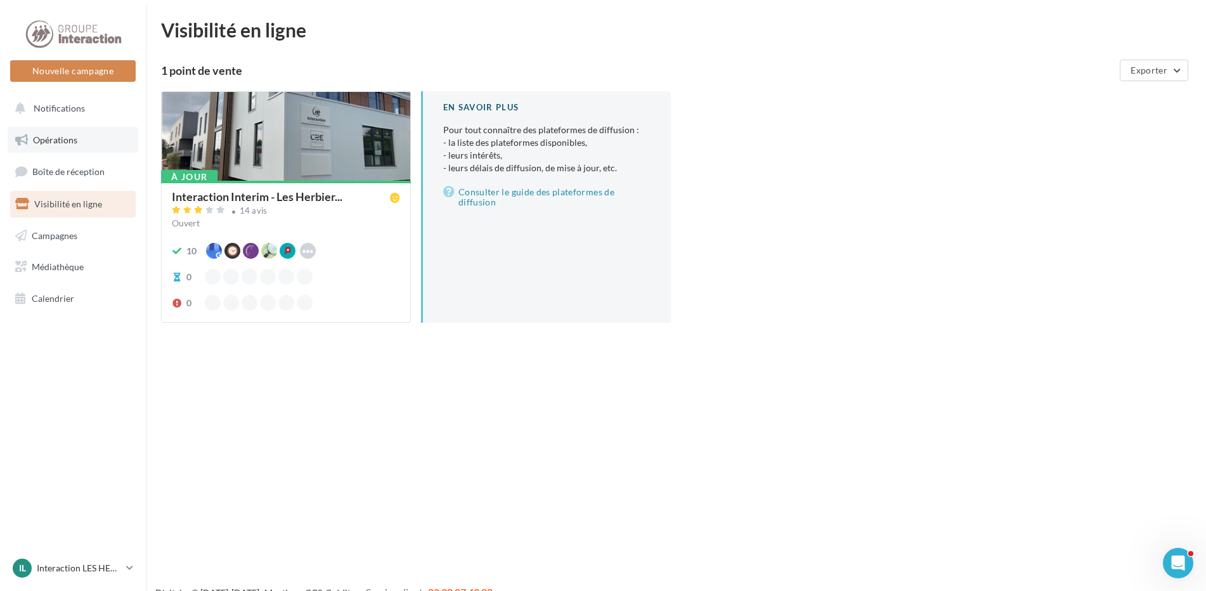
click at [52, 144] on span "Opérations" at bounding box center [55, 139] width 44 height 11
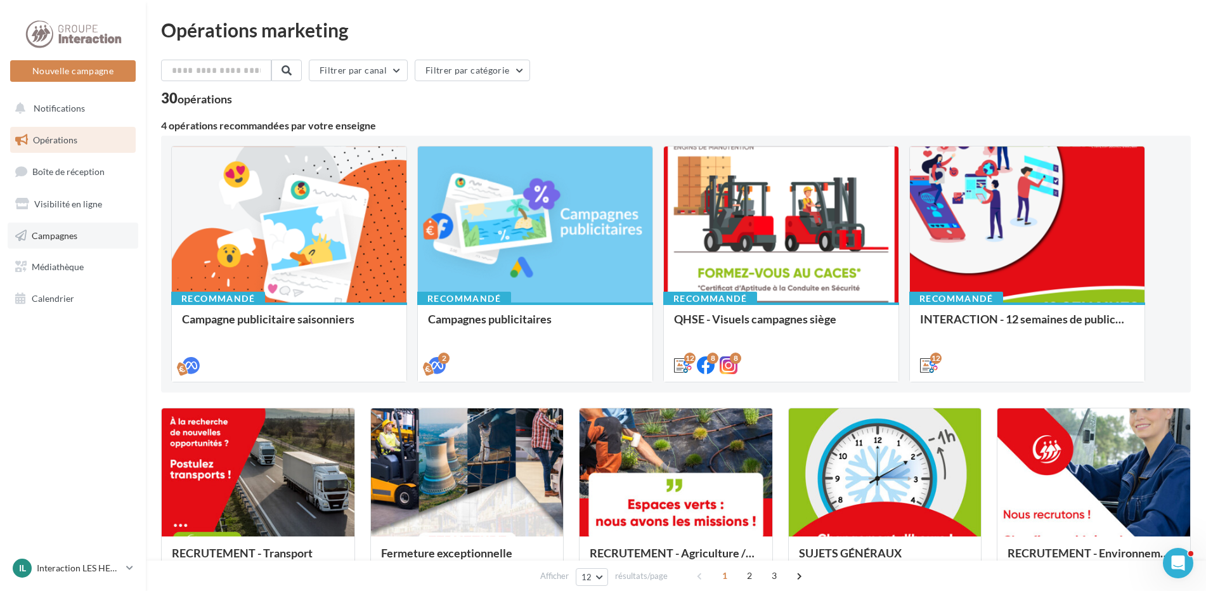
click at [75, 226] on link "Campagnes" at bounding box center [73, 235] width 131 height 27
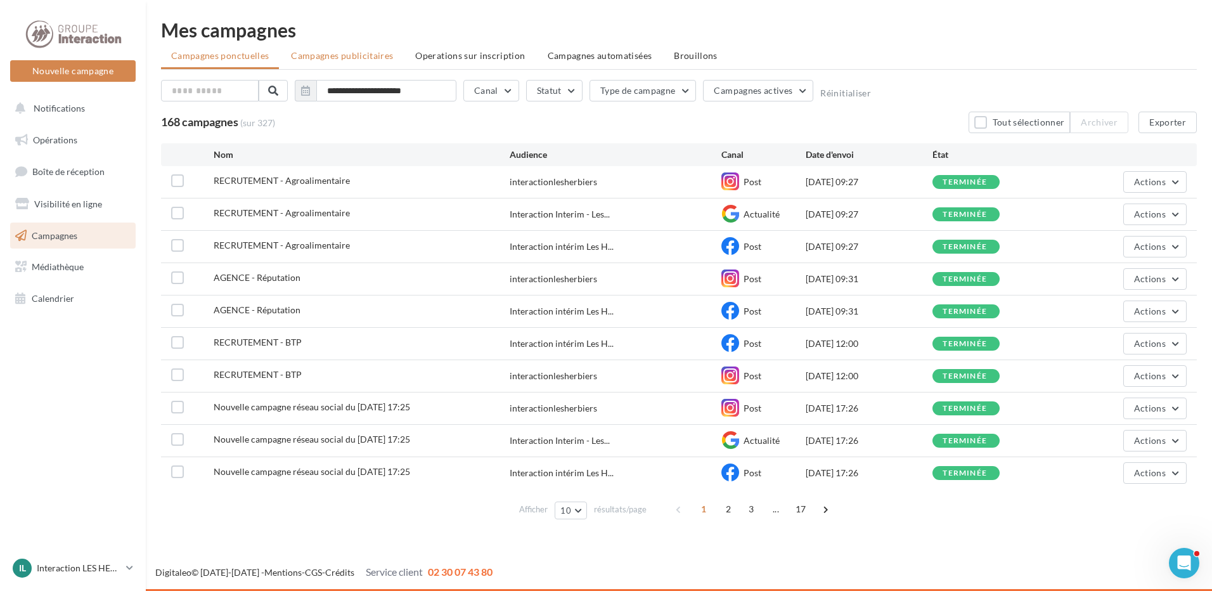
click at [372, 57] on span "Campagnes publicitaires" at bounding box center [342, 55] width 102 height 11
